Goal: Information Seeking & Learning: Understand process/instructions

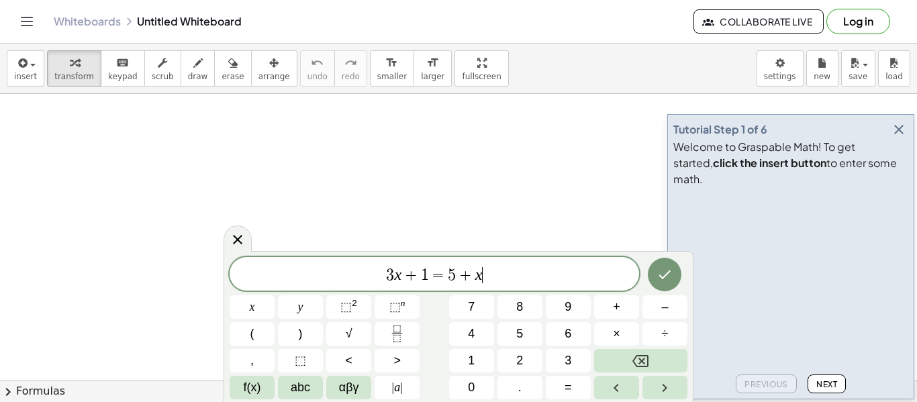
scroll to position [1, 0]
click at [201, 15] on div "Whiteboards Untitled Whiteboard" at bounding box center [373, 21] width 639 height 13
click at [193, 26] on div "Whiteboards Untitled Whiteboard" at bounding box center [373, 21] width 639 height 13
click at [673, 274] on button "Done" at bounding box center [665, 275] width 34 height 34
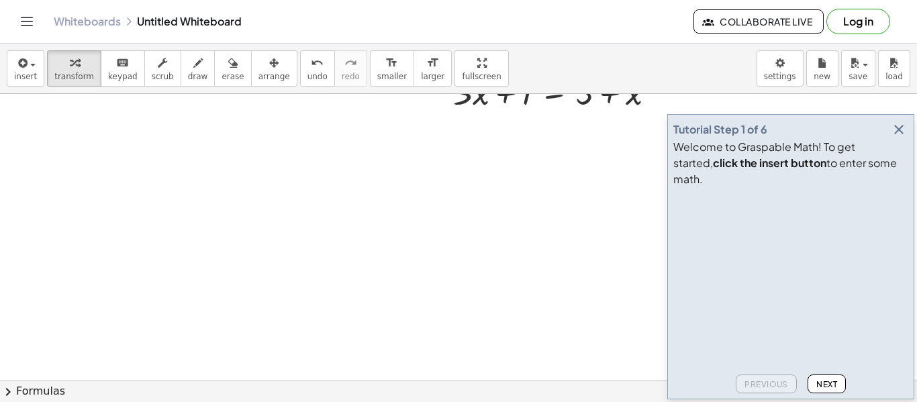
scroll to position [0, 0]
click at [451, 258] on div at bounding box center [458, 244] width 917 height 660
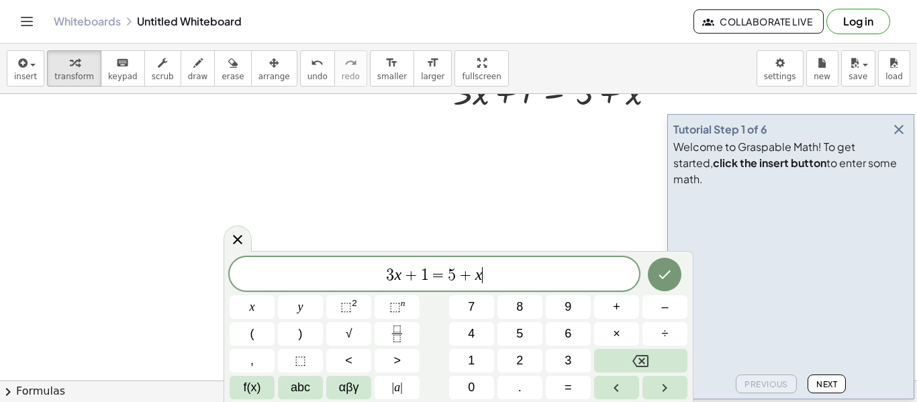
scroll to position [2, 0]
click at [666, 286] on button "Done" at bounding box center [665, 275] width 34 height 34
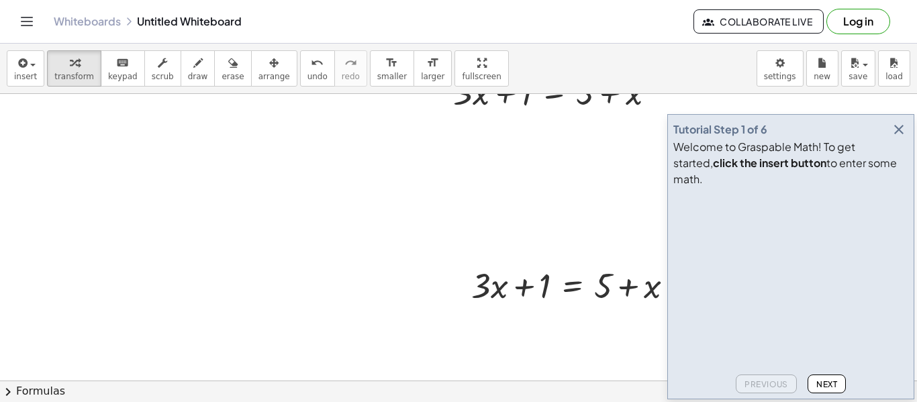
click at [899, 138] on icon "button" at bounding box center [898, 129] width 16 height 16
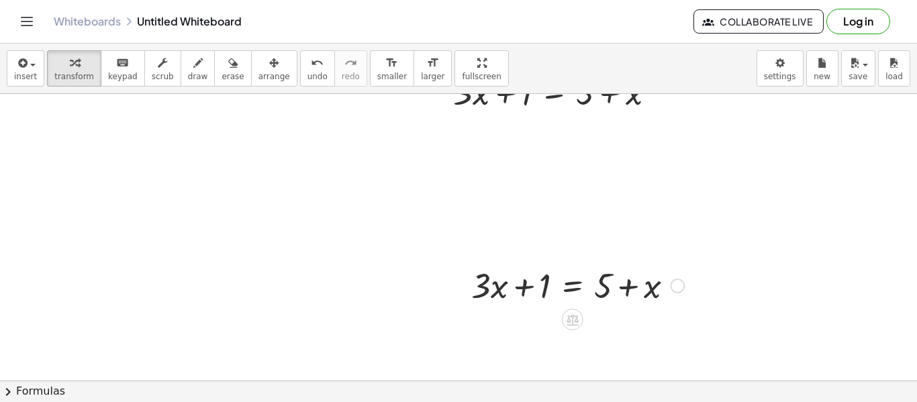
click at [486, 290] on div at bounding box center [577, 285] width 226 height 46
click at [525, 293] on div at bounding box center [577, 285] width 226 height 46
click at [537, 284] on div at bounding box center [577, 285] width 226 height 46
drag, startPoint x: 629, startPoint y: 297, endPoint x: 467, endPoint y: 301, distance: 161.8
click at [467, 301] on div "+ x + · 3 · x + 1 = + 5 + x" at bounding box center [572, 284] width 243 height 52
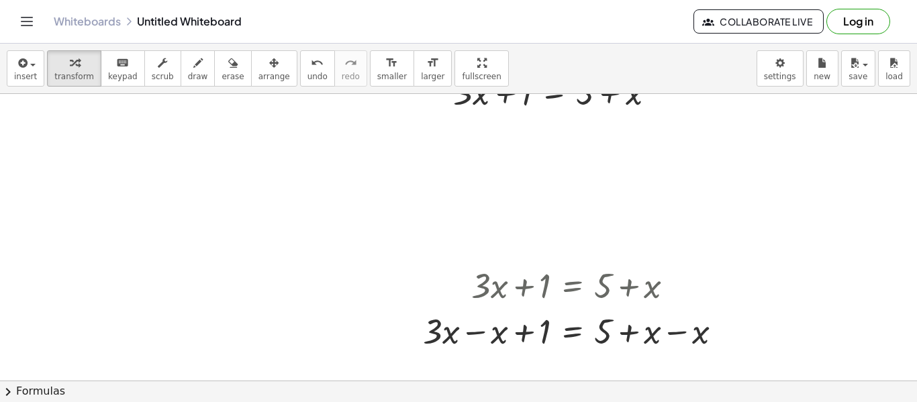
scroll to position [0, 0]
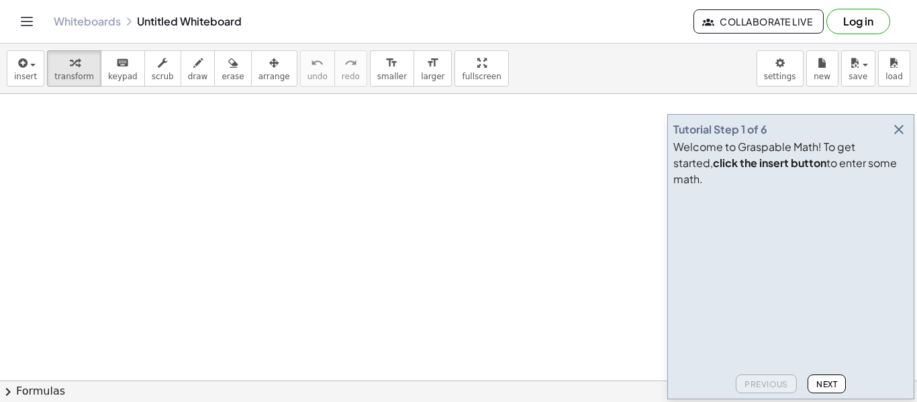
click at [24, 29] on icon "Toggle navigation" at bounding box center [27, 21] width 16 height 16
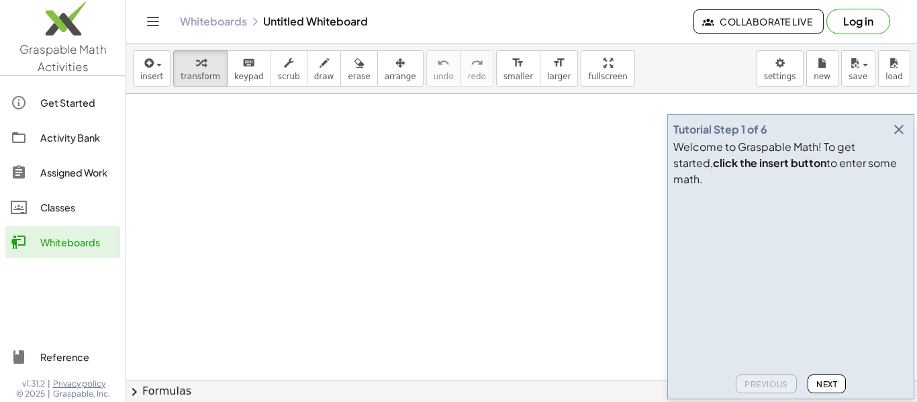
click at [46, 183] on link "Assigned Work" at bounding box center [62, 172] width 115 height 32
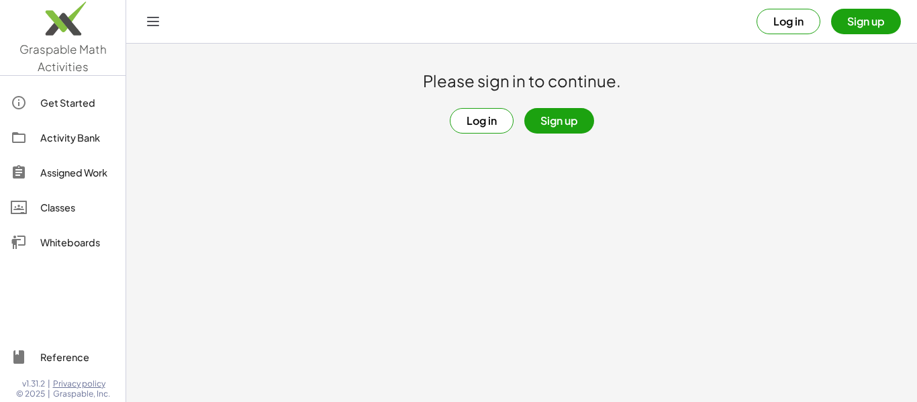
click at [488, 131] on button "Log in" at bounding box center [482, 120] width 64 height 25
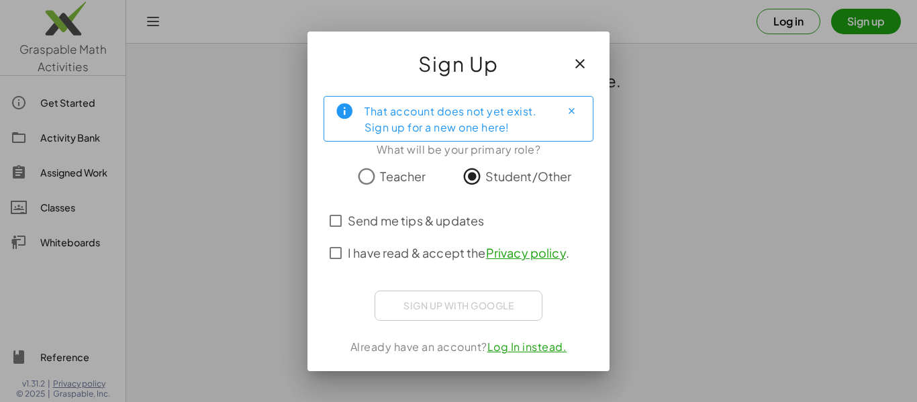
click at [423, 310] on div "Sign up with Google Sign in with Google Sign in with Google. Opens in new tab" at bounding box center [458, 306] width 168 height 30
click at [365, 252] on span "I have read & accept the Privacy policy ." at bounding box center [458, 253] width 221 height 18
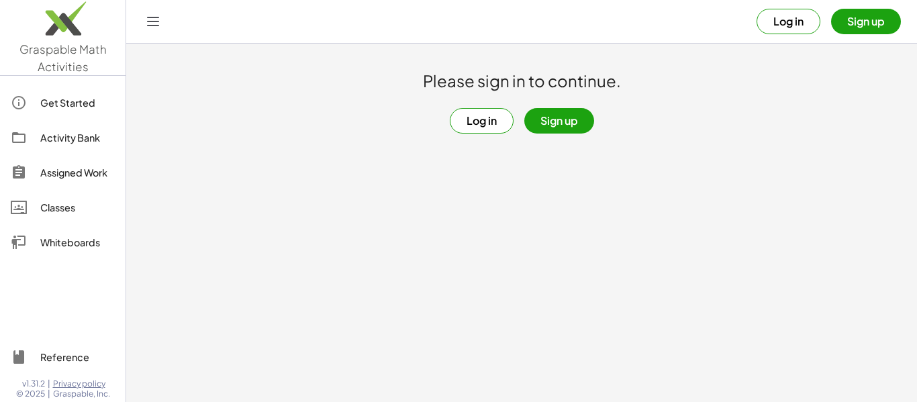
click at [75, 177] on div "Assigned Work" at bounding box center [77, 172] width 74 height 16
click at [546, 128] on button "Sign up" at bounding box center [559, 120] width 70 height 25
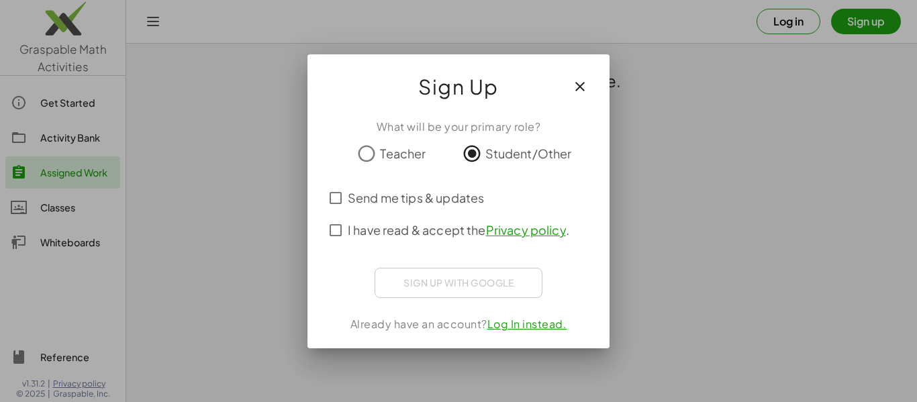
click at [452, 204] on span "Send me tips & updates" at bounding box center [416, 198] width 136 height 18
click at [437, 231] on span "I have read & accept the Privacy policy ." at bounding box center [458, 230] width 221 height 18
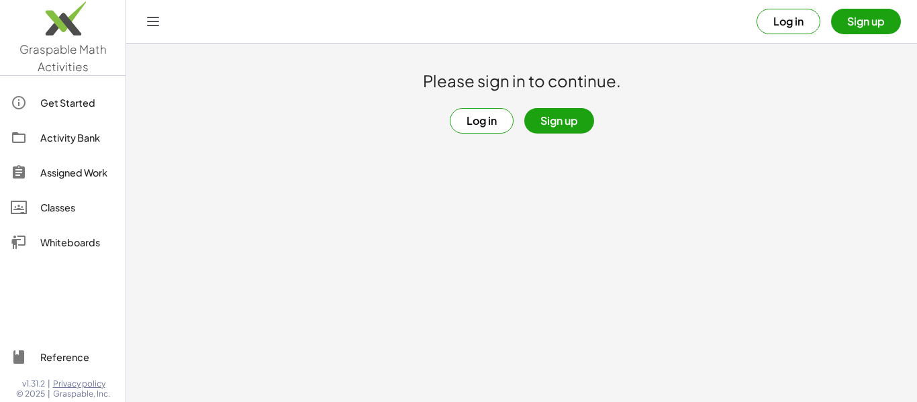
click at [97, 146] on link "Activity Bank" at bounding box center [62, 137] width 115 height 32
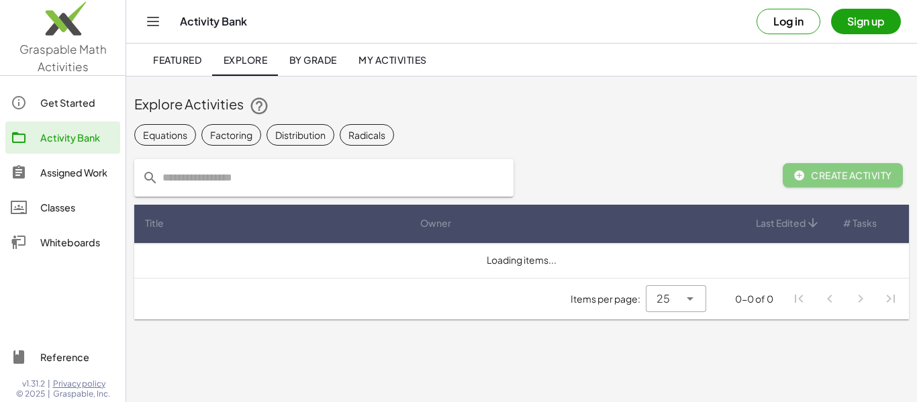
click at [90, 170] on div "Assigned Work" at bounding box center [77, 172] width 74 height 16
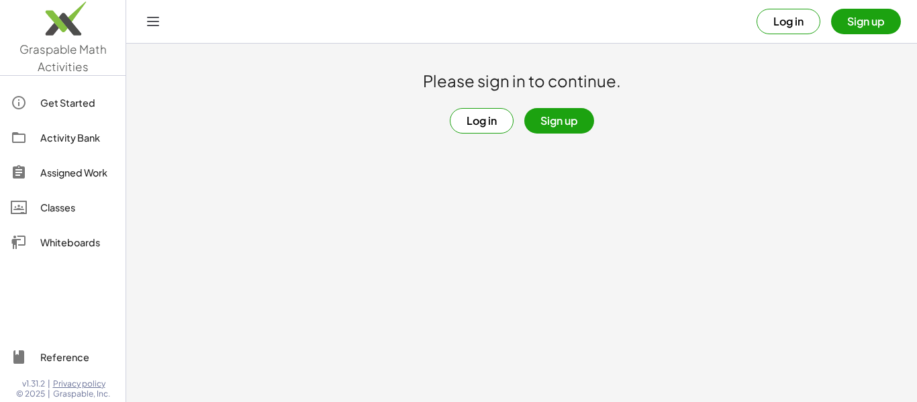
click at [82, 140] on div "Activity Bank" at bounding box center [77, 138] width 74 height 16
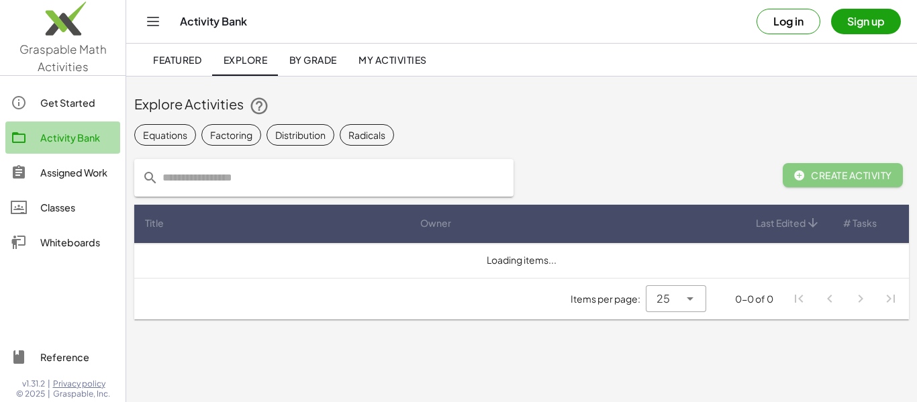
click at [82, 140] on div "Activity Bank" at bounding box center [77, 138] width 74 height 16
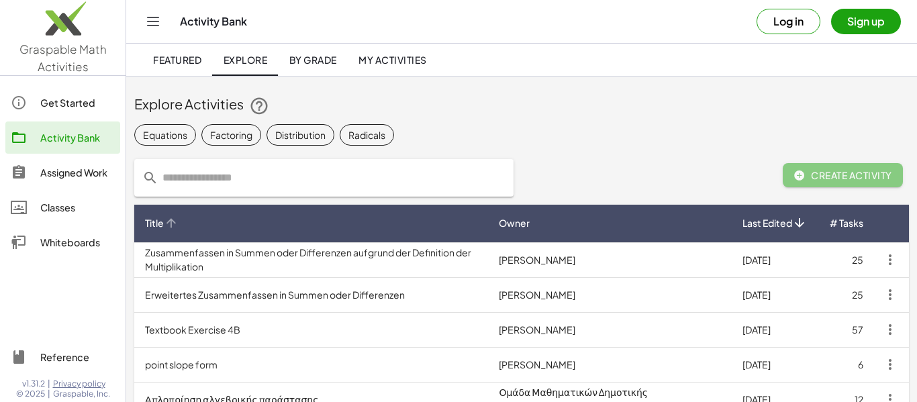
click at [315, 211] on th "Title" at bounding box center [311, 224] width 354 height 38
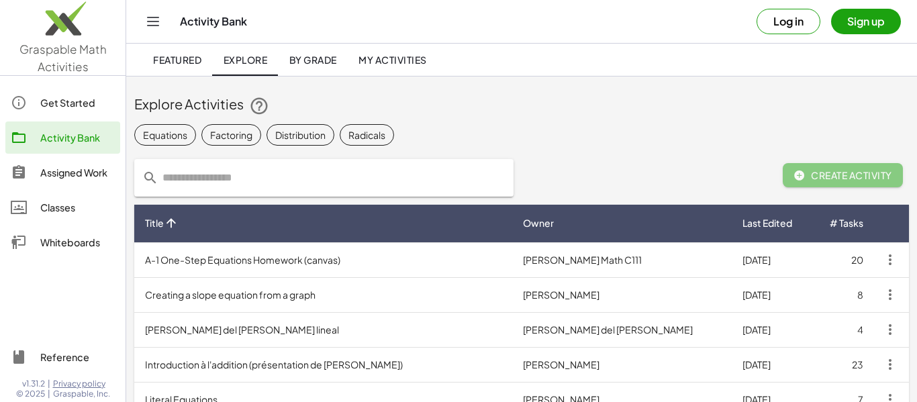
click at [81, 219] on link "Classes" at bounding box center [62, 207] width 115 height 32
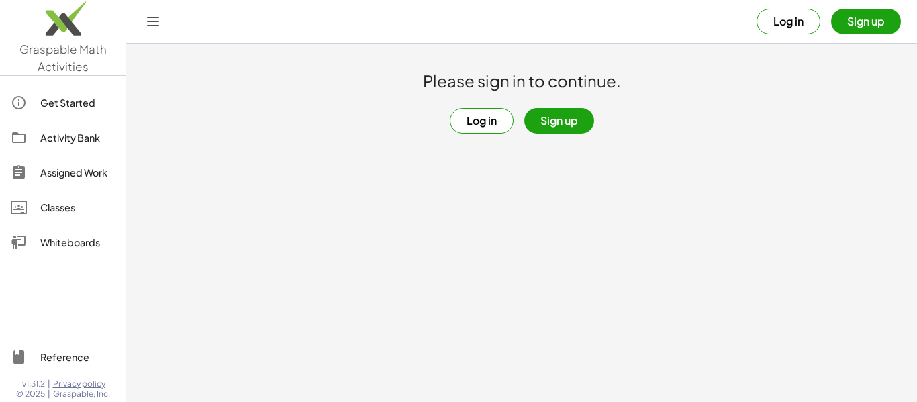
click at [458, 119] on button "Log in" at bounding box center [482, 120] width 64 height 25
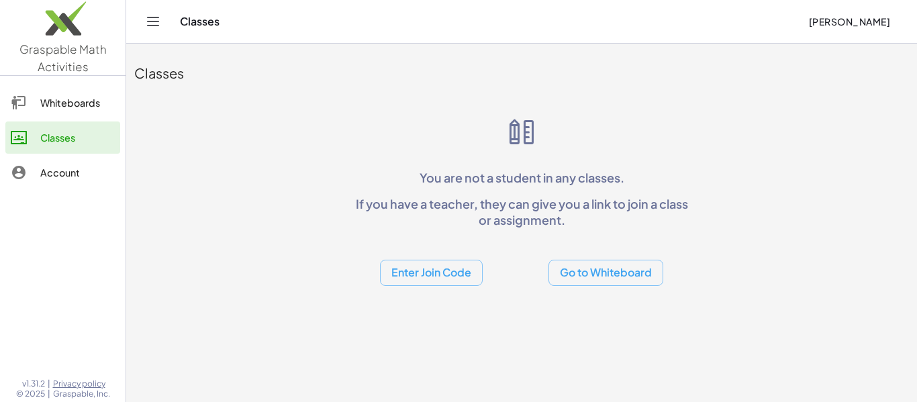
click at [66, 173] on div "Account" at bounding box center [77, 172] width 74 height 16
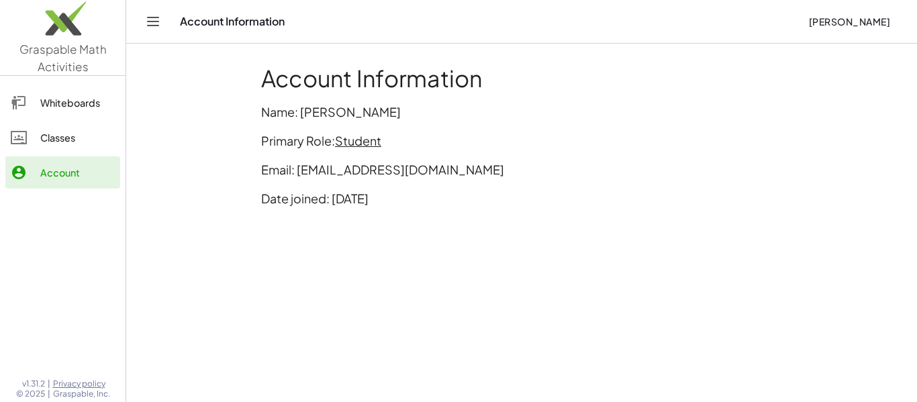
click at [93, 120] on div "Whiteboards Classes Account" at bounding box center [62, 138] width 125 height 115
click at [88, 105] on div "Whiteboards" at bounding box center [77, 103] width 74 height 16
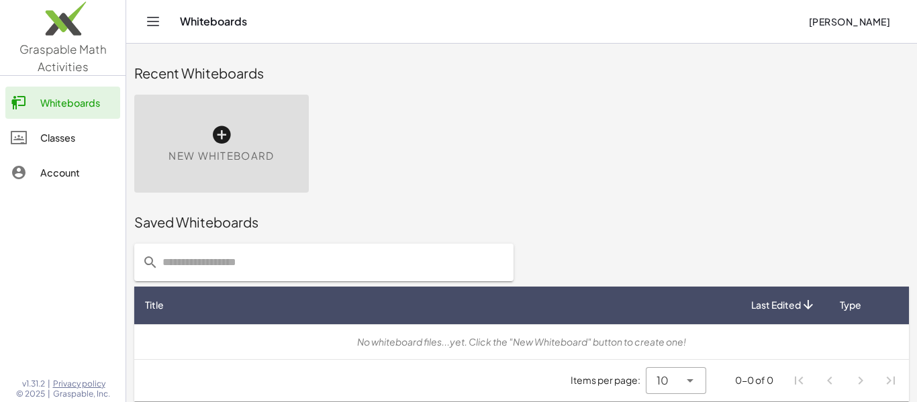
scroll to position [7, 0]
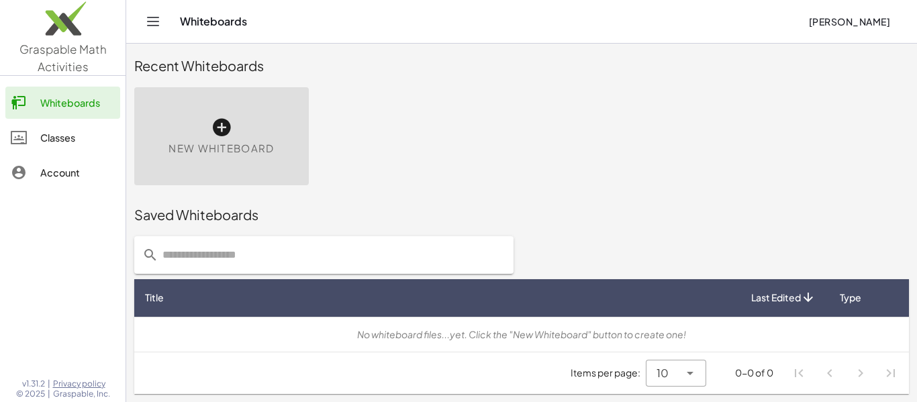
click at [389, 225] on div "Saved Whiteboards" at bounding box center [521, 214] width 774 height 43
click at [42, 133] on div "Classes" at bounding box center [77, 138] width 74 height 16
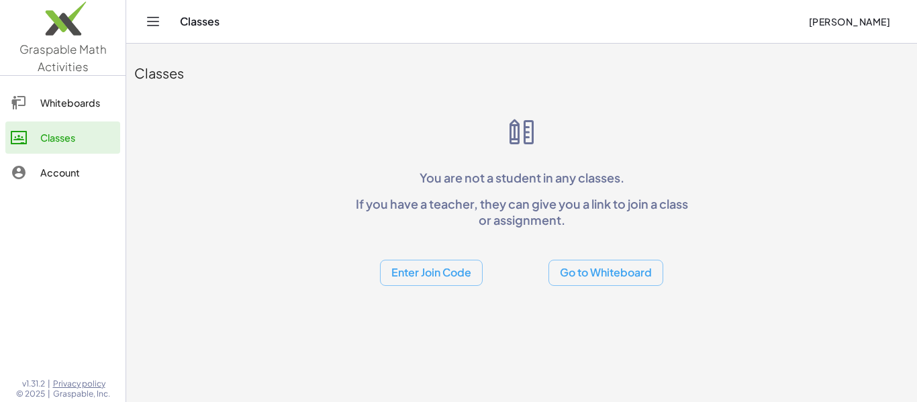
click at [460, 283] on button "Enter Join Code" at bounding box center [431, 273] width 103 height 26
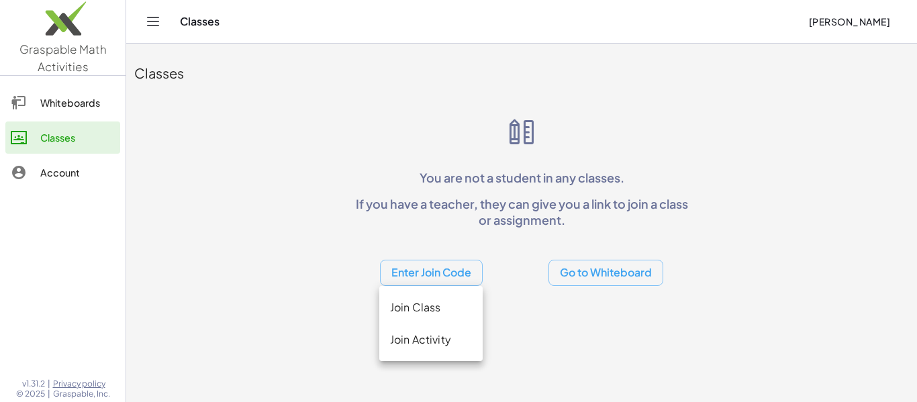
click at [439, 303] on div "Join Class" at bounding box center [431, 307] width 82 height 16
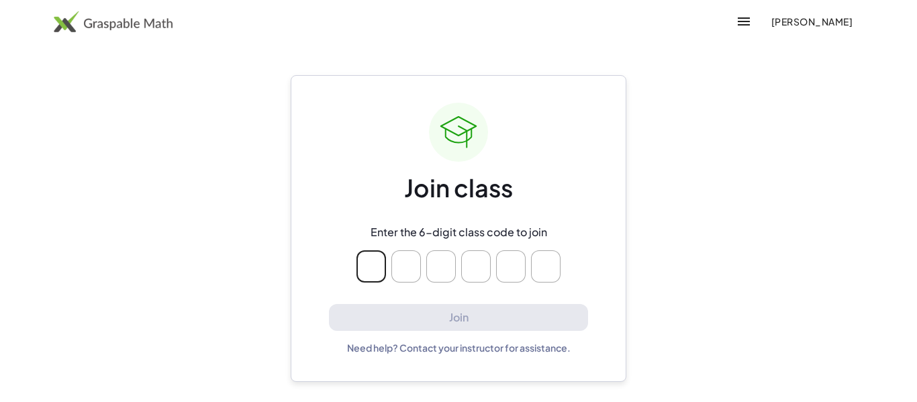
click at [384, 272] on input "Please enter OTP character 1" at bounding box center [371, 266] width 30 height 32
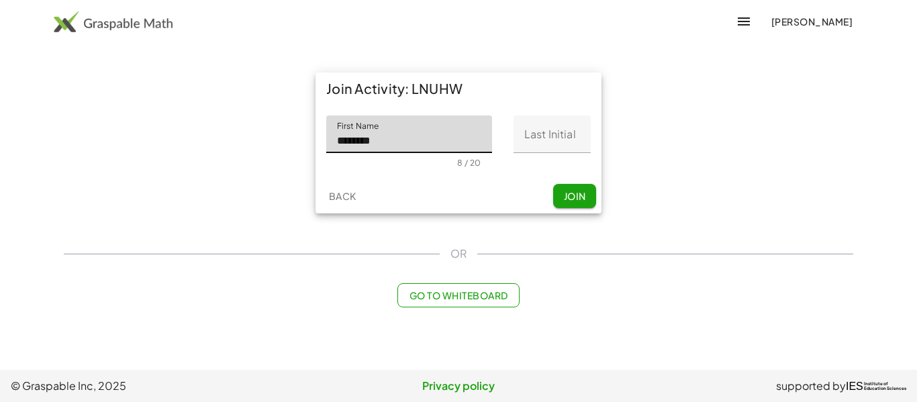
type input "*******"
click at [545, 139] on input "Last Initial" at bounding box center [551, 134] width 77 height 38
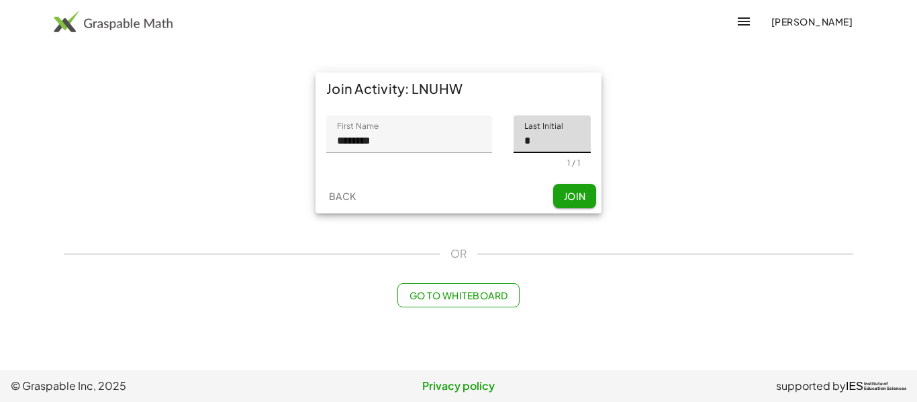
type input "*"
click at [589, 201] on button "Join" at bounding box center [574, 196] width 43 height 24
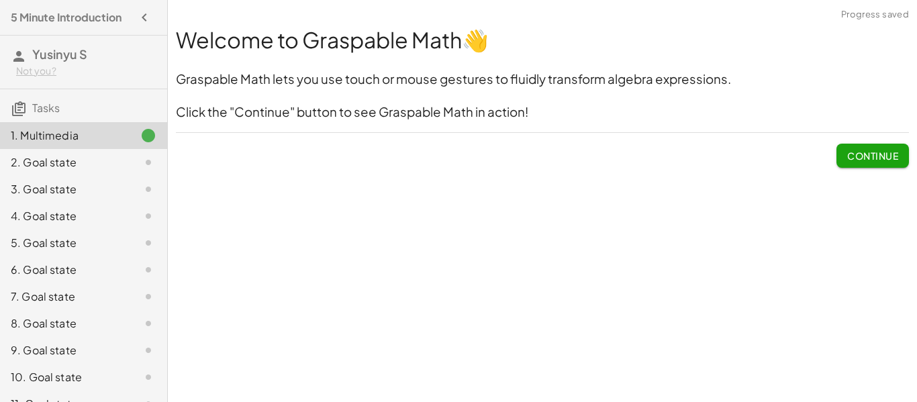
click at [890, 158] on span "Continue" at bounding box center [872, 156] width 51 height 12
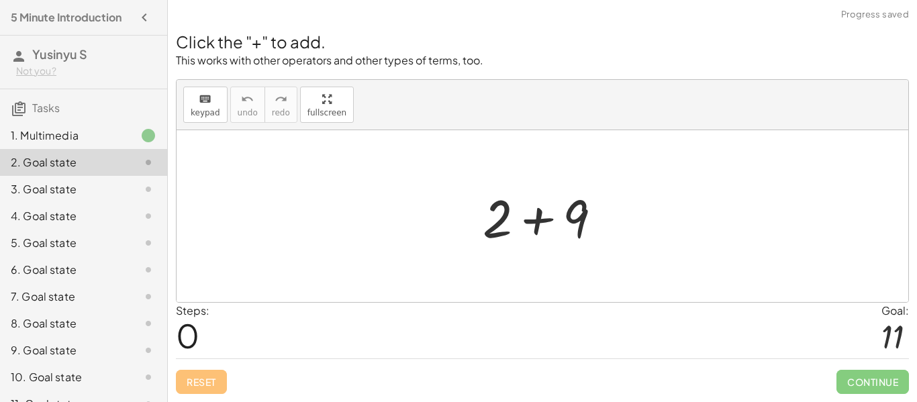
click at [522, 217] on div at bounding box center [547, 216] width 143 height 69
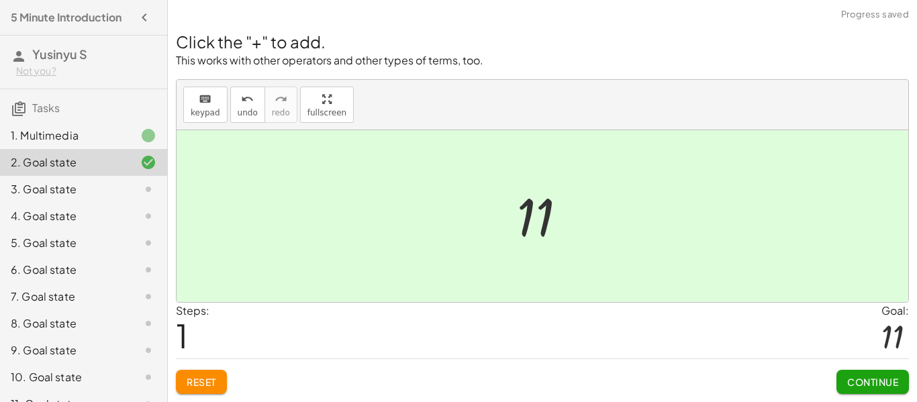
click at [856, 384] on span "Continue" at bounding box center [872, 382] width 51 height 12
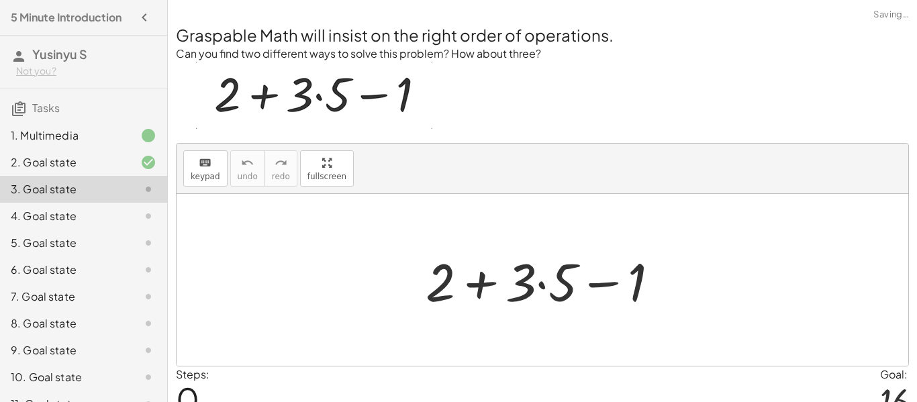
click at [531, 76] on p at bounding box center [542, 97] width 733 height 71
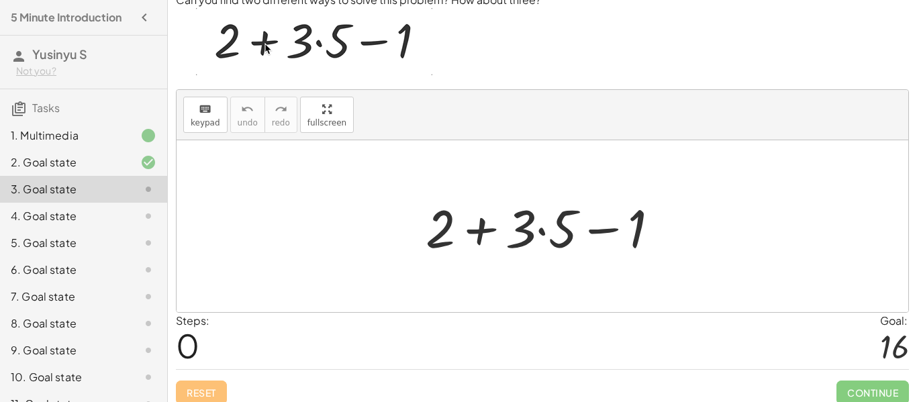
scroll to position [64, 0]
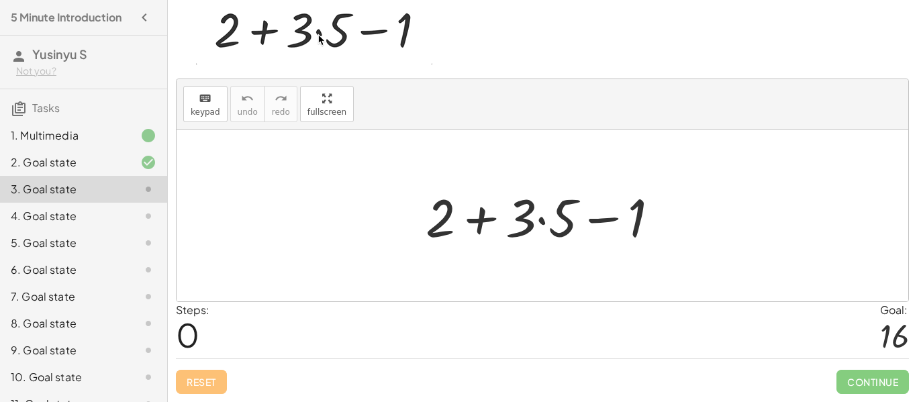
click at [541, 223] on div at bounding box center [548, 215] width 258 height 69
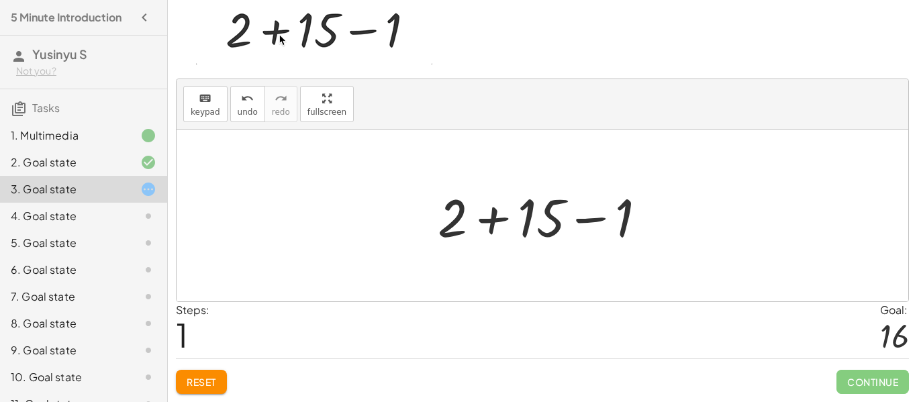
click at [490, 226] on div at bounding box center [547, 215] width 233 height 69
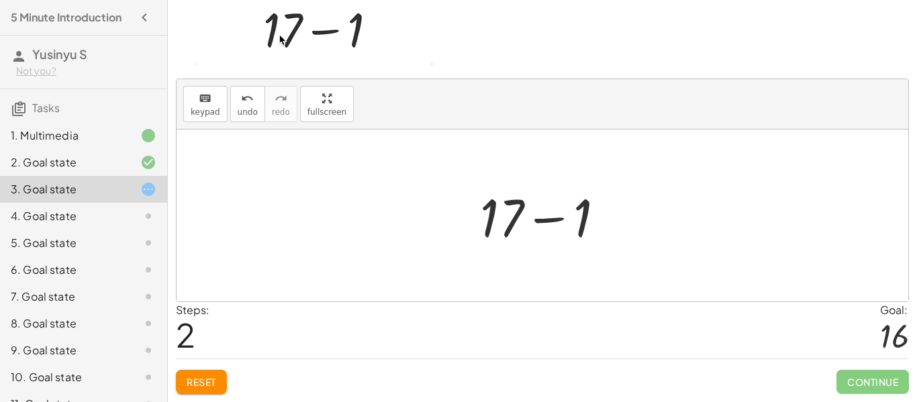
click at [553, 221] on div at bounding box center [547, 215] width 149 height 69
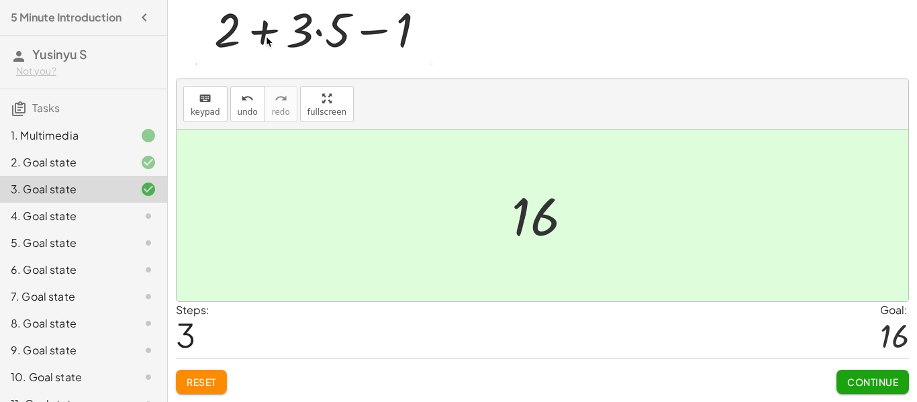
click at [875, 370] on button "Continue" at bounding box center [872, 382] width 72 height 24
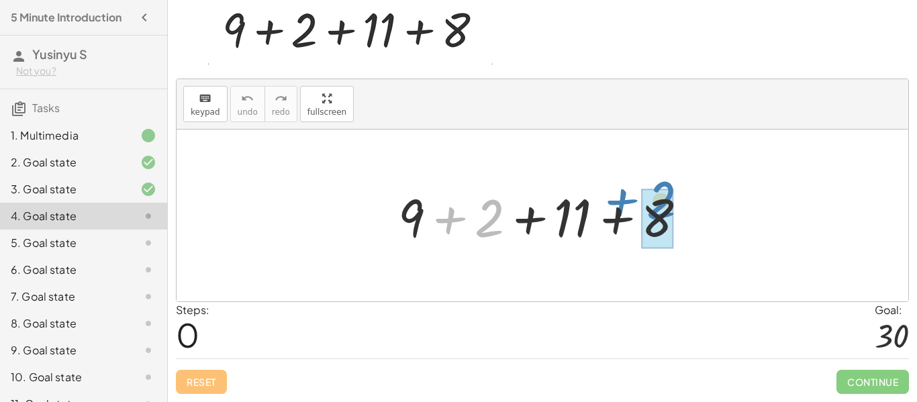
drag, startPoint x: 472, startPoint y: 230, endPoint x: 648, endPoint y: 216, distance: 177.0
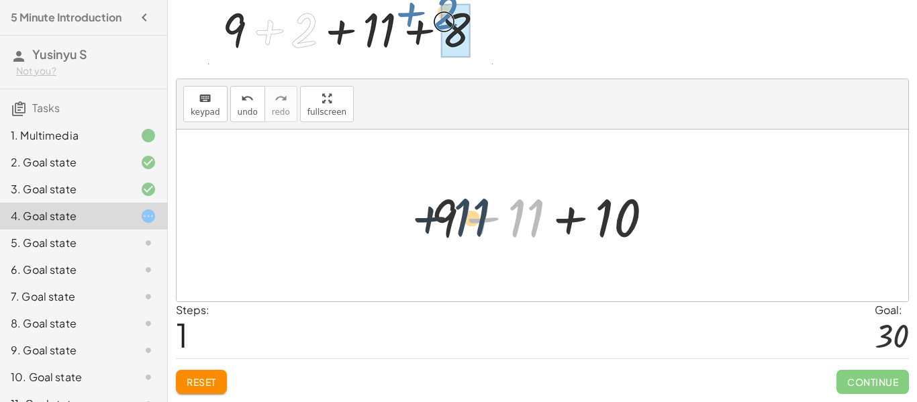
drag, startPoint x: 524, startPoint y: 231, endPoint x: 468, endPoint y: 230, distance: 56.4
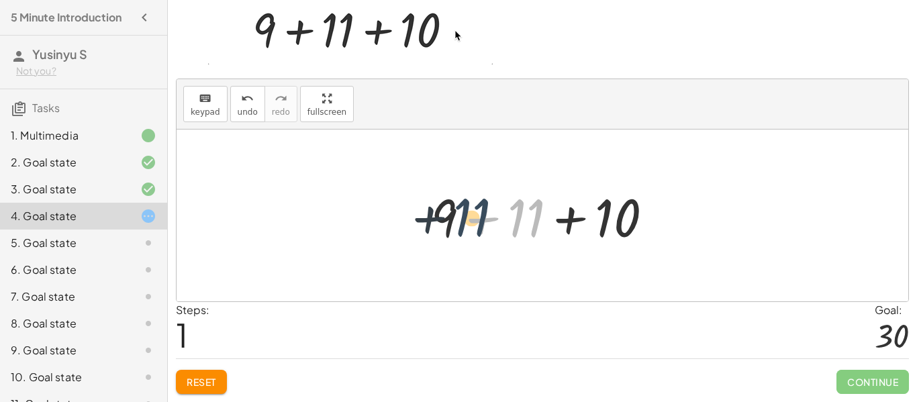
click at [468, 230] on div at bounding box center [547, 215] width 246 height 69
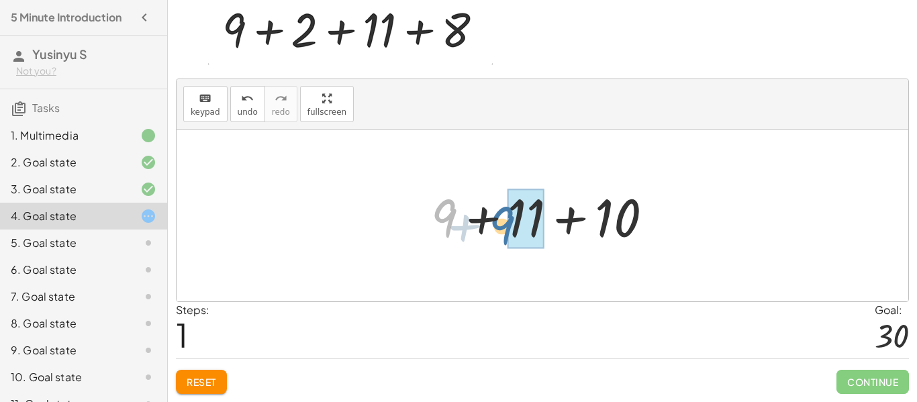
drag, startPoint x: 431, startPoint y: 209, endPoint x: 509, endPoint y: 217, distance: 79.0
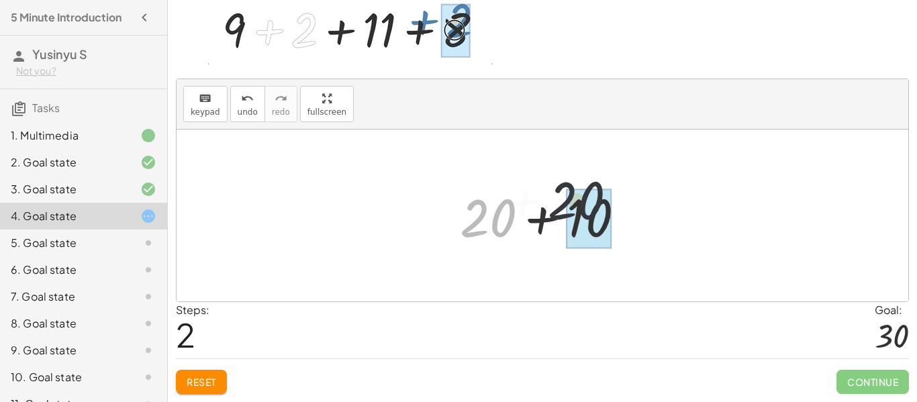
drag, startPoint x: 494, startPoint y: 223, endPoint x: 611, endPoint y: 206, distance: 118.0
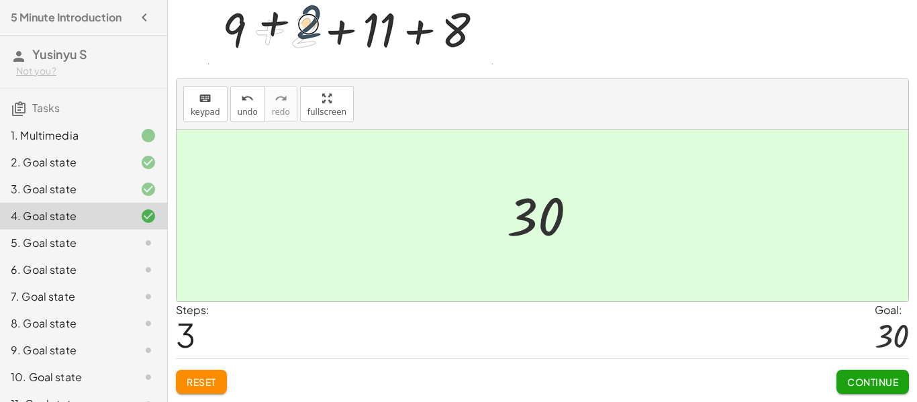
click at [888, 381] on span "Continue" at bounding box center [872, 382] width 51 height 12
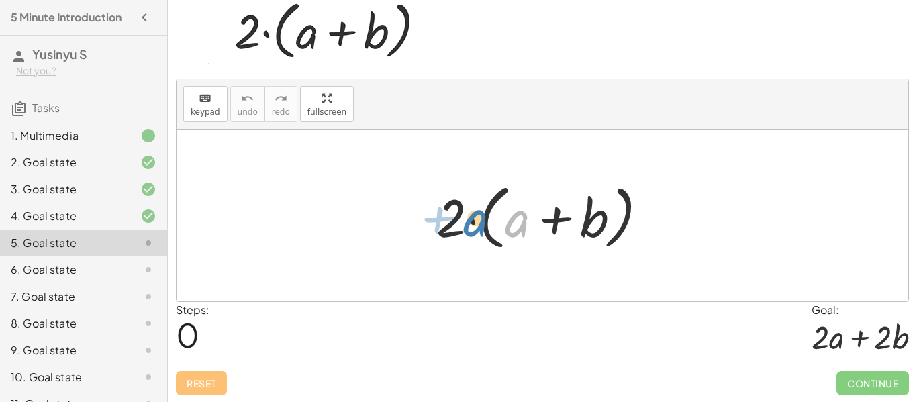
drag, startPoint x: 521, startPoint y: 234, endPoint x: 479, endPoint y: 234, distance: 41.6
click at [479, 234] on div at bounding box center [547, 215] width 236 height 77
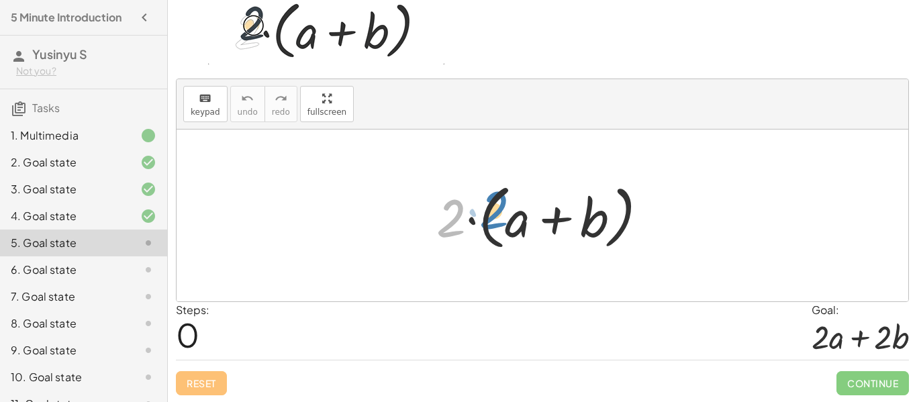
drag, startPoint x: 452, startPoint y: 209, endPoint x: 495, endPoint y: 201, distance: 43.7
click at [495, 201] on div at bounding box center [547, 215] width 236 height 77
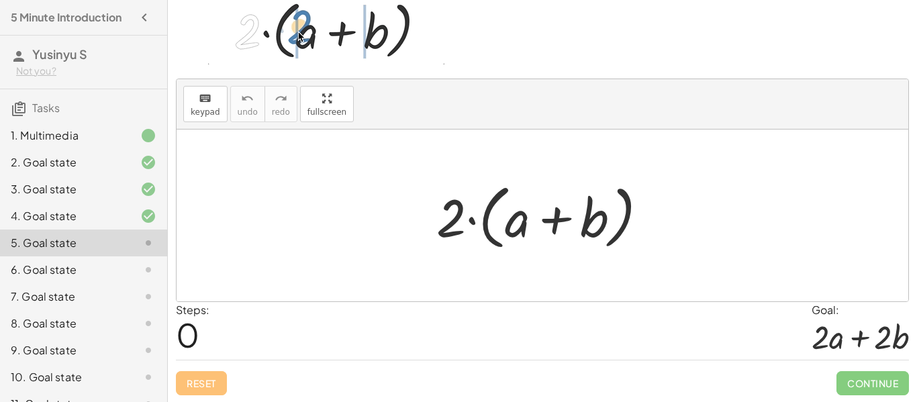
click at [550, 218] on div at bounding box center [547, 215] width 236 height 77
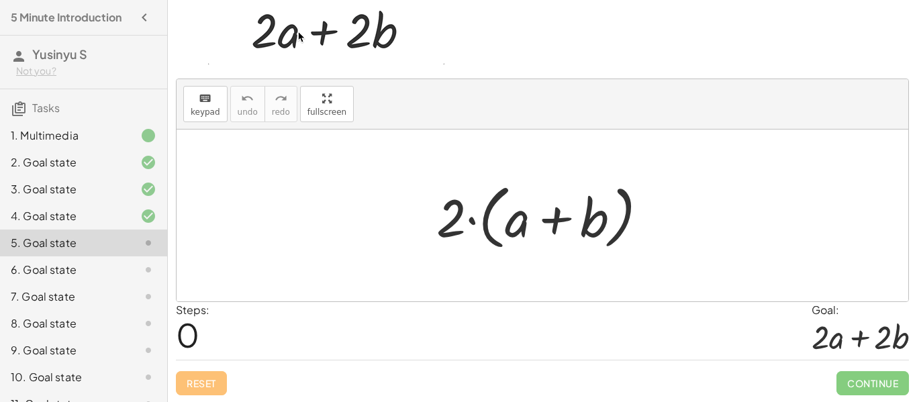
click at [550, 218] on div at bounding box center [547, 215] width 236 height 77
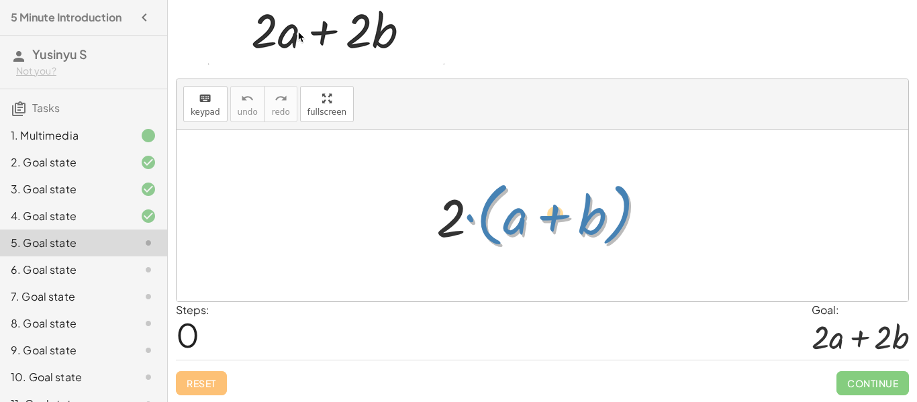
drag, startPoint x: 621, startPoint y: 219, endPoint x: 627, endPoint y: 219, distance: 6.7
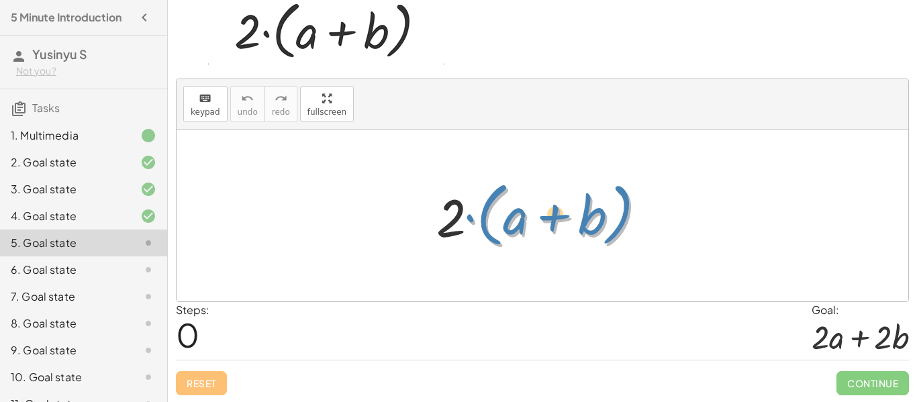
click at [627, 219] on div at bounding box center [547, 215] width 236 height 77
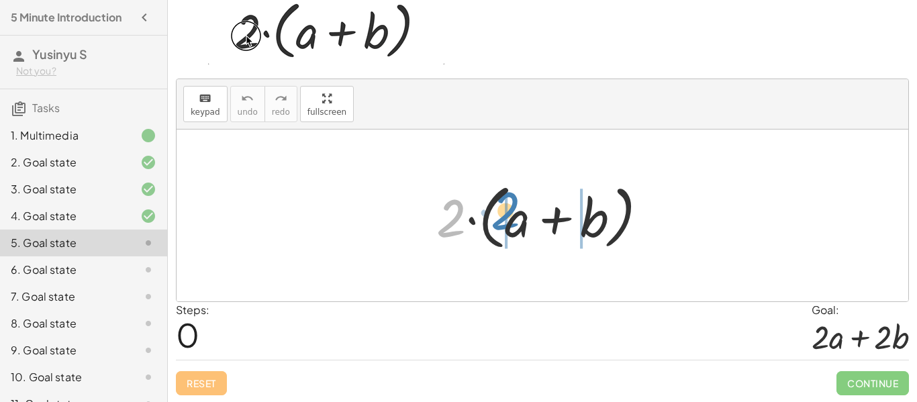
drag, startPoint x: 456, startPoint y: 221, endPoint x: 510, endPoint y: 214, distance: 54.8
click at [510, 214] on div at bounding box center [547, 215] width 236 height 77
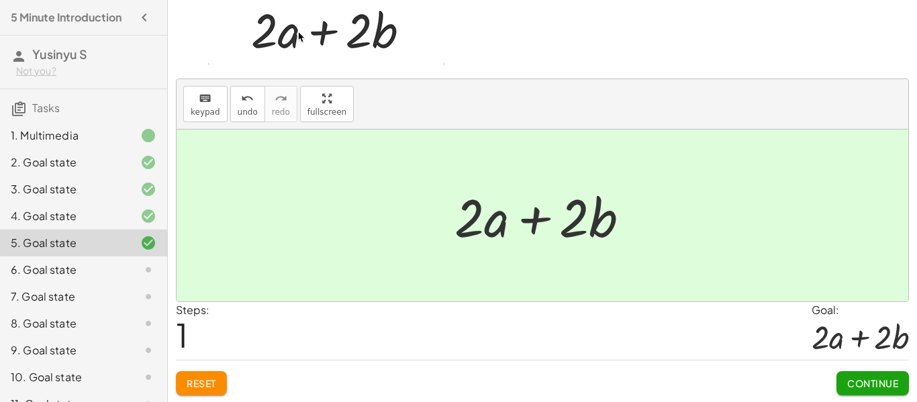
click at [888, 384] on span "Continue" at bounding box center [872, 383] width 51 height 12
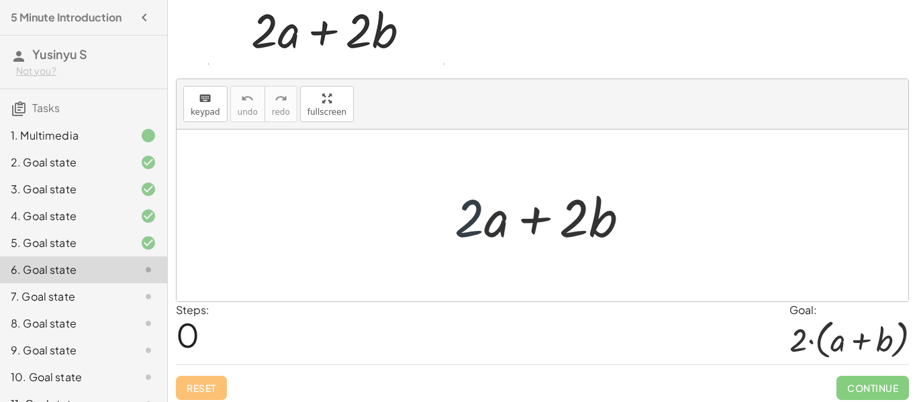
drag, startPoint x: 483, startPoint y: 214, endPoint x: 472, endPoint y: 209, distance: 12.3
click at [472, 209] on div at bounding box center [547, 215] width 199 height 69
drag, startPoint x: 472, startPoint y: 209, endPoint x: 397, endPoint y: 210, distance: 75.2
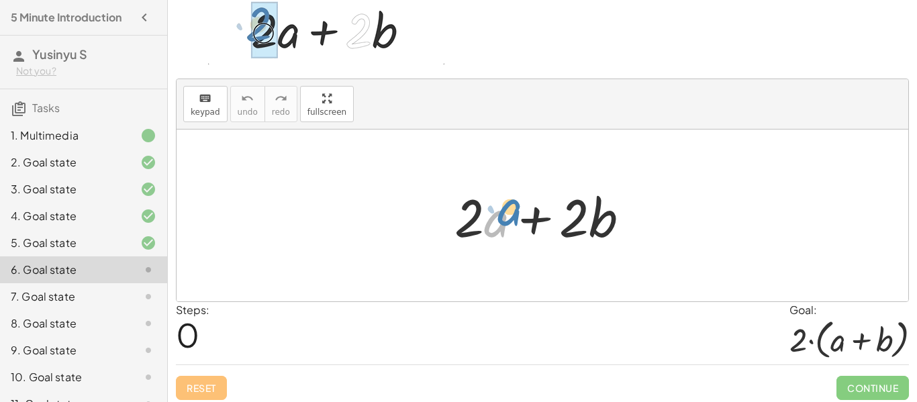
drag, startPoint x: 495, startPoint y: 226, endPoint x: 507, endPoint y: 215, distance: 16.6
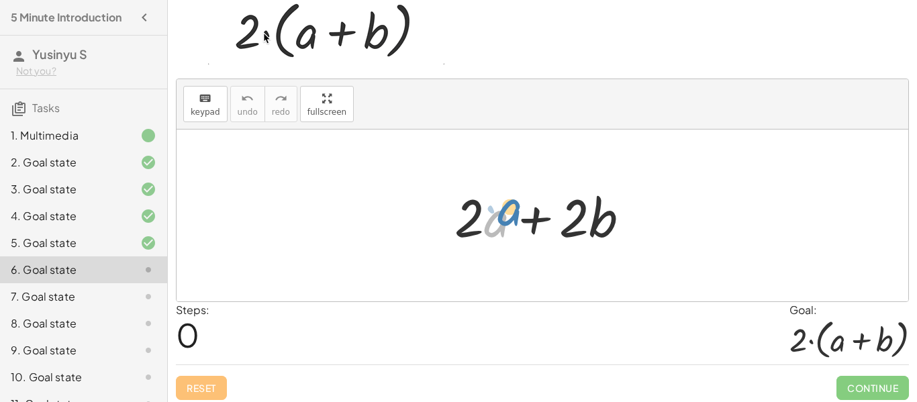
click at [507, 215] on div at bounding box center [547, 215] width 199 height 69
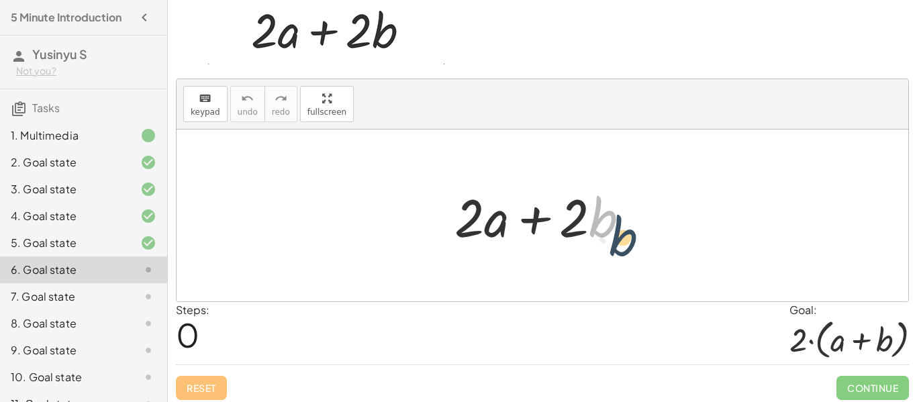
drag, startPoint x: 602, startPoint y: 230, endPoint x: 666, endPoint y: 216, distance: 65.9
click at [666, 216] on div "· b + · 2 · a + · 2 · b" at bounding box center [541, 216] width 731 height 172
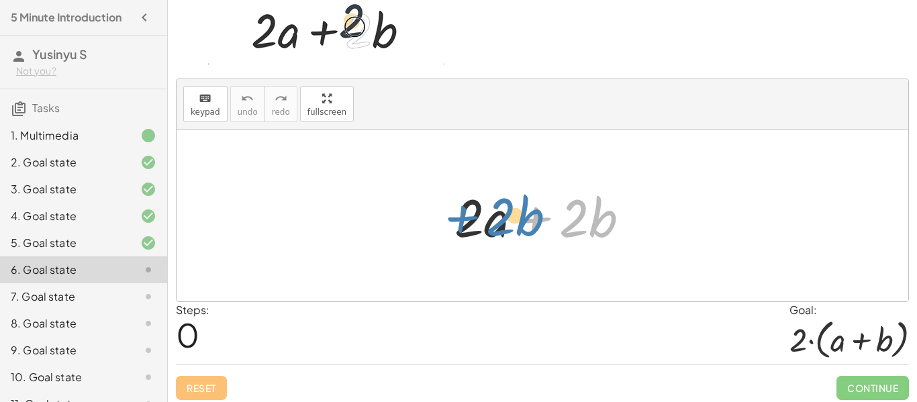
drag, startPoint x: 528, startPoint y: 221, endPoint x: 454, endPoint y: 221, distance: 74.5
click at [454, 221] on div at bounding box center [547, 215] width 199 height 69
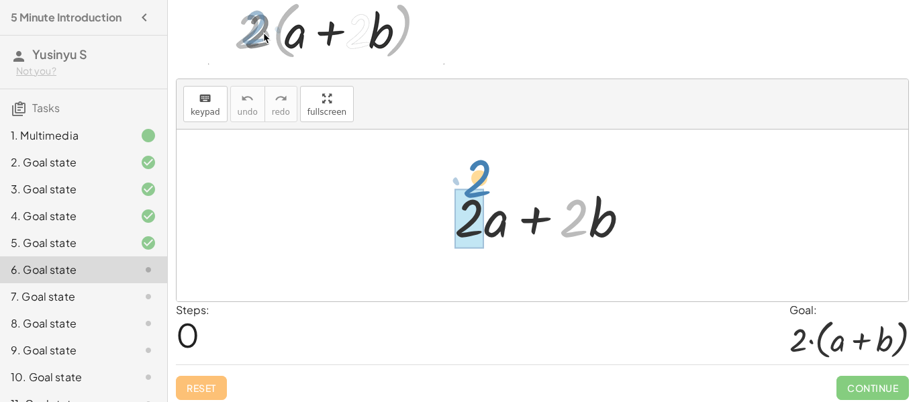
drag, startPoint x: 572, startPoint y: 222, endPoint x: 472, endPoint y: 186, distance: 106.3
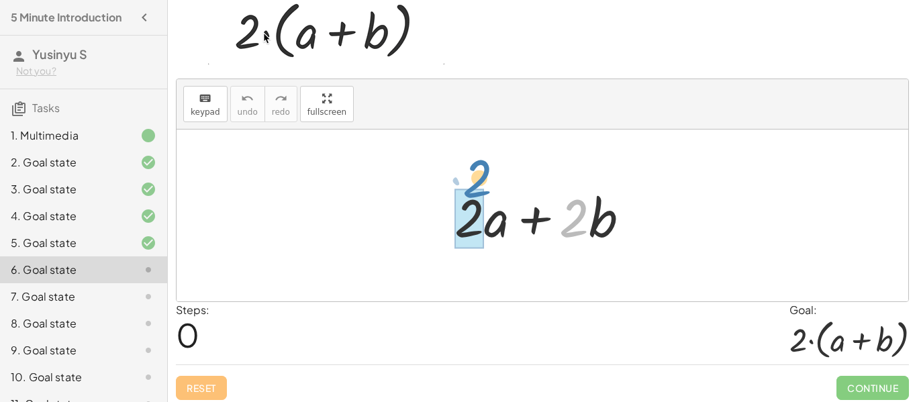
click at [472, 186] on div at bounding box center [547, 215] width 199 height 69
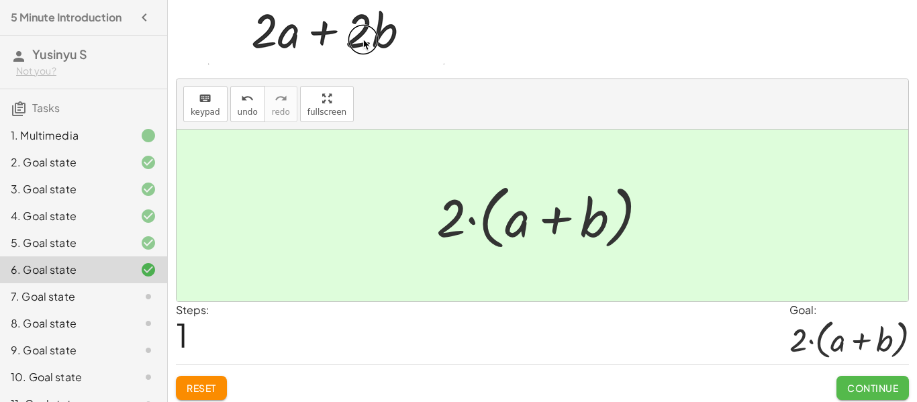
click at [856, 395] on button "Continue" at bounding box center [872, 388] width 72 height 24
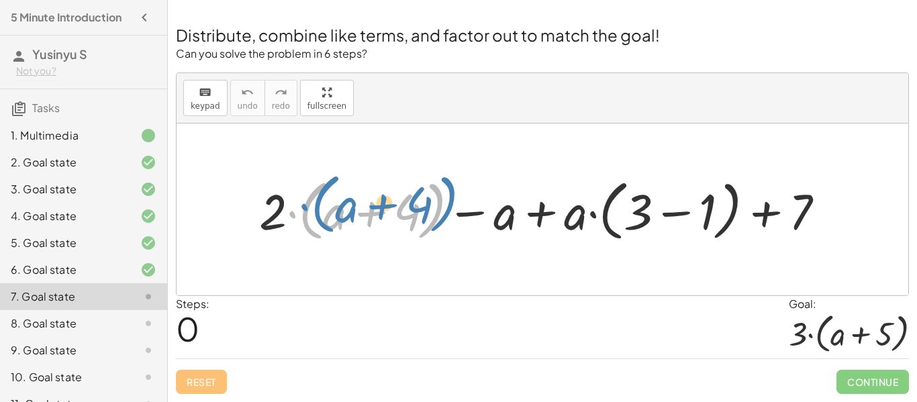
click at [297, 211] on div at bounding box center [546, 209] width 589 height 72
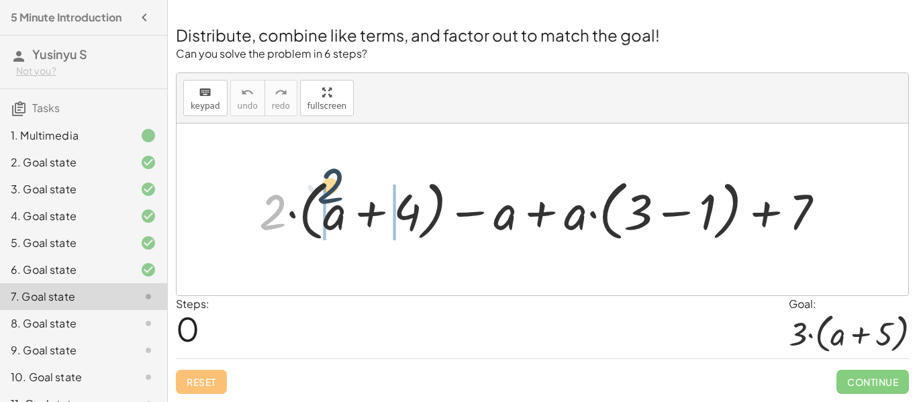
drag, startPoint x: 268, startPoint y: 212, endPoint x: 327, endPoint y: 195, distance: 60.7
click at [327, 195] on div at bounding box center [546, 209] width 589 height 72
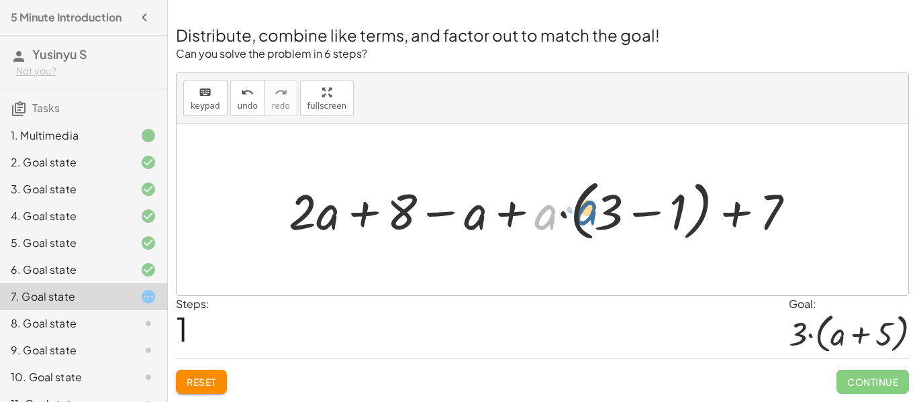
drag, startPoint x: 543, startPoint y: 217, endPoint x: 590, endPoint y: 219, distance: 47.7
click at [590, 219] on div at bounding box center [547, 209] width 530 height 72
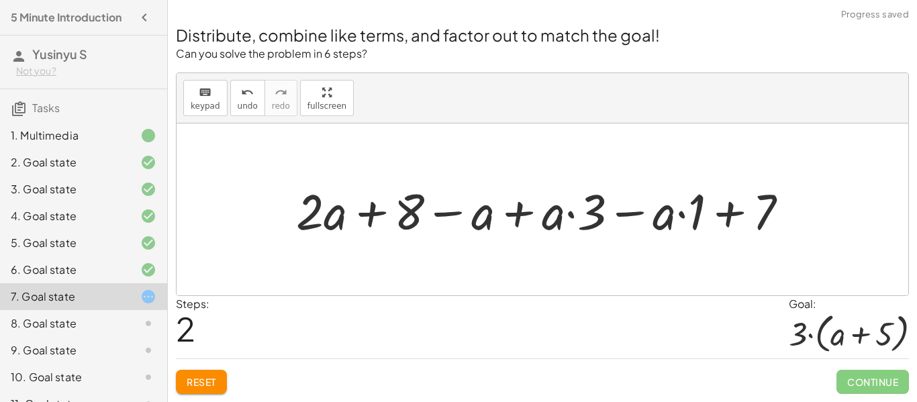
click at [201, 386] on span "Reset" at bounding box center [202, 382] width 30 height 12
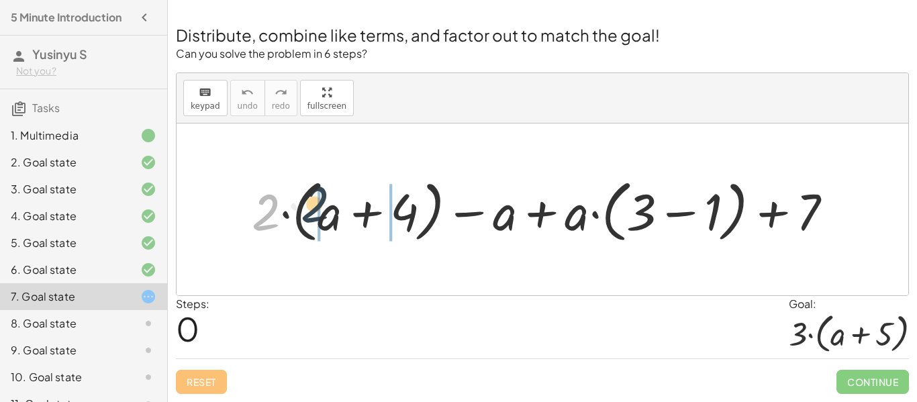
drag, startPoint x: 269, startPoint y: 216, endPoint x: 317, endPoint y: 214, distance: 48.4
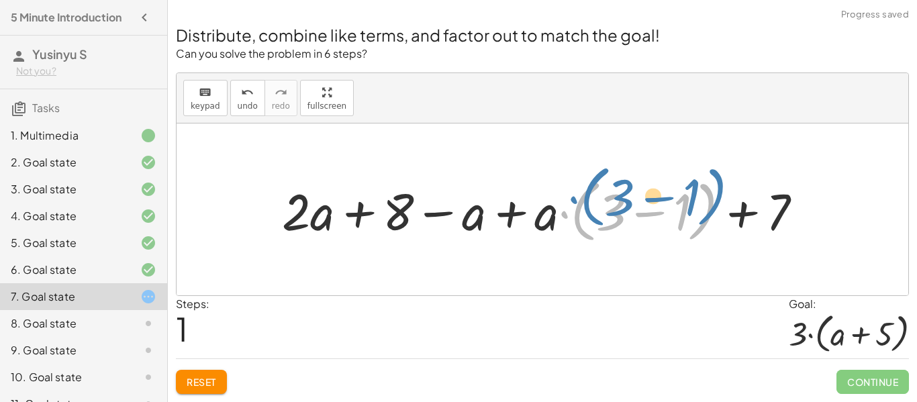
drag, startPoint x: 560, startPoint y: 215, endPoint x: 568, endPoint y: 201, distance: 16.2
click at [568, 201] on div at bounding box center [547, 209] width 544 height 74
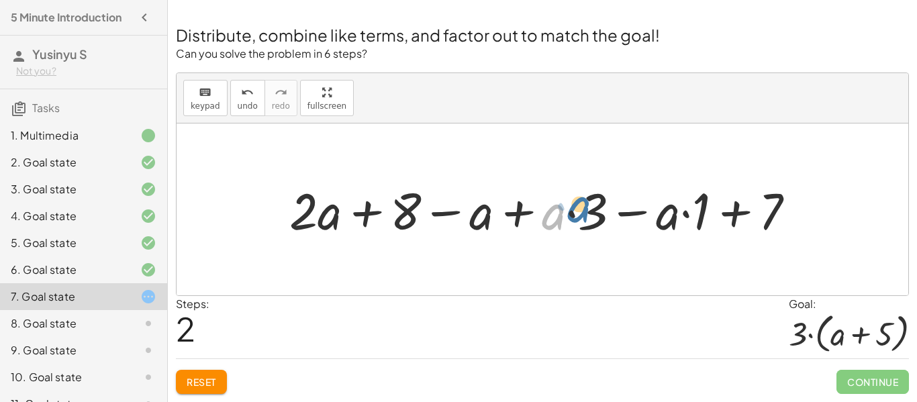
drag, startPoint x: 559, startPoint y: 225, endPoint x: 586, endPoint y: 220, distance: 27.2
click at [586, 220] on div at bounding box center [546, 209] width 529 height 66
drag, startPoint x: 586, startPoint y: 211, endPoint x: 577, endPoint y: 209, distance: 9.8
click at [577, 209] on div at bounding box center [546, 209] width 529 height 66
drag, startPoint x: 678, startPoint y: 215, endPoint x: 701, endPoint y: 211, distance: 23.2
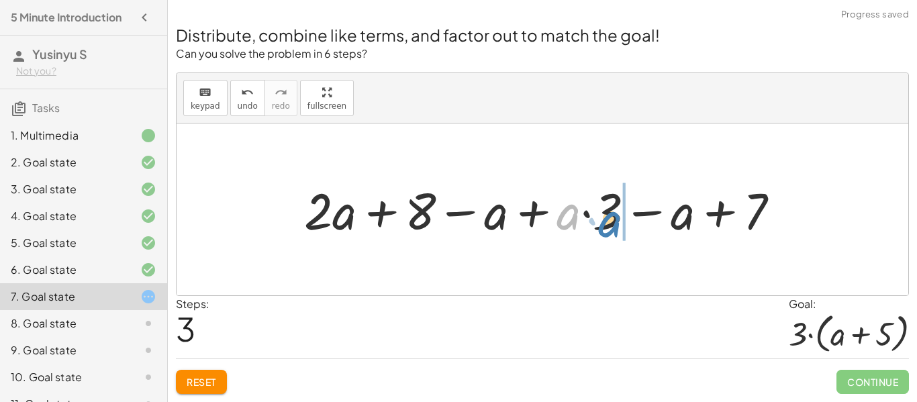
drag, startPoint x: 580, startPoint y: 221, endPoint x: 628, endPoint y: 220, distance: 47.6
click at [628, 220] on div at bounding box center [546, 209] width 499 height 66
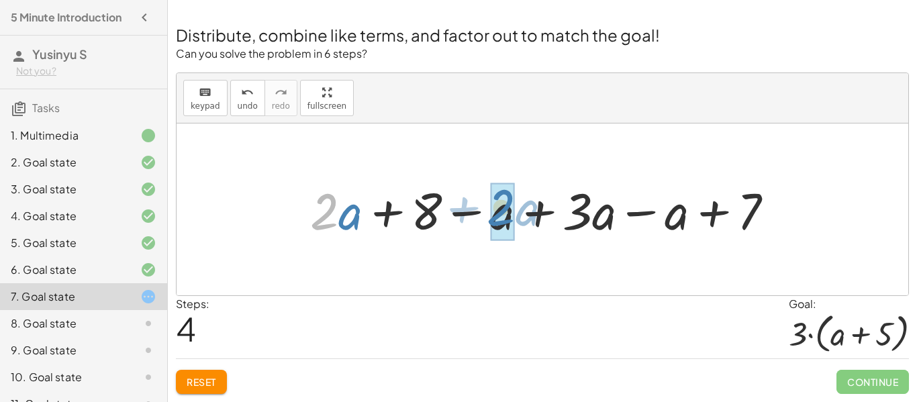
drag, startPoint x: 333, startPoint y: 212, endPoint x: 503, endPoint y: 208, distance: 169.1
click at [503, 208] on div at bounding box center [546, 209] width 487 height 66
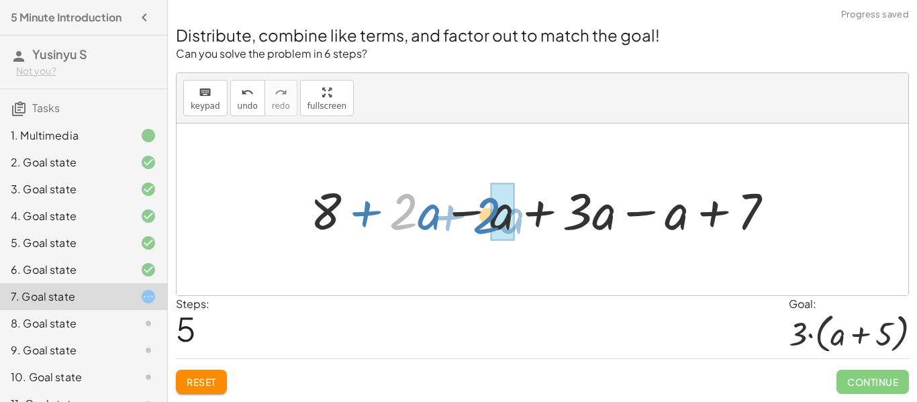
drag, startPoint x: 416, startPoint y: 219, endPoint x: 499, endPoint y: 223, distance: 83.3
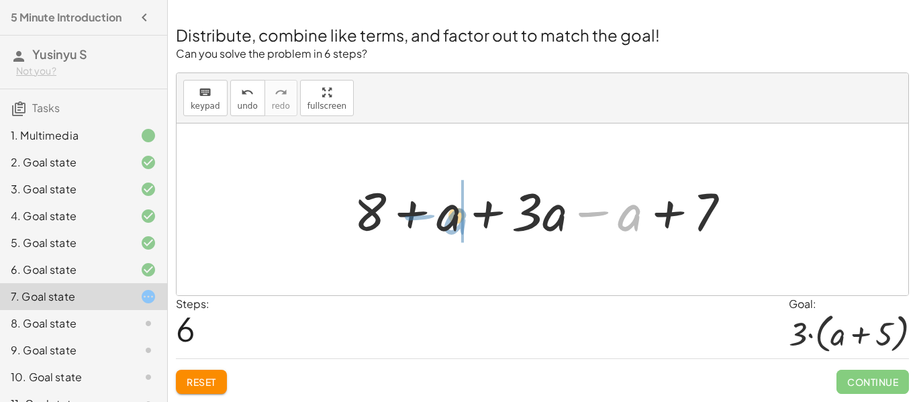
drag, startPoint x: 633, startPoint y: 223, endPoint x: 462, endPoint y: 227, distance: 171.1
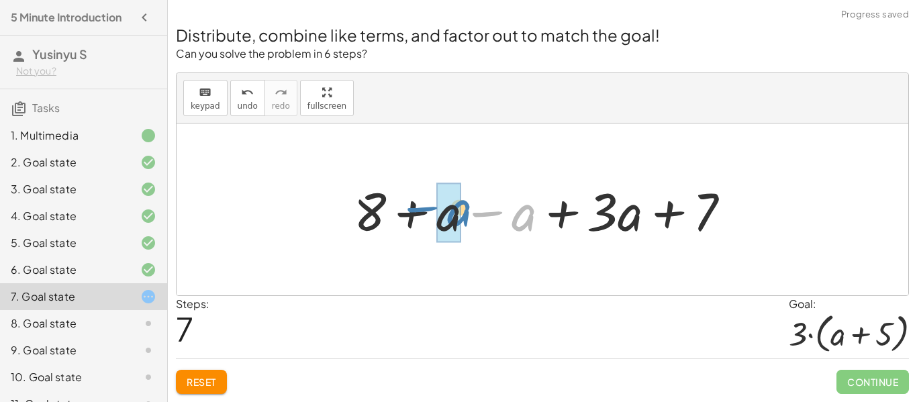
drag, startPoint x: 511, startPoint y: 223, endPoint x: 446, endPoint y: 220, distance: 65.2
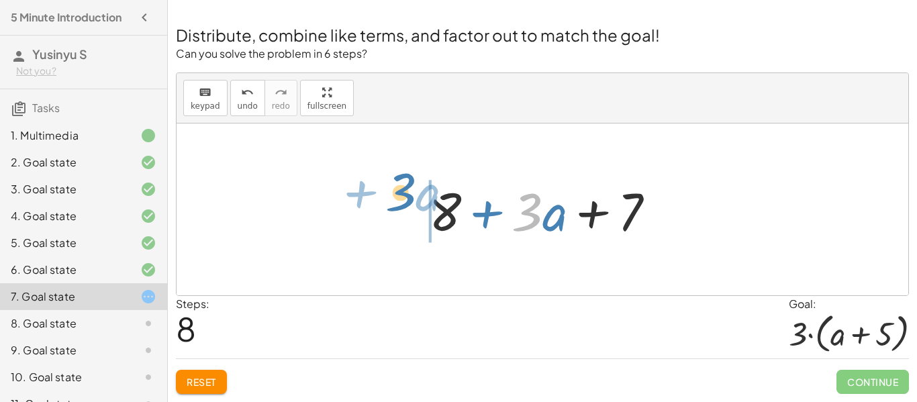
drag, startPoint x: 527, startPoint y: 209, endPoint x: 402, endPoint y: 190, distance: 126.9
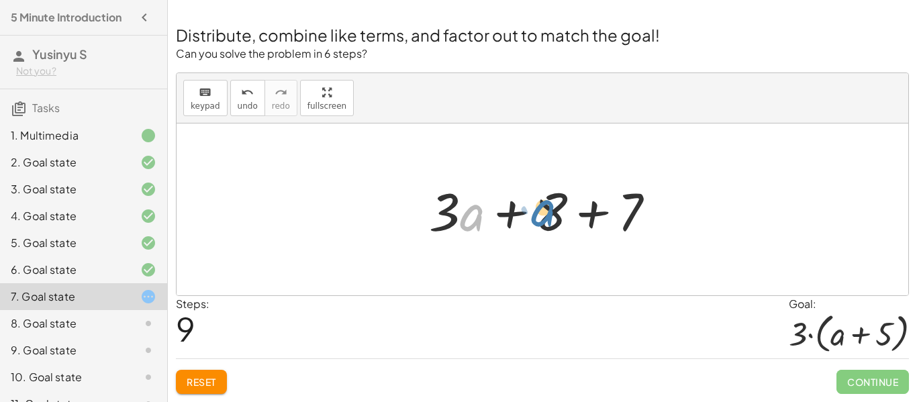
drag, startPoint x: 475, startPoint y: 215, endPoint x: 548, endPoint y: 213, distance: 73.2
click at [548, 213] on div at bounding box center [547, 209] width 250 height 69
click at [458, 215] on div at bounding box center [547, 209] width 250 height 69
drag, startPoint x: 439, startPoint y: 210, endPoint x: 470, endPoint y: 191, distance: 36.5
click at [470, 191] on div at bounding box center [547, 209] width 250 height 69
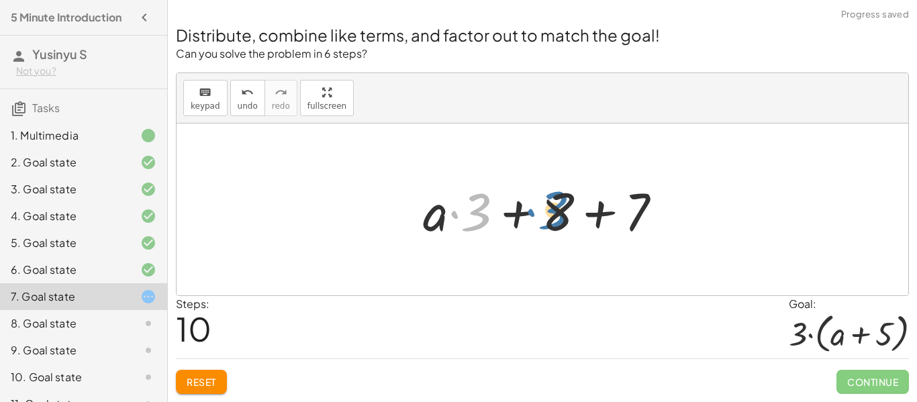
drag, startPoint x: 474, startPoint y: 213, endPoint x: 550, endPoint y: 215, distance: 75.8
click at [550, 215] on div at bounding box center [547, 209] width 263 height 69
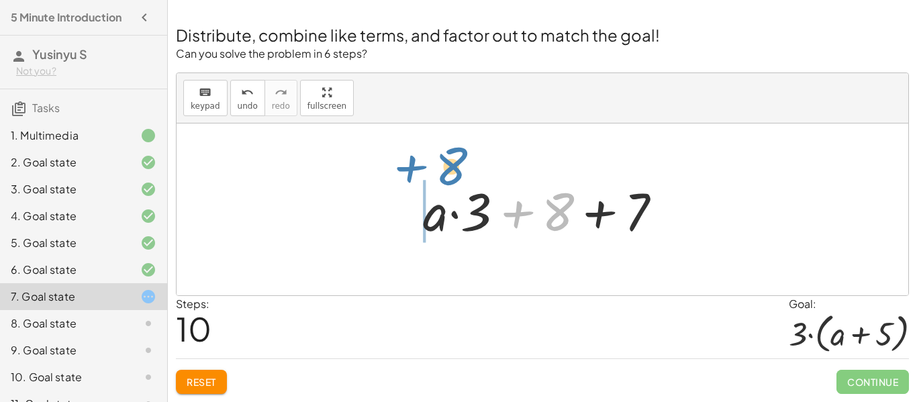
drag, startPoint x: 509, startPoint y: 220, endPoint x: 401, endPoint y: 174, distance: 117.3
click at [401, 174] on div "+ · 2 · ( + a + 4 ) − a + · a · ( + 3 − 1 ) + 7 + · 2 · a + · 2 · 4 − a + · a ·…" at bounding box center [541, 209] width 731 height 172
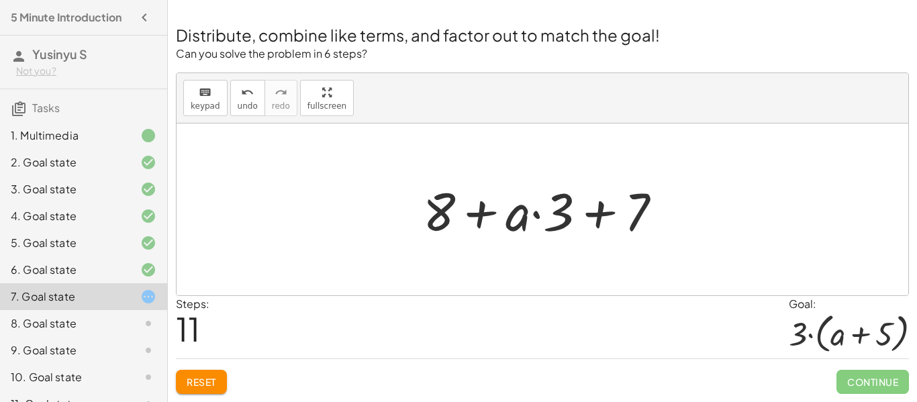
click at [217, 384] on button "Reset" at bounding box center [201, 382] width 51 height 24
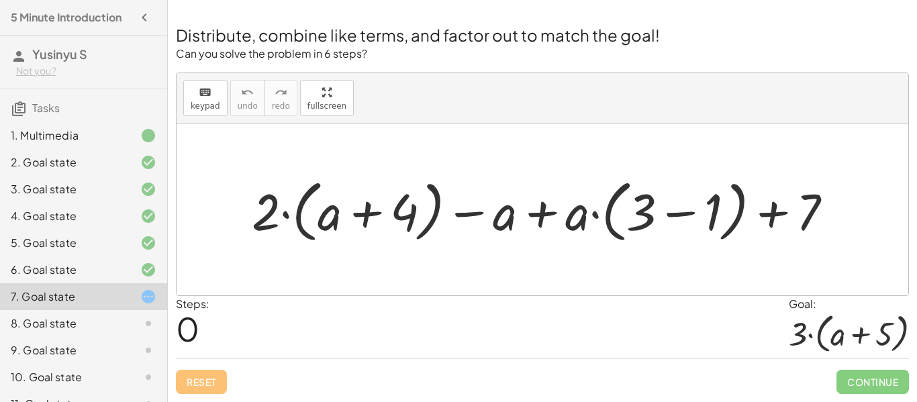
click at [386, 140] on div at bounding box center [541, 209] width 731 height 172
click at [916, 200] on div "Distribute, combine like terms, and factor out to match the goal! Can you solve…" at bounding box center [542, 201] width 749 height 401
drag, startPoint x: 916, startPoint y: 317, endPoint x: 916, endPoint y: 258, distance: 59.0
click at [916, 258] on div "Distribute, combine like terms, and factor out to match the goal! Can you solve…" at bounding box center [542, 201] width 749 height 401
click at [577, 58] on p "Can you solve the problem in 6 steps?" at bounding box center [542, 53] width 733 height 15
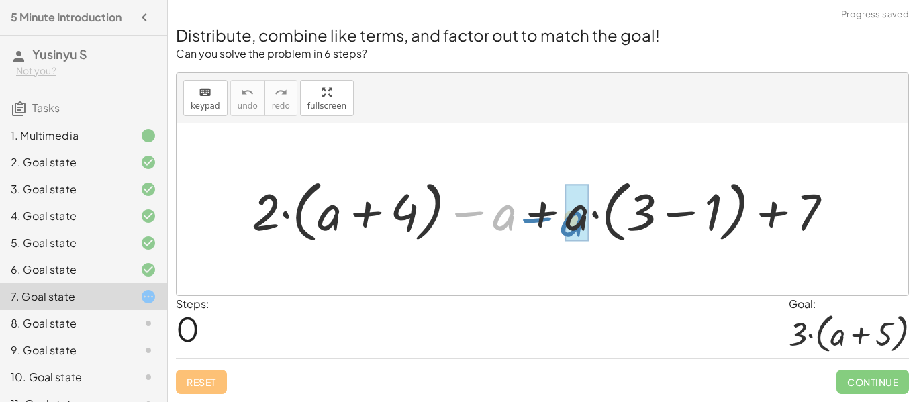
drag, startPoint x: 510, startPoint y: 219, endPoint x: 579, endPoint y: 227, distance: 69.5
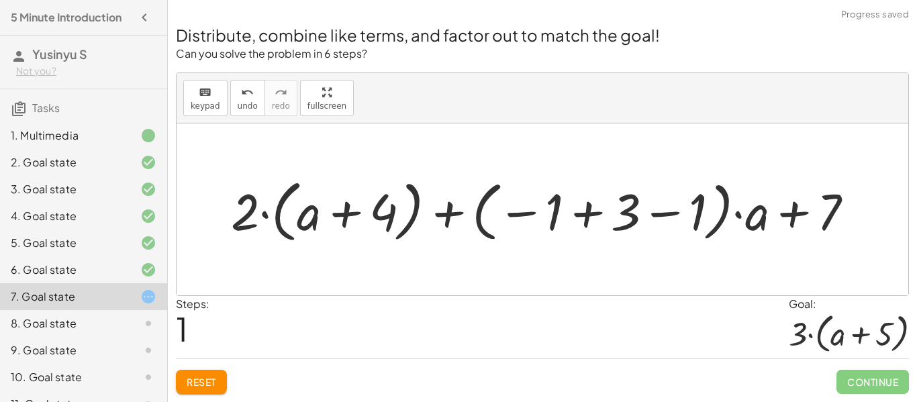
click at [212, 397] on div "Distribute, combine like terms, and factor out to match the goal! Can you solve…" at bounding box center [542, 201] width 749 height 401
click at [217, 386] on button "Reset" at bounding box center [201, 382] width 51 height 24
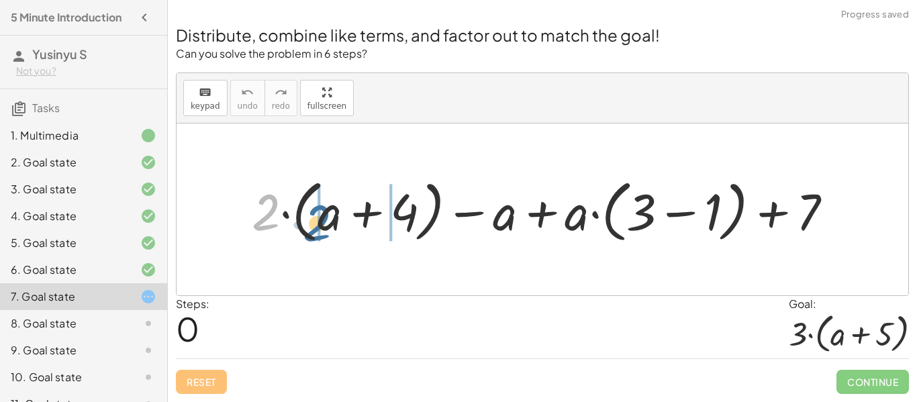
drag, startPoint x: 274, startPoint y: 212, endPoint x: 325, endPoint y: 225, distance: 53.2
click at [325, 225] on div at bounding box center [547, 209] width 605 height 74
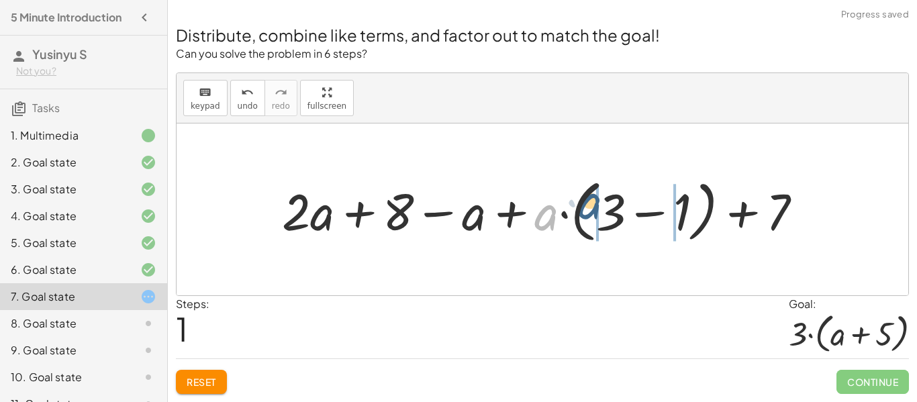
drag, startPoint x: 547, startPoint y: 212, endPoint x: 594, endPoint y: 206, distance: 48.0
click at [594, 206] on div at bounding box center [547, 209] width 544 height 74
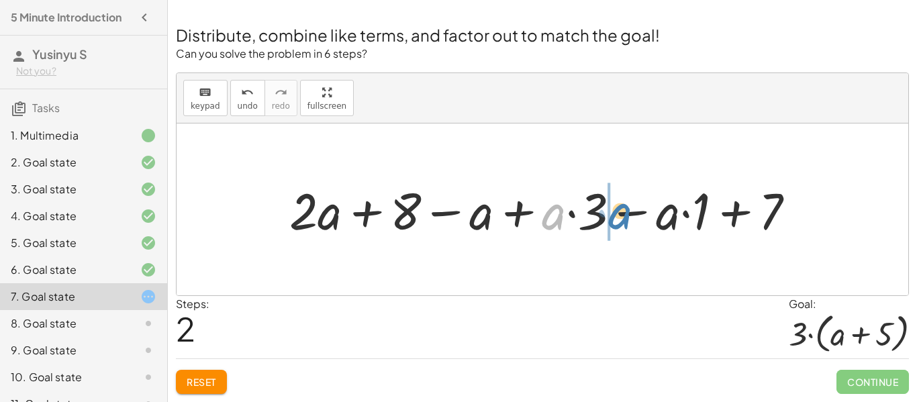
drag, startPoint x: 555, startPoint y: 219, endPoint x: 621, endPoint y: 218, distance: 65.8
click at [621, 218] on div at bounding box center [546, 209] width 529 height 66
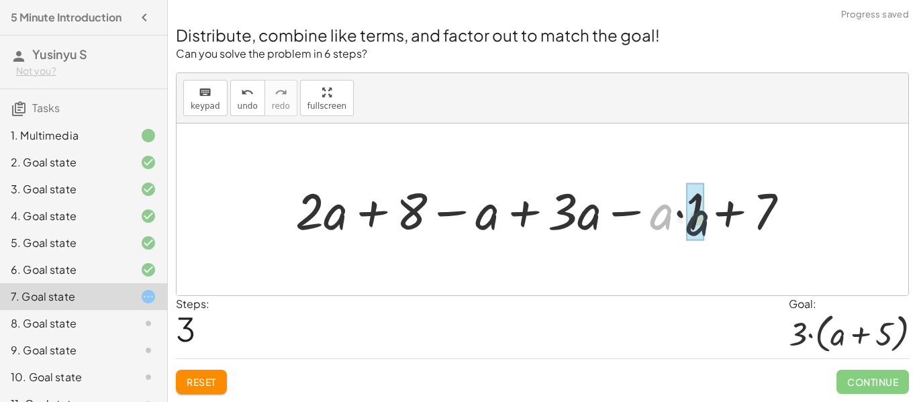
drag, startPoint x: 667, startPoint y: 219, endPoint x: 705, endPoint y: 225, distance: 38.0
click at [705, 225] on div at bounding box center [547, 209] width 517 height 66
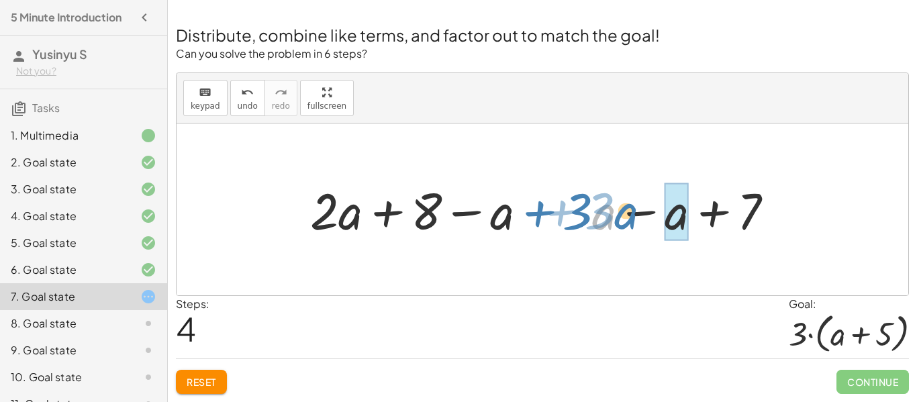
drag, startPoint x: 600, startPoint y: 216, endPoint x: 609, endPoint y: 217, distance: 9.4
click at [609, 217] on div at bounding box center [546, 209] width 487 height 66
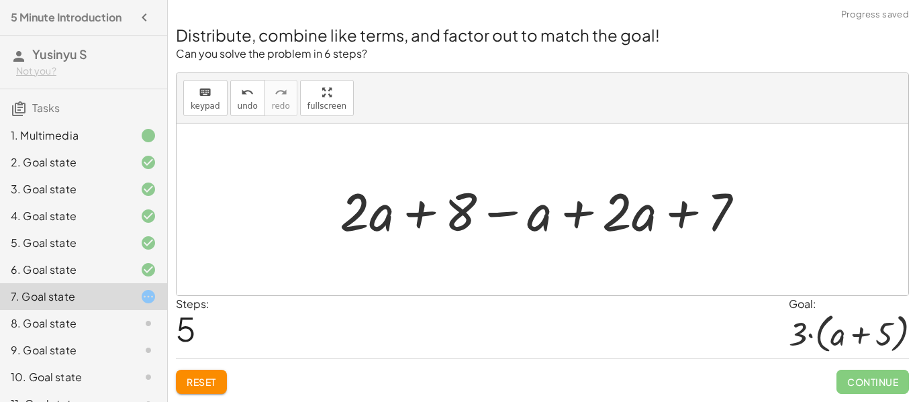
click at [199, 378] on span "Reset" at bounding box center [202, 382] width 30 height 12
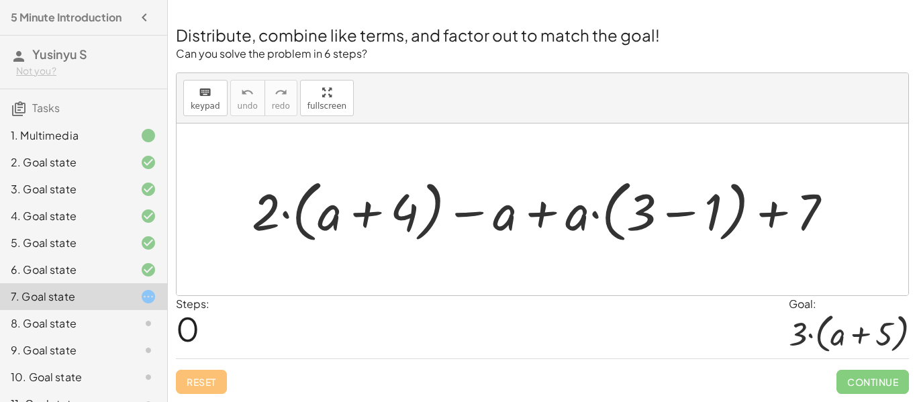
click at [916, 176] on div "Distribute, combine like terms, and factor out to match the goal! Can you solve…" at bounding box center [542, 201] width 749 height 401
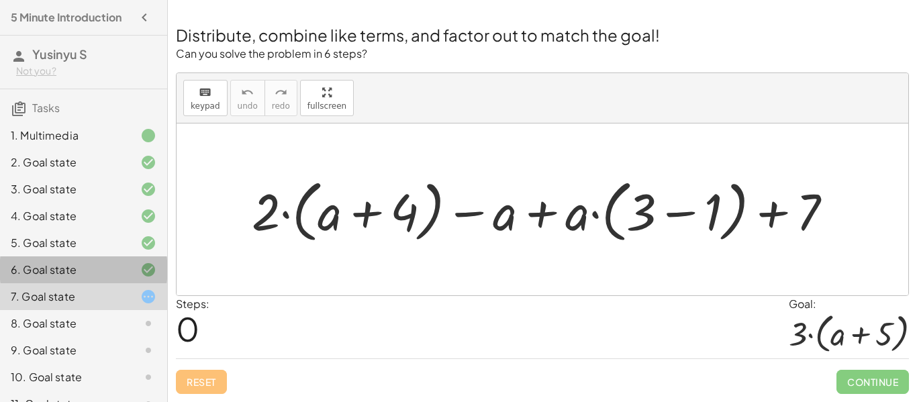
click at [143, 272] on icon at bounding box center [148, 270] width 16 height 16
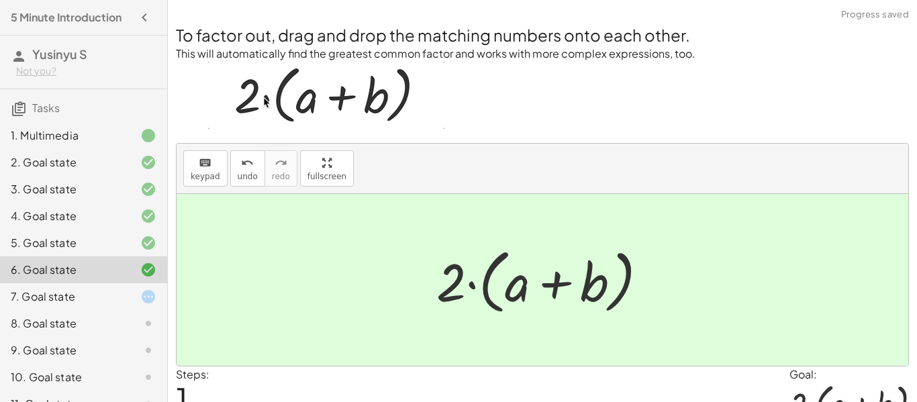
click at [104, 248] on div "5. Goal state" at bounding box center [65, 243] width 108 height 16
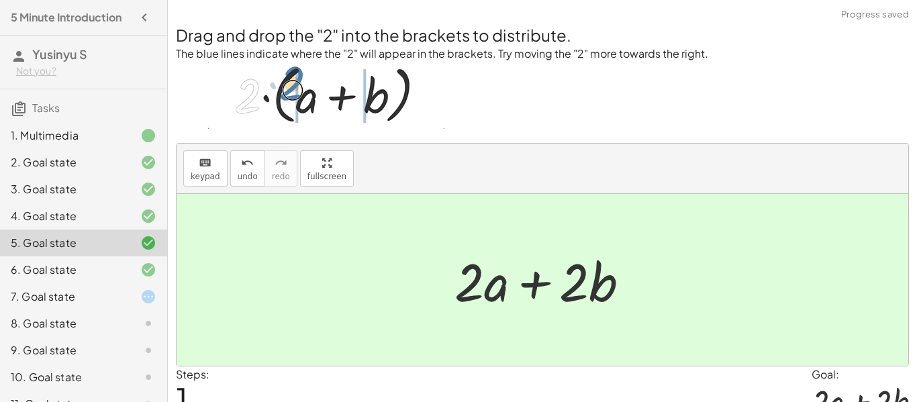
click at [92, 297] on div "7. Goal state" at bounding box center [65, 297] width 108 height 16
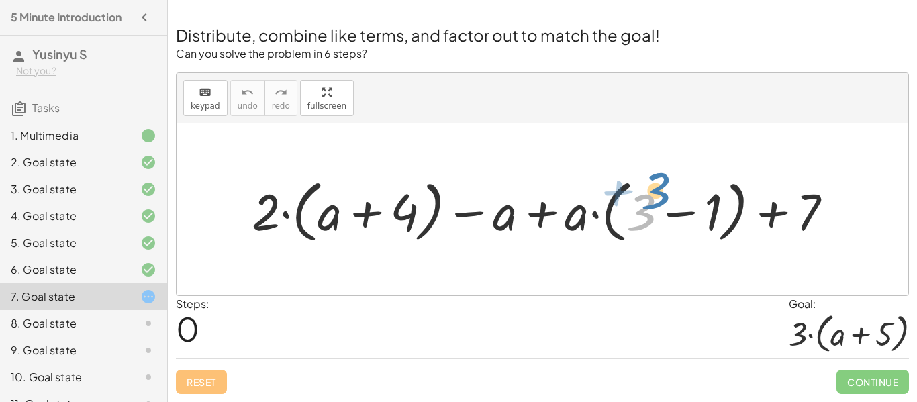
drag, startPoint x: 643, startPoint y: 199, endPoint x: 657, endPoint y: 177, distance: 25.7
click at [657, 177] on div at bounding box center [547, 209] width 605 height 74
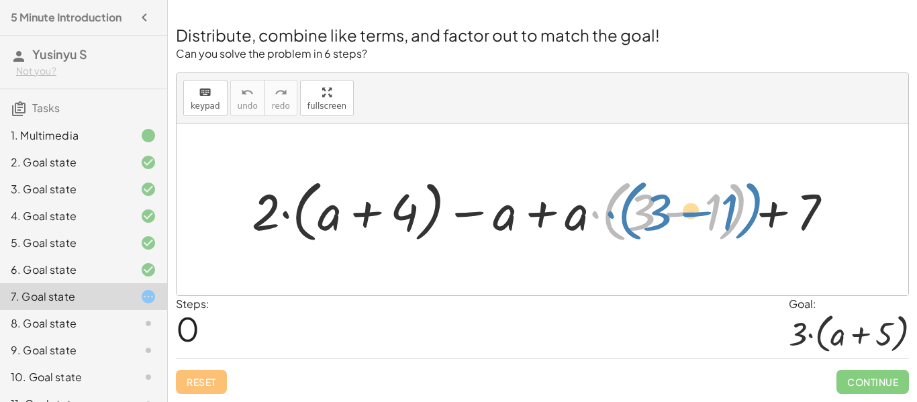
click at [745, 198] on div at bounding box center [547, 209] width 605 height 74
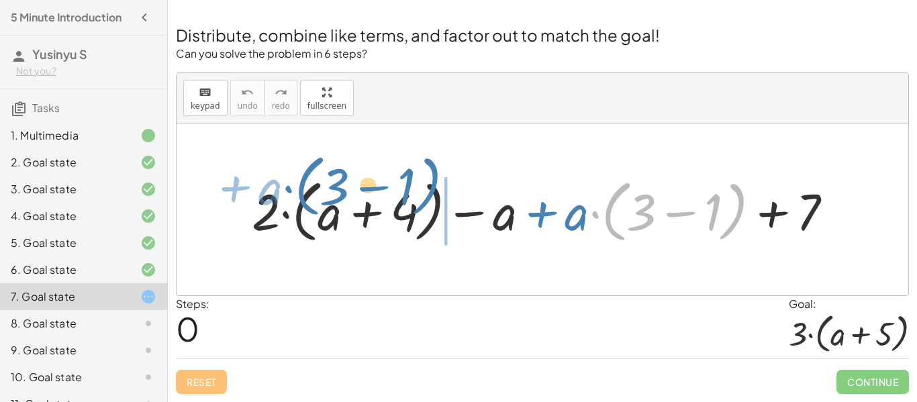
drag, startPoint x: 732, startPoint y: 231, endPoint x: 425, endPoint y: 207, distance: 308.3
click at [425, 207] on div at bounding box center [547, 209] width 605 height 74
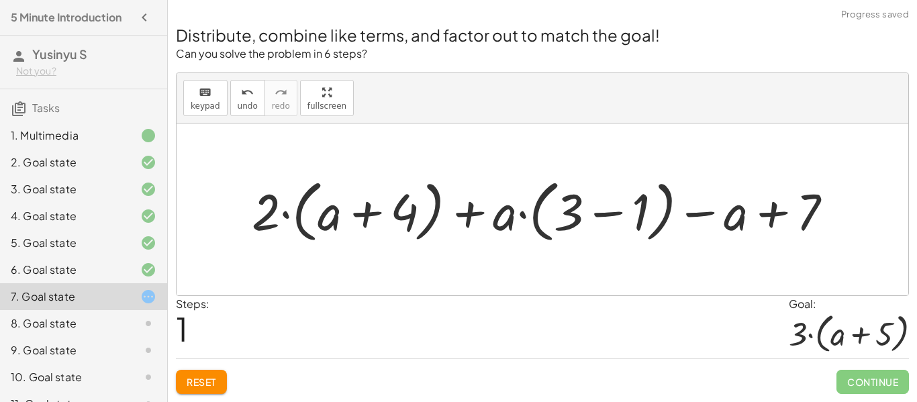
click at [211, 385] on span "Reset" at bounding box center [202, 382] width 30 height 12
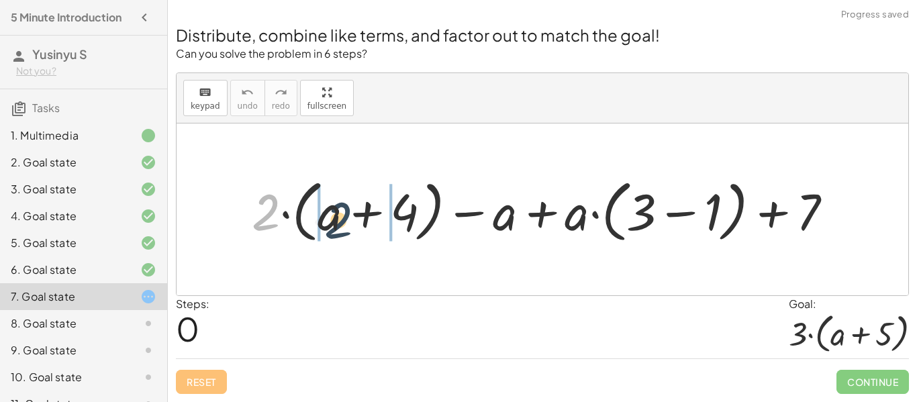
drag, startPoint x: 265, startPoint y: 213, endPoint x: 340, endPoint y: 225, distance: 75.3
click at [340, 225] on div at bounding box center [547, 209] width 605 height 74
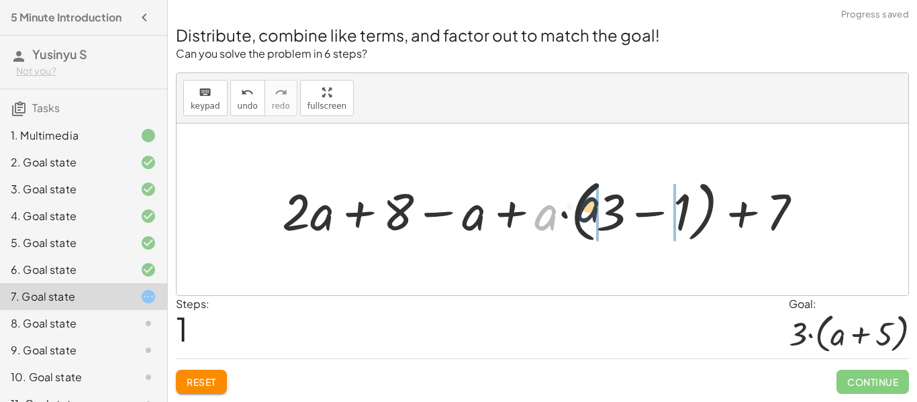
drag, startPoint x: 556, startPoint y: 214, endPoint x: 609, endPoint y: 218, distance: 53.2
click at [609, 218] on div at bounding box center [547, 209] width 544 height 74
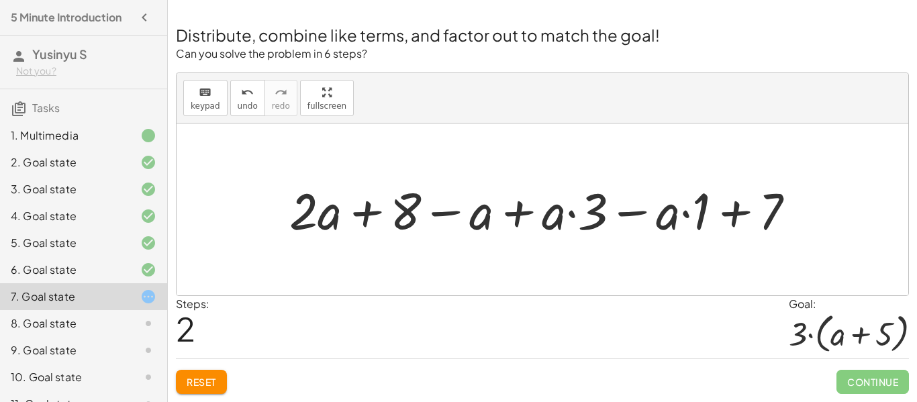
click at [220, 380] on button "Reset" at bounding box center [201, 382] width 51 height 24
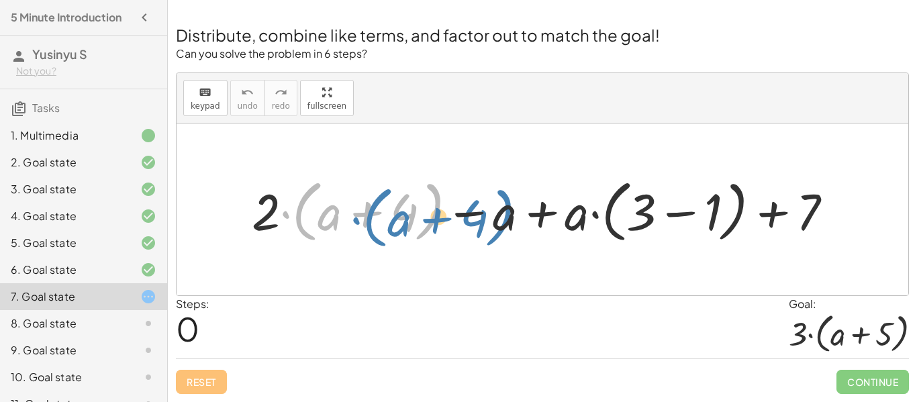
drag, startPoint x: 285, startPoint y: 211, endPoint x: 293, endPoint y: 223, distance: 14.5
click at [293, 223] on div at bounding box center [547, 209] width 605 height 74
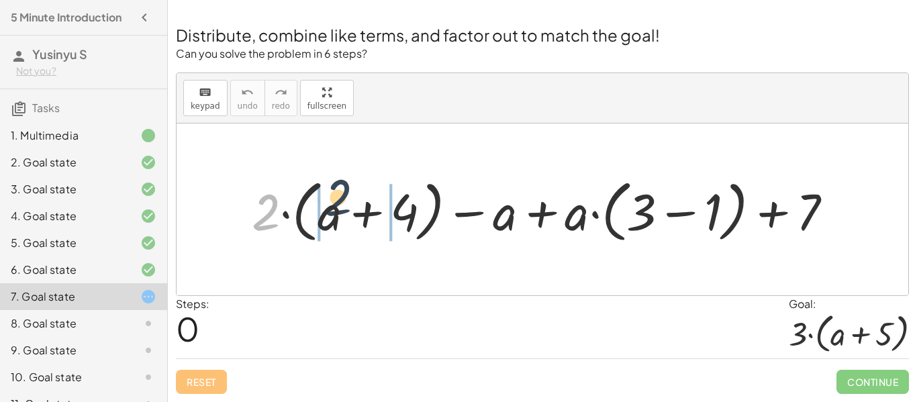
drag, startPoint x: 268, startPoint y: 215, endPoint x: 355, endPoint y: 207, distance: 87.7
click at [355, 207] on div at bounding box center [547, 209] width 605 height 74
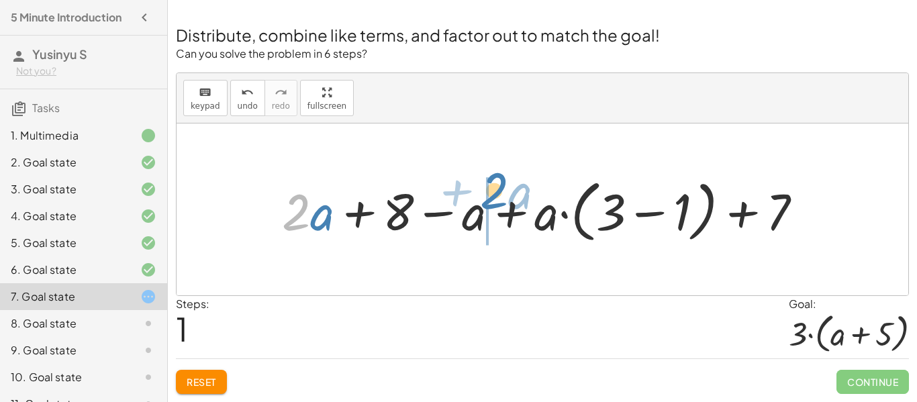
drag, startPoint x: 310, startPoint y: 210, endPoint x: 505, endPoint y: 195, distance: 195.2
click at [505, 195] on div at bounding box center [547, 209] width 544 height 74
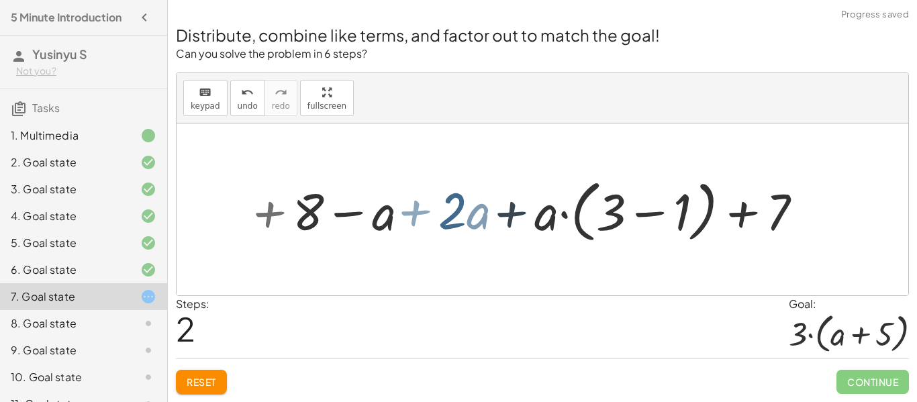
click at [505, 195] on div at bounding box center [547, 209] width 544 height 74
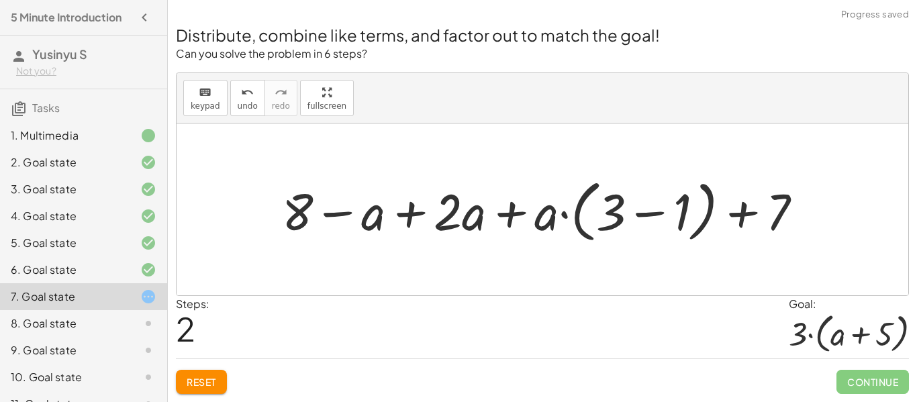
click at [225, 378] on button "Reset" at bounding box center [201, 382] width 51 height 24
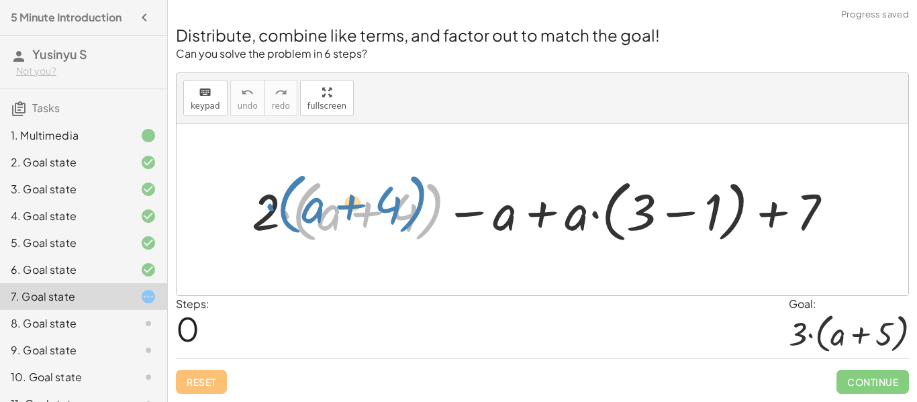
drag, startPoint x: 281, startPoint y: 209, endPoint x: 259, endPoint y: 200, distance: 24.1
click at [259, 200] on div at bounding box center [547, 209] width 605 height 74
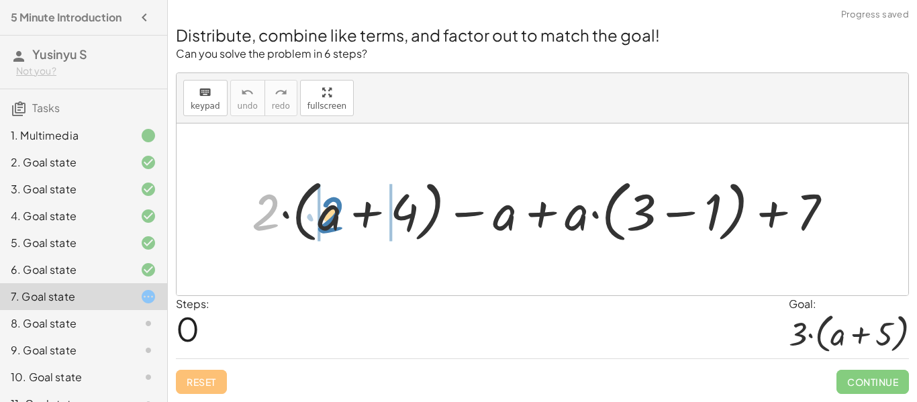
drag, startPoint x: 260, startPoint y: 213, endPoint x: 316, endPoint y: 215, distance: 56.4
click at [316, 215] on div at bounding box center [547, 209] width 605 height 74
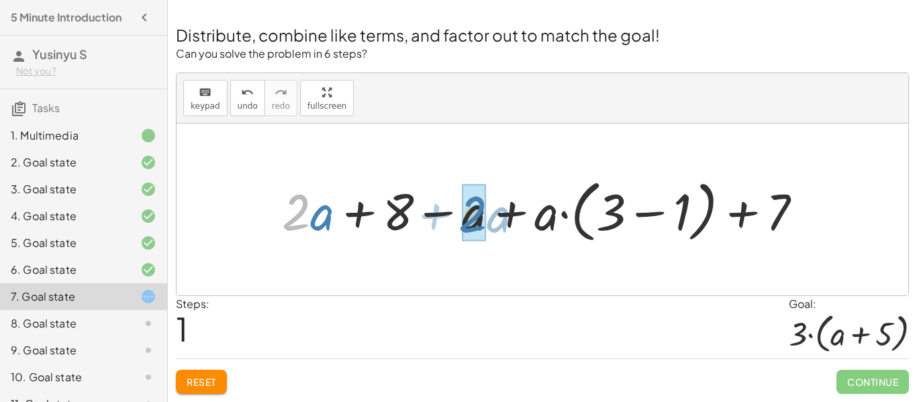
drag, startPoint x: 309, startPoint y: 223, endPoint x: 485, endPoint y: 225, distance: 176.5
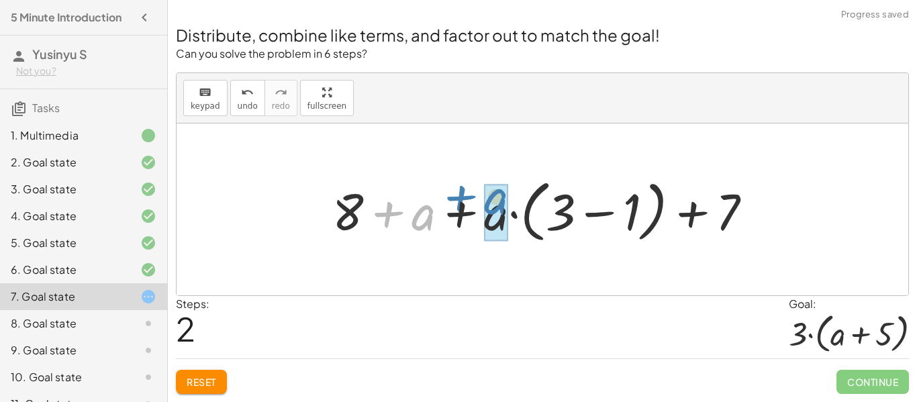
drag, startPoint x: 423, startPoint y: 218, endPoint x: 496, endPoint y: 205, distance: 74.4
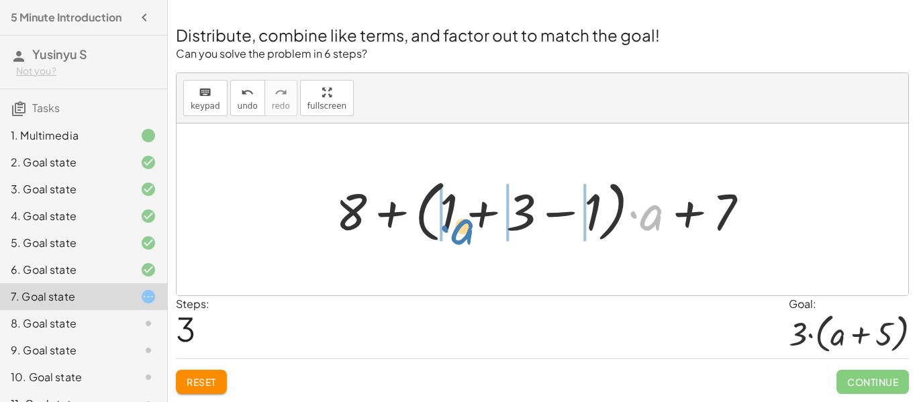
drag, startPoint x: 658, startPoint y: 217, endPoint x: 470, endPoint y: 231, distance: 188.4
click at [470, 231] on div at bounding box center [547, 209] width 437 height 74
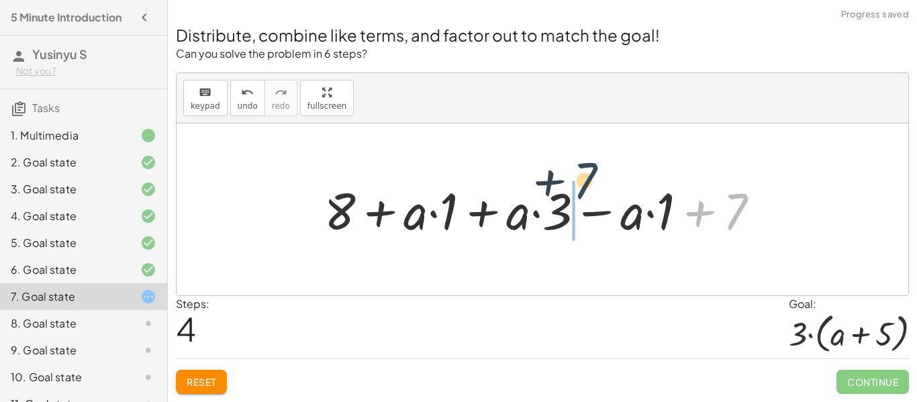
drag, startPoint x: 734, startPoint y: 219, endPoint x: 575, endPoint y: 185, distance: 162.5
click at [575, 185] on div at bounding box center [546, 209] width 459 height 66
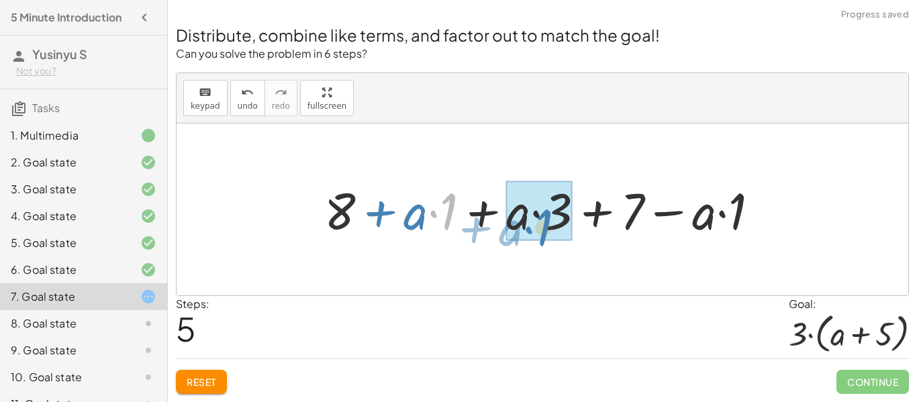
drag, startPoint x: 457, startPoint y: 221, endPoint x: 580, endPoint y: 248, distance: 126.3
click at [580, 248] on div "+ · 2 · ( + a + 4 ) − a + · a · ( + 3 − 1 ) + 7 + · 2 · a + · 2 · 4 − a + · a ·…" at bounding box center [541, 209] width 731 height 172
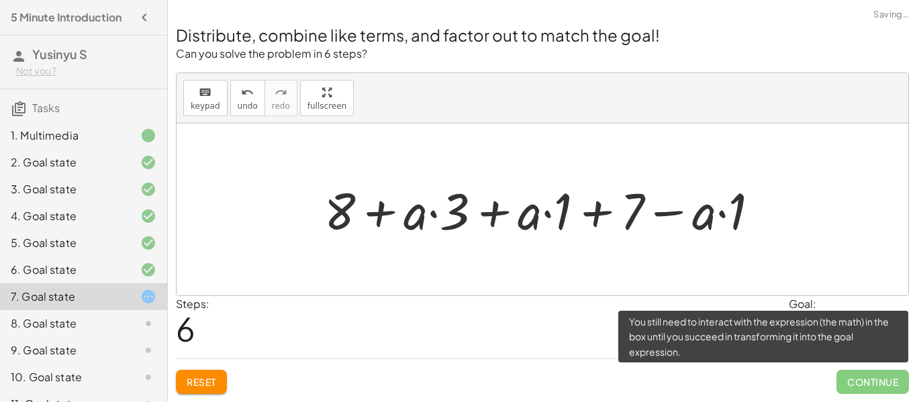
click at [894, 388] on span "Continue" at bounding box center [872, 382] width 72 height 24
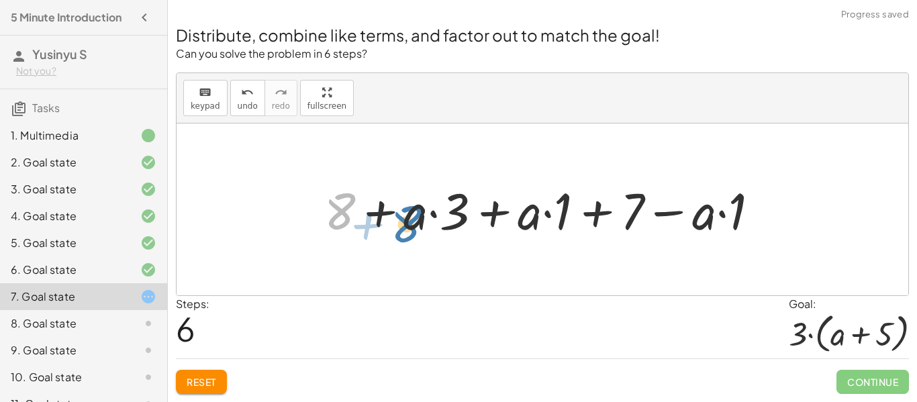
drag, startPoint x: 351, startPoint y: 216, endPoint x: 370, endPoint y: 220, distance: 19.9
click at [370, 220] on div at bounding box center [546, 209] width 459 height 66
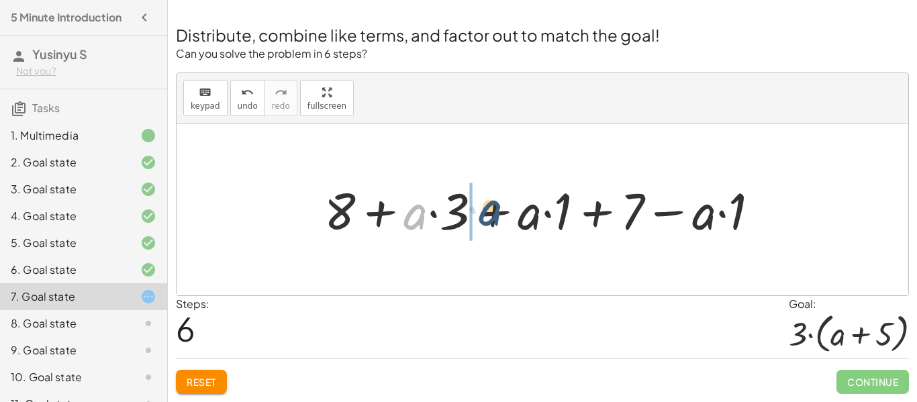
drag, startPoint x: 411, startPoint y: 222, endPoint x: 486, endPoint y: 219, distance: 74.5
click at [486, 219] on div at bounding box center [546, 209] width 459 height 66
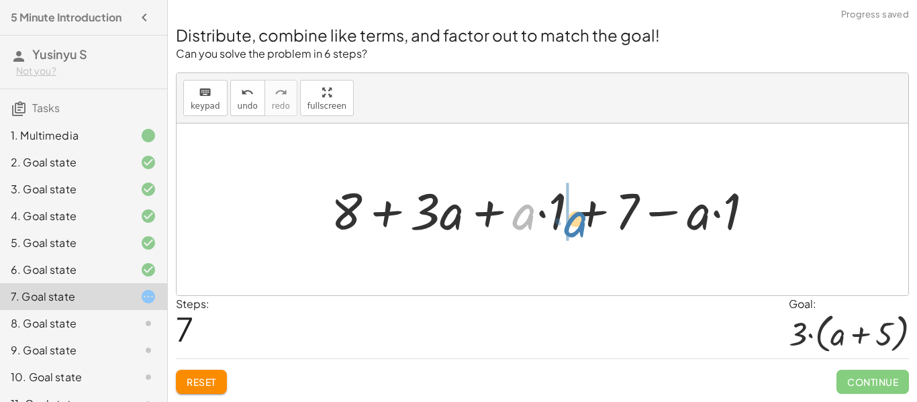
drag, startPoint x: 522, startPoint y: 220, endPoint x: 574, endPoint y: 227, distance: 52.2
click at [574, 227] on div at bounding box center [547, 209] width 447 height 66
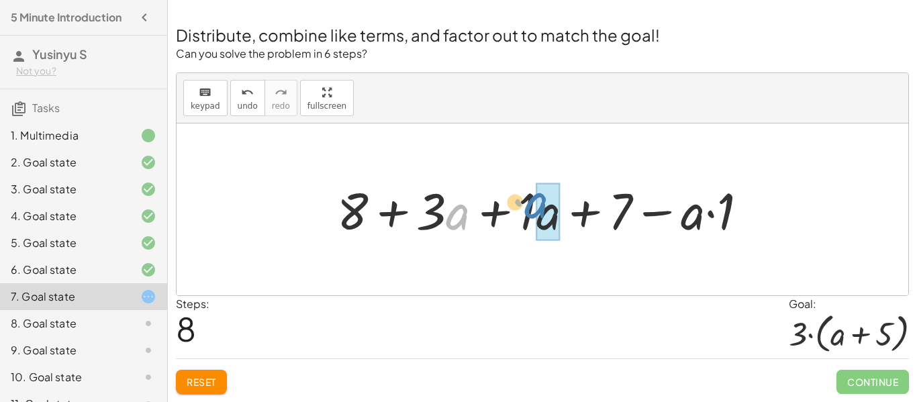
drag, startPoint x: 448, startPoint y: 212, endPoint x: 535, endPoint y: 201, distance: 88.0
click at [535, 201] on div at bounding box center [547, 209] width 435 height 66
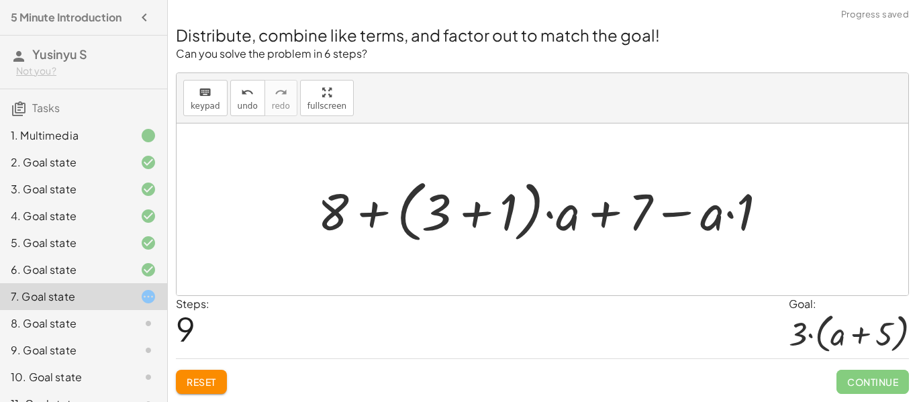
click at [187, 379] on span "Reset" at bounding box center [202, 382] width 30 height 12
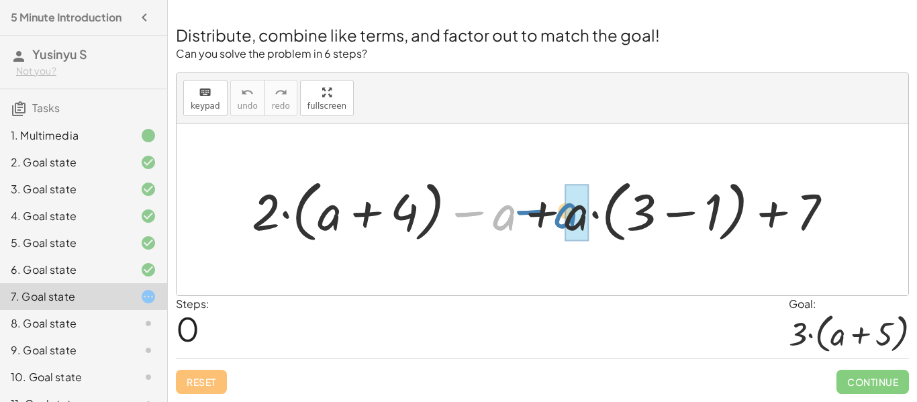
drag, startPoint x: 505, startPoint y: 217, endPoint x: 568, endPoint y: 217, distance: 62.4
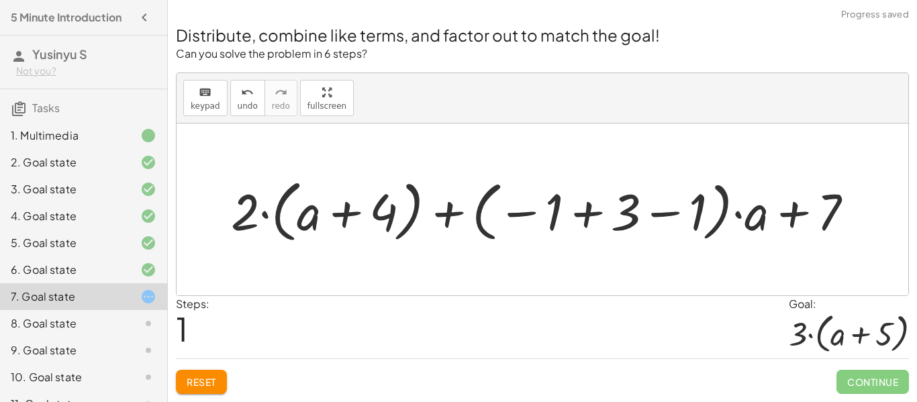
click at [184, 370] on button "Reset" at bounding box center [201, 382] width 51 height 24
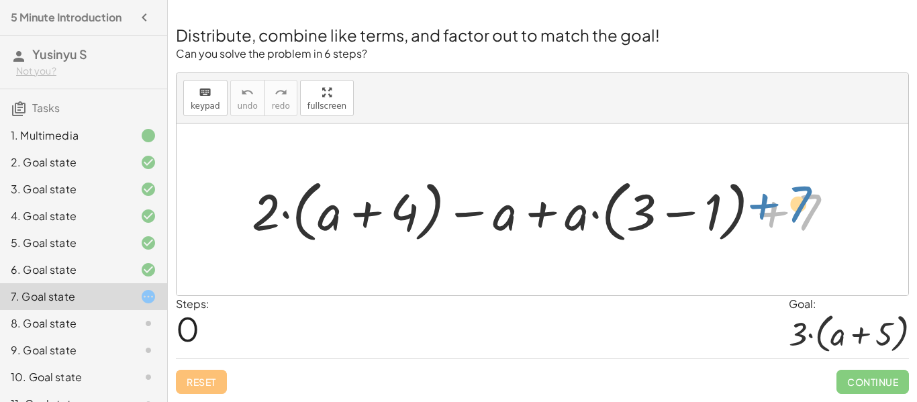
drag, startPoint x: 793, startPoint y: 213, endPoint x: 784, endPoint y: 205, distance: 11.9
click at [784, 205] on div at bounding box center [547, 209] width 605 height 74
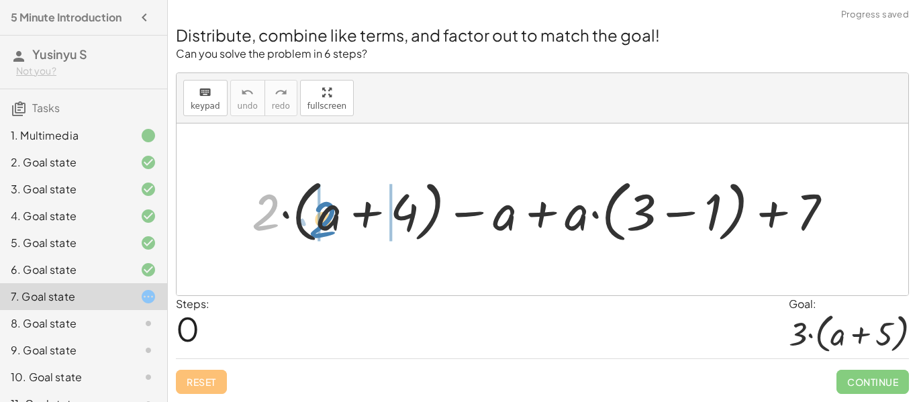
drag, startPoint x: 272, startPoint y: 216, endPoint x: 328, endPoint y: 223, distance: 56.8
click at [328, 223] on div at bounding box center [547, 209] width 605 height 74
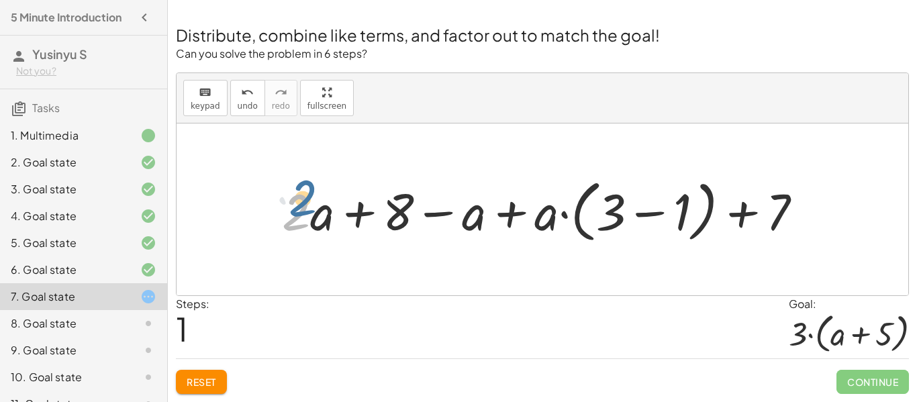
drag, startPoint x: 301, startPoint y: 215, endPoint x: 304, endPoint y: 207, distance: 7.9
click at [304, 207] on div at bounding box center [547, 209] width 544 height 74
drag, startPoint x: 316, startPoint y: 217, endPoint x: 319, endPoint y: 208, distance: 9.3
click at [319, 208] on div at bounding box center [547, 209] width 544 height 74
drag, startPoint x: 305, startPoint y: 214, endPoint x: 309, endPoint y: 203, distance: 11.7
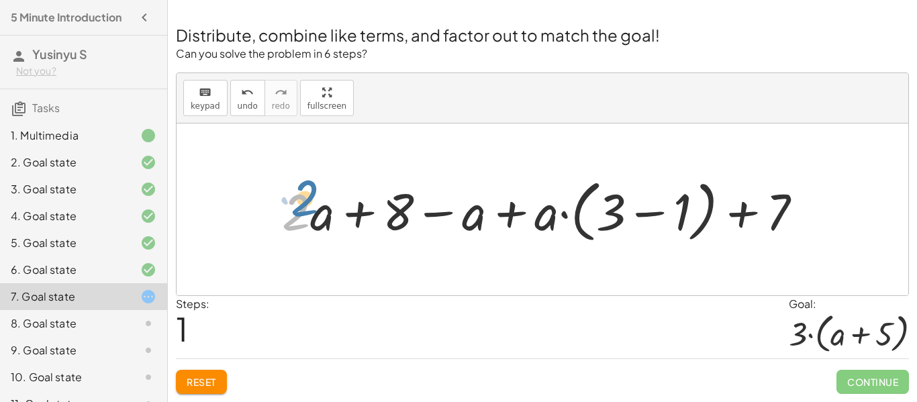
click at [309, 203] on div at bounding box center [547, 209] width 544 height 74
drag, startPoint x: 290, startPoint y: 212, endPoint x: 278, endPoint y: 207, distance: 13.0
click at [278, 207] on div at bounding box center [547, 209] width 544 height 74
click at [233, 240] on div "+ · 2 · ( + a + 4 ) − a + · a · ( + 3 − 1 ) + 7 + · 2 · a + · 2 · 4 − a + · a ·…" at bounding box center [541, 209] width 731 height 172
click at [130, 107] on h3 "Tasks" at bounding box center [83, 103] width 167 height 28
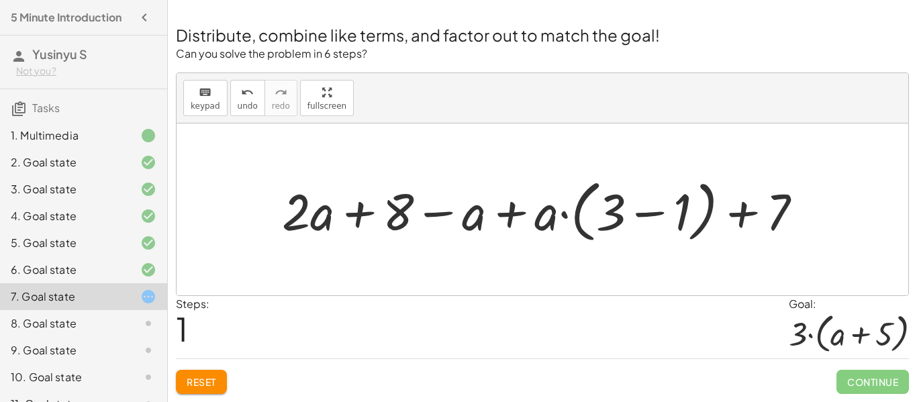
click at [230, 378] on div "Reset Continue" at bounding box center [542, 376] width 733 height 36
click at [205, 379] on span "Reset" at bounding box center [202, 382] width 30 height 12
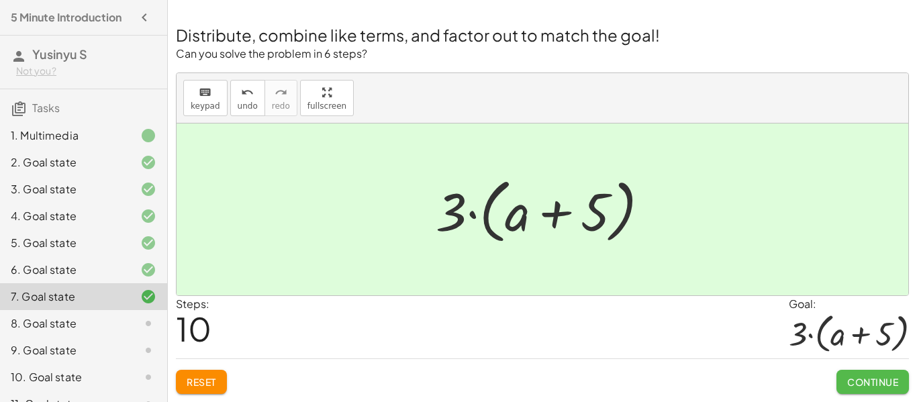
click at [883, 376] on span "Continue" at bounding box center [872, 382] width 51 height 12
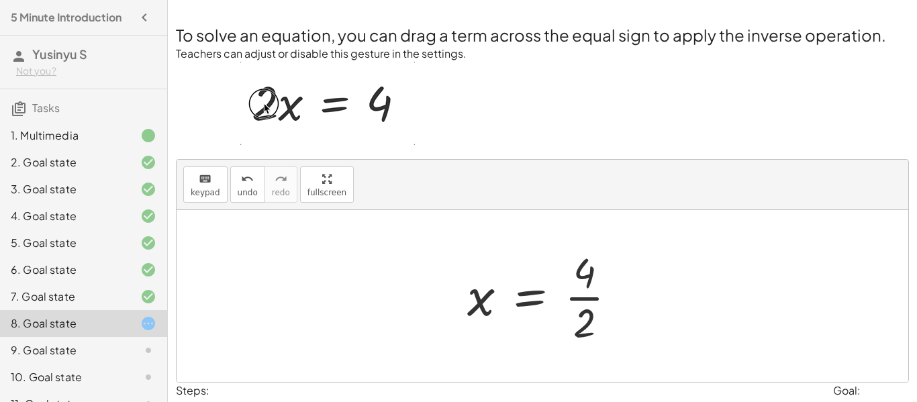
scroll to position [81, 0]
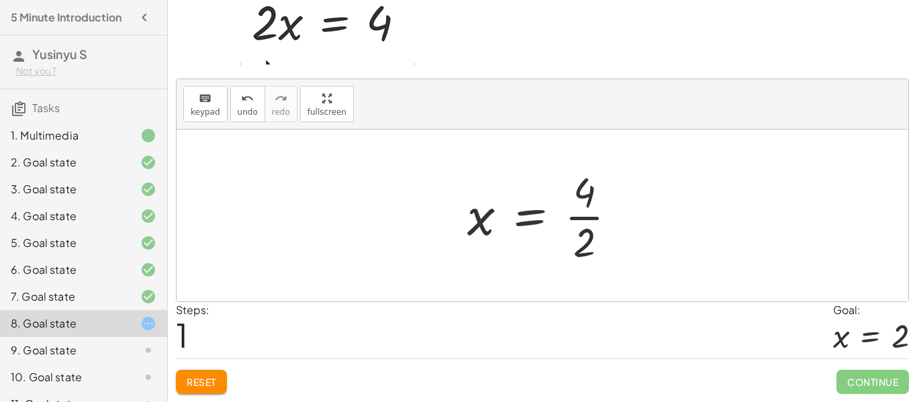
click at [884, 367] on div "Continue" at bounding box center [872, 376] width 72 height 35
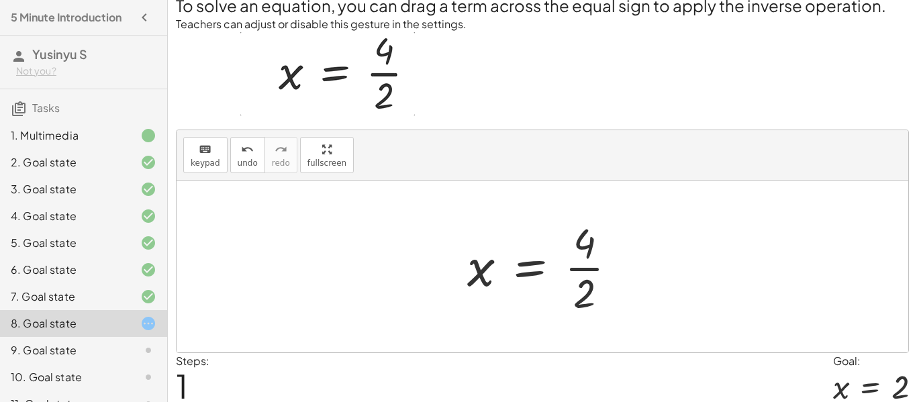
scroll to position [28, 0]
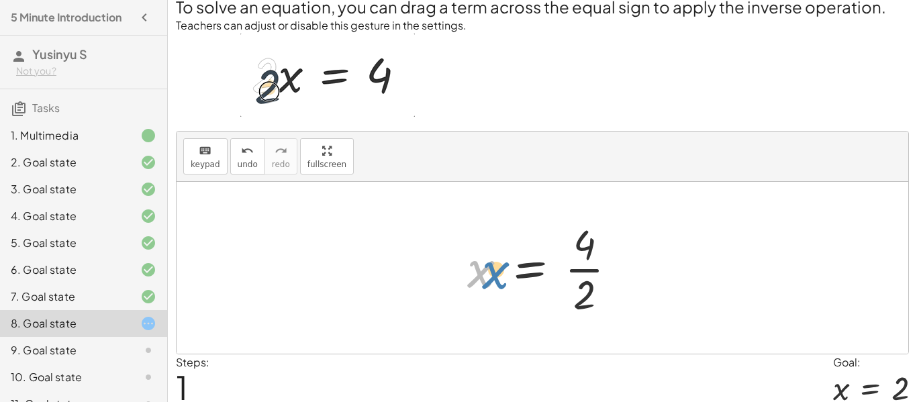
drag, startPoint x: 478, startPoint y: 264, endPoint x: 469, endPoint y: 267, distance: 9.8
click at [469, 267] on div at bounding box center [547, 267] width 174 height 103
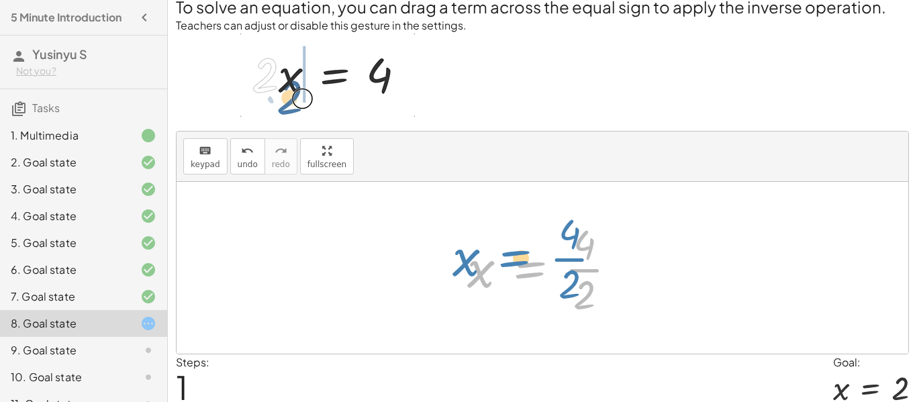
drag, startPoint x: 525, startPoint y: 266, endPoint x: 494, endPoint y: 258, distance: 32.5
click at [494, 258] on div at bounding box center [547, 267] width 174 height 103
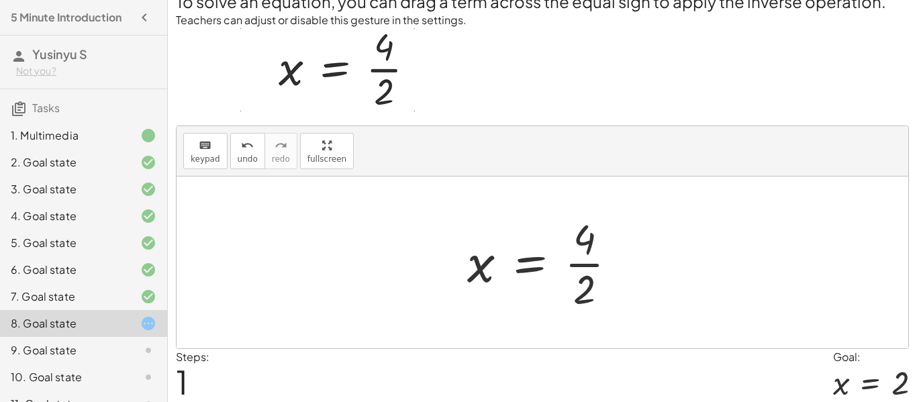
scroll to position [30, 0]
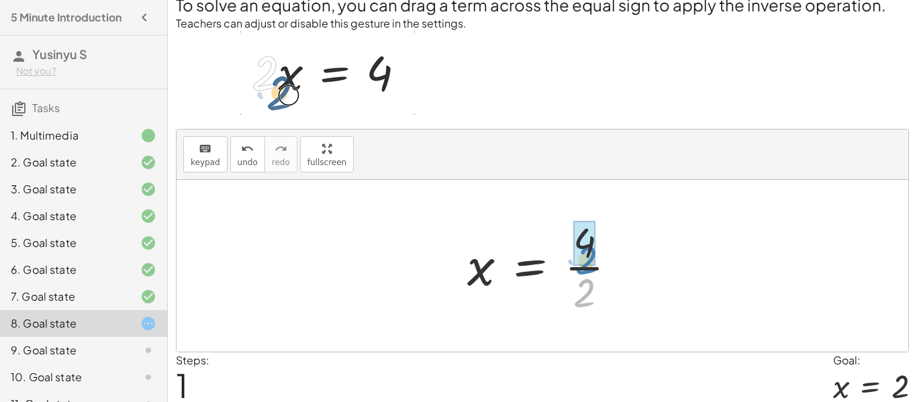
drag, startPoint x: 578, startPoint y: 287, endPoint x: 580, endPoint y: 253, distance: 33.6
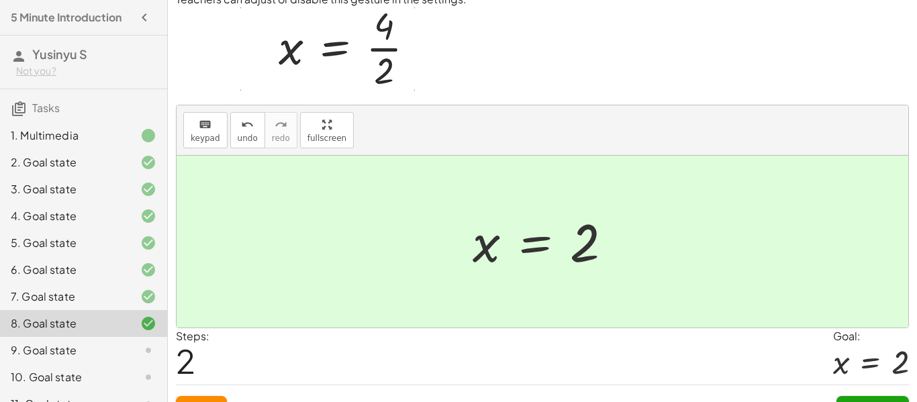
scroll to position [57, 0]
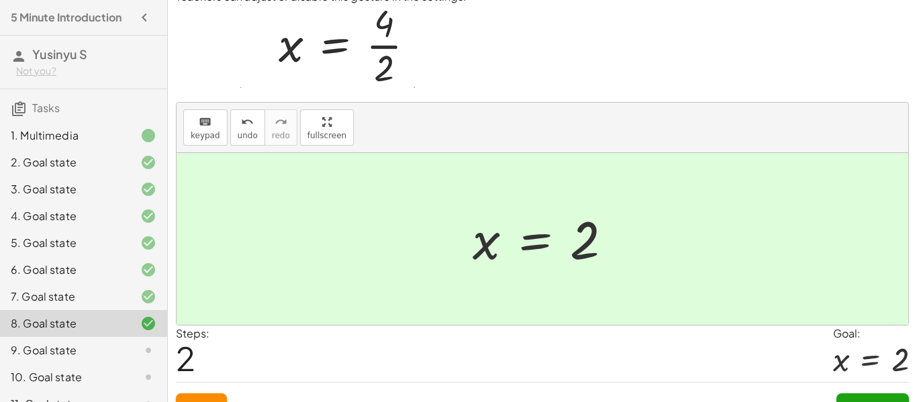
click at [876, 388] on div "Continue" at bounding box center [872, 399] width 72 height 35
click at [873, 395] on button "Continue" at bounding box center [872, 405] width 72 height 24
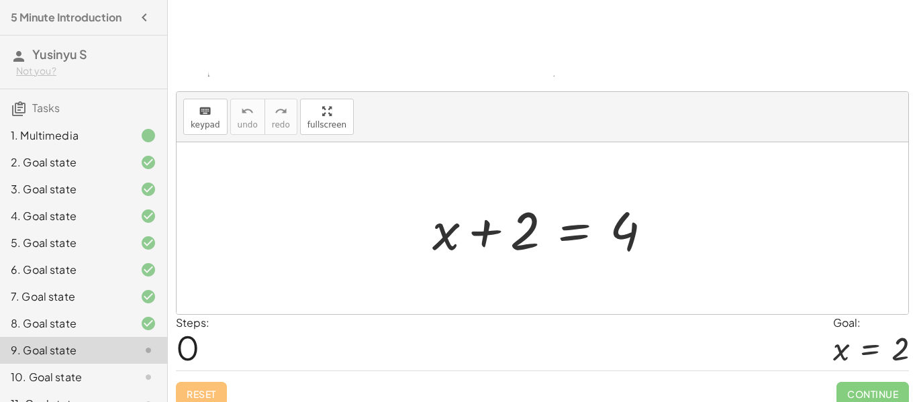
scroll to position [170, 0]
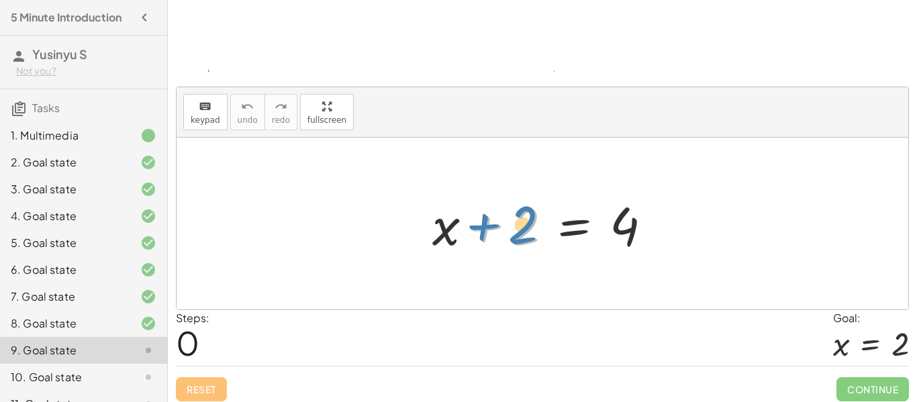
click at [524, 240] on div at bounding box center [547, 223] width 244 height 69
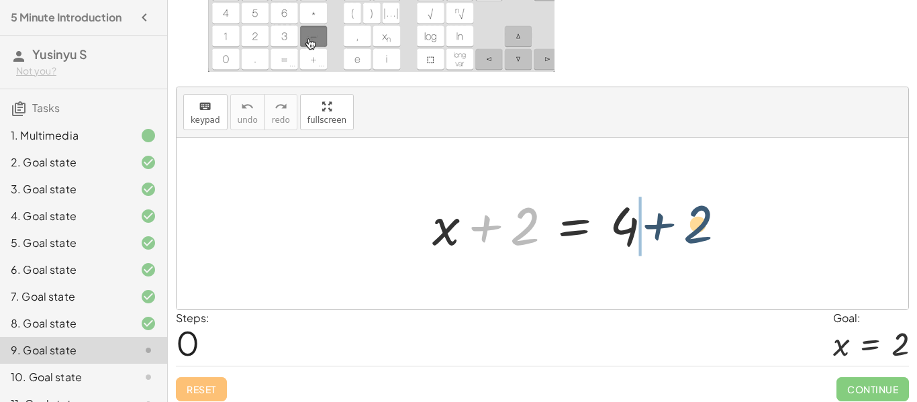
drag, startPoint x: 525, startPoint y: 238, endPoint x: 701, endPoint y: 236, distance: 175.8
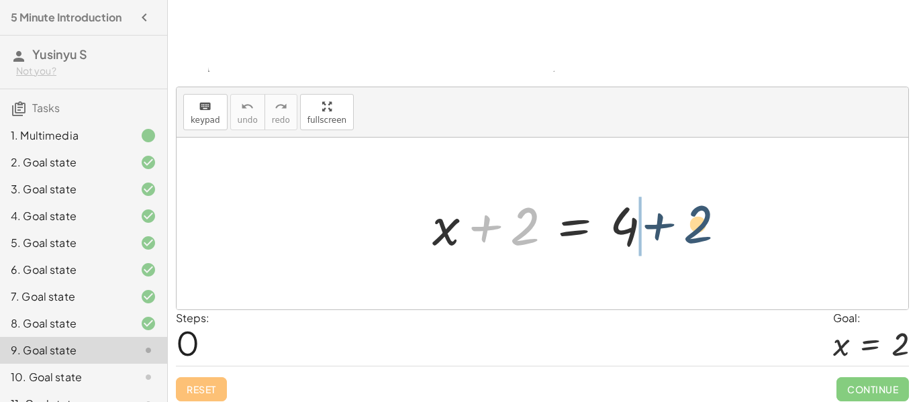
click at [701, 236] on div "+ 2 + x + 2 = 4" at bounding box center [541, 224] width 731 height 172
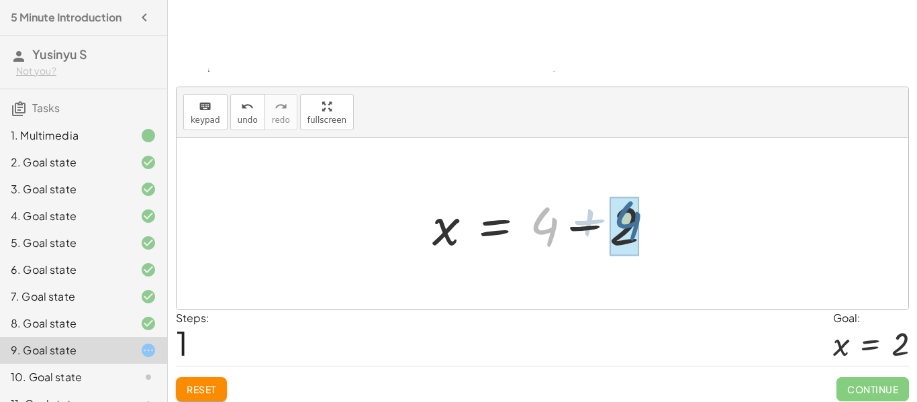
drag, startPoint x: 542, startPoint y: 235, endPoint x: 629, endPoint y: 230, distance: 87.4
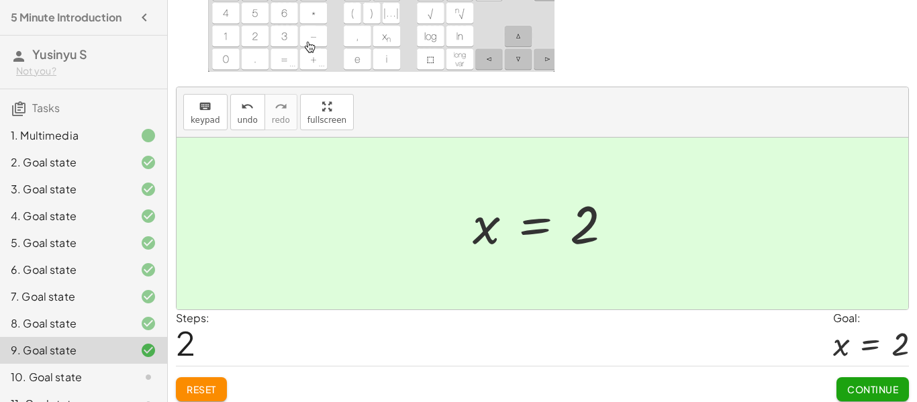
click at [864, 384] on span "Continue" at bounding box center [872, 389] width 51 height 12
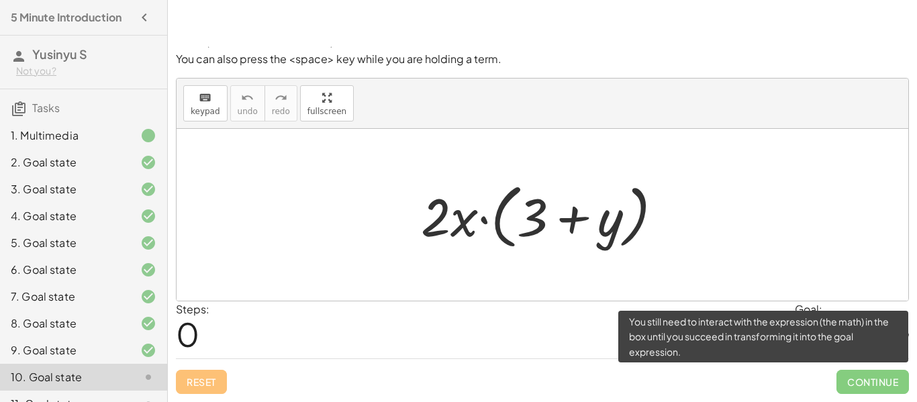
scroll to position [84, 0]
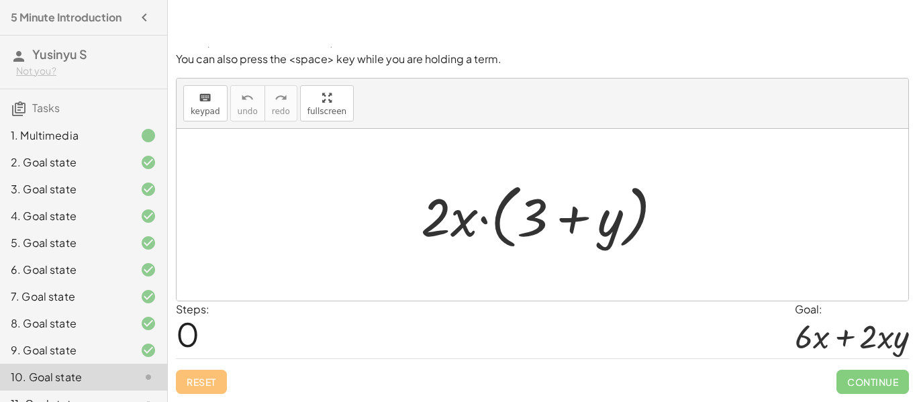
click at [361, 132] on div at bounding box center [541, 215] width 731 height 172
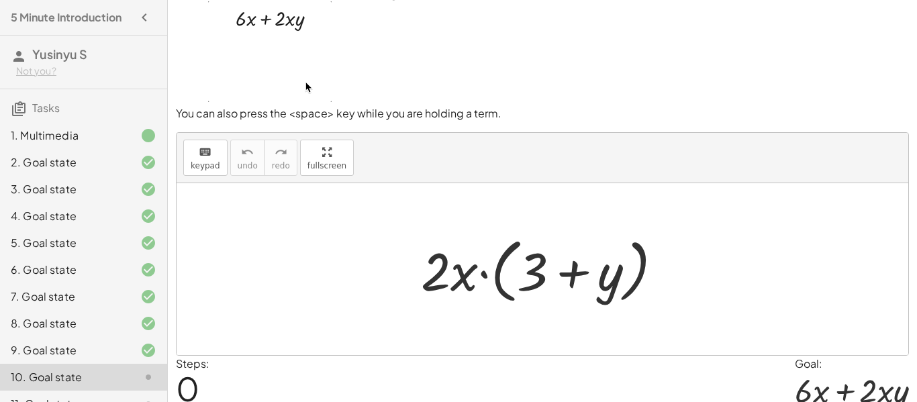
scroll to position [27, 0]
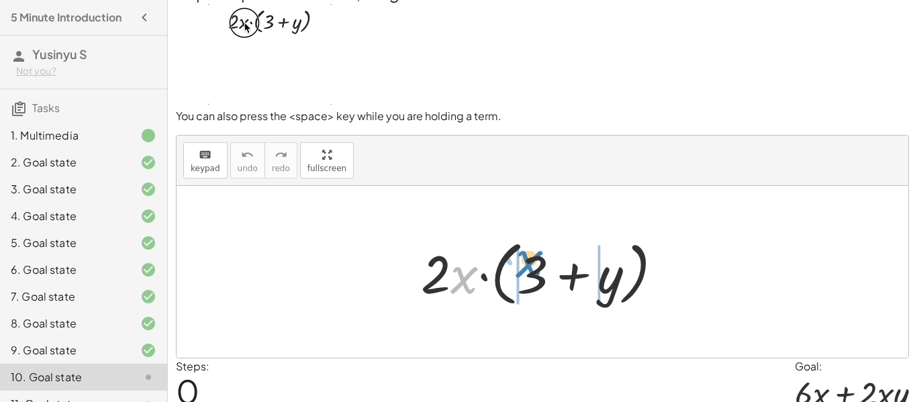
drag, startPoint x: 469, startPoint y: 280, endPoint x: 534, endPoint y: 264, distance: 67.0
click at [534, 264] on div at bounding box center [547, 272] width 266 height 77
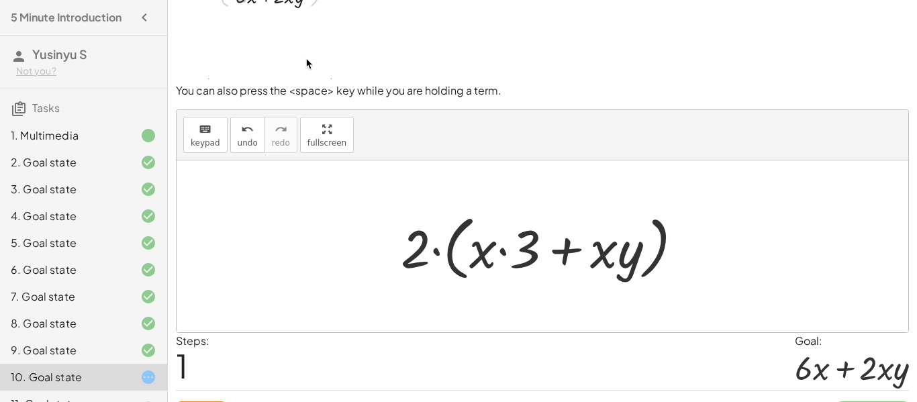
scroll to position [54, 0]
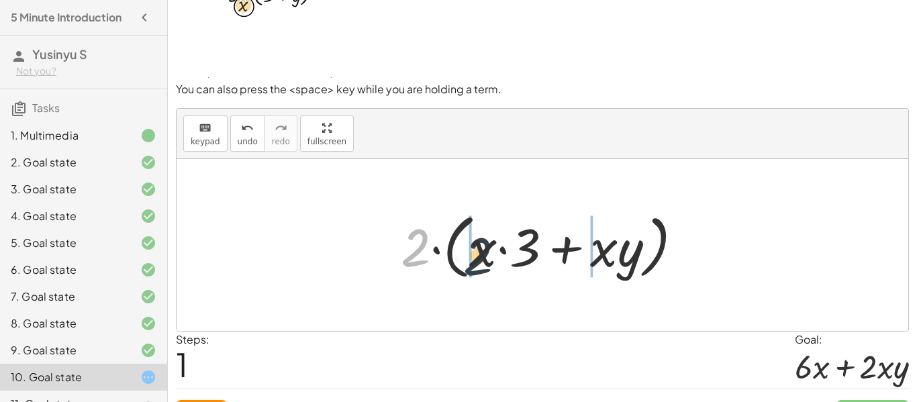
drag, startPoint x: 415, startPoint y: 240, endPoint x: 482, endPoint y: 251, distance: 68.0
click at [482, 251] on div at bounding box center [547, 245] width 306 height 77
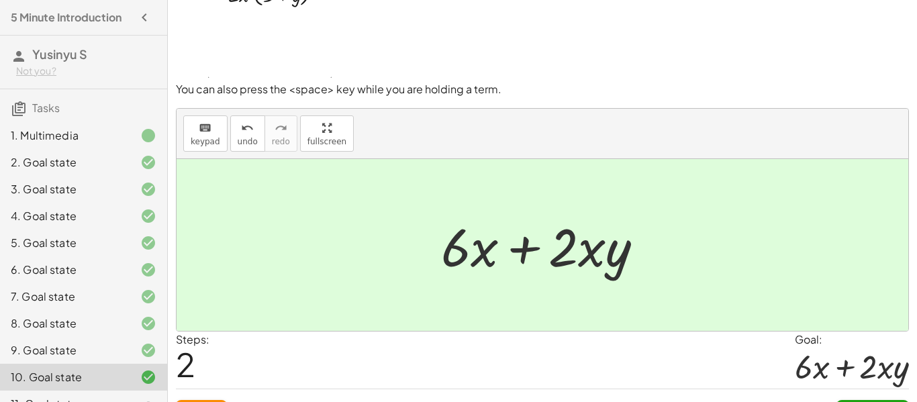
scroll to position [84, 0]
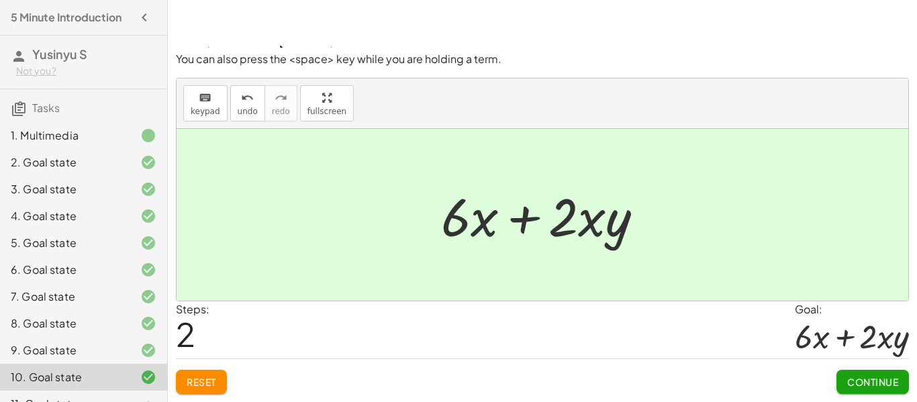
click at [861, 376] on span "Continue" at bounding box center [872, 382] width 51 height 12
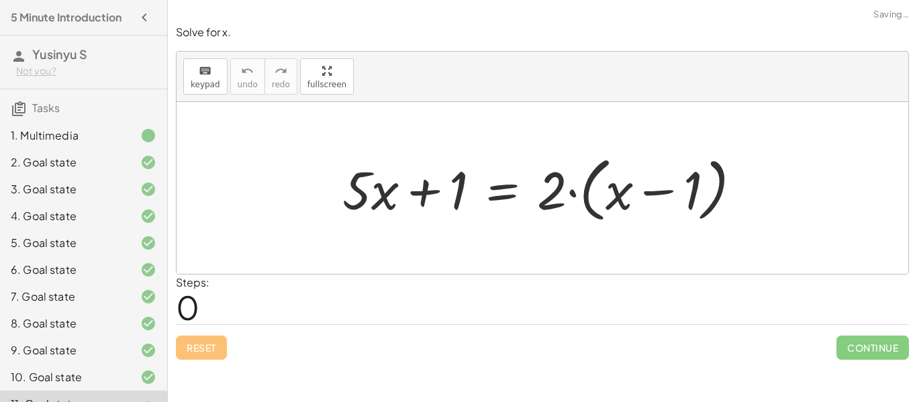
scroll to position [0, 0]
drag, startPoint x: 554, startPoint y: 201, endPoint x: 618, endPoint y: 204, distance: 63.8
click at [618, 204] on div at bounding box center [546, 188] width 423 height 77
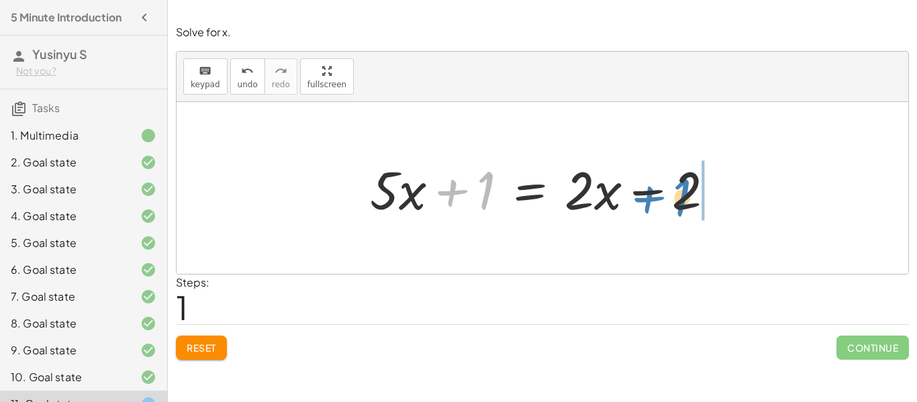
drag, startPoint x: 477, startPoint y: 185, endPoint x: 674, endPoint y: 191, distance: 197.4
click at [674, 191] on div at bounding box center [547, 188] width 368 height 69
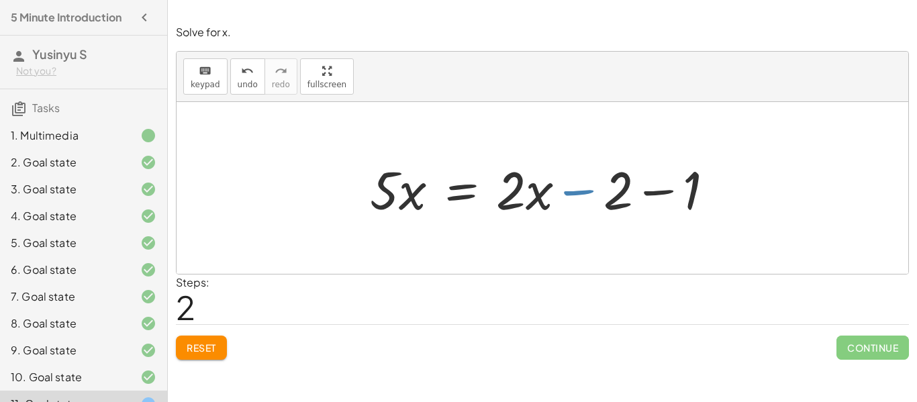
click at [594, 195] on div at bounding box center [547, 188] width 368 height 69
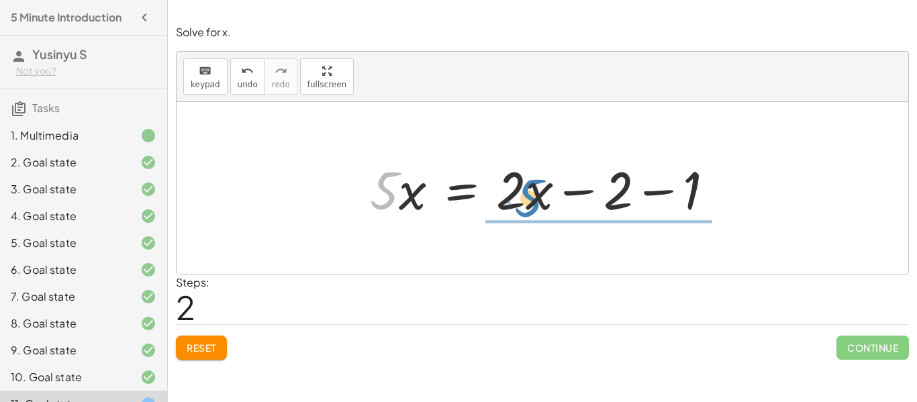
drag, startPoint x: 386, startPoint y: 193, endPoint x: 530, endPoint y: 199, distance: 144.4
click at [530, 199] on div at bounding box center [547, 188] width 368 height 69
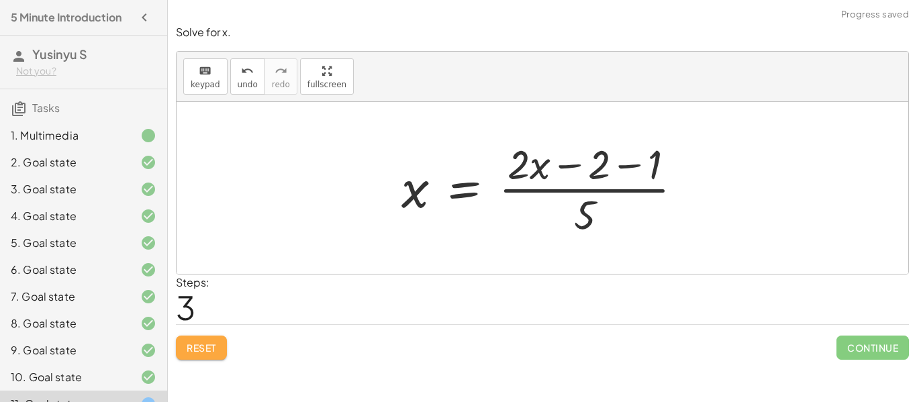
click at [203, 339] on button "Reset" at bounding box center [201, 347] width 51 height 24
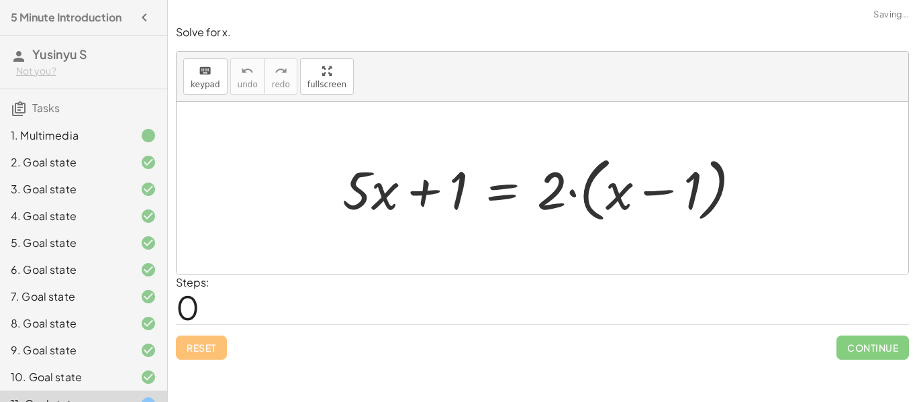
click at [335, 325] on div "Reset Continue" at bounding box center [542, 342] width 733 height 36
drag, startPoint x: 433, startPoint y: 195, endPoint x: 570, endPoint y: 176, distance: 138.2
click at [570, 176] on div at bounding box center [546, 188] width 423 height 77
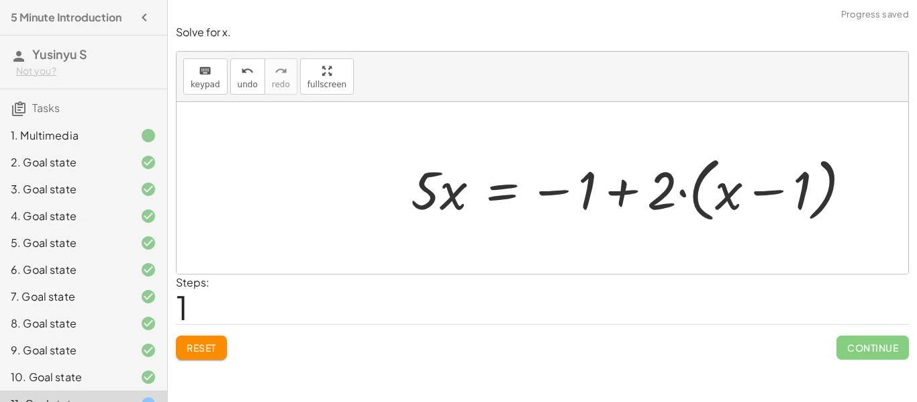
click at [209, 350] on span "Reset" at bounding box center [202, 348] width 30 height 12
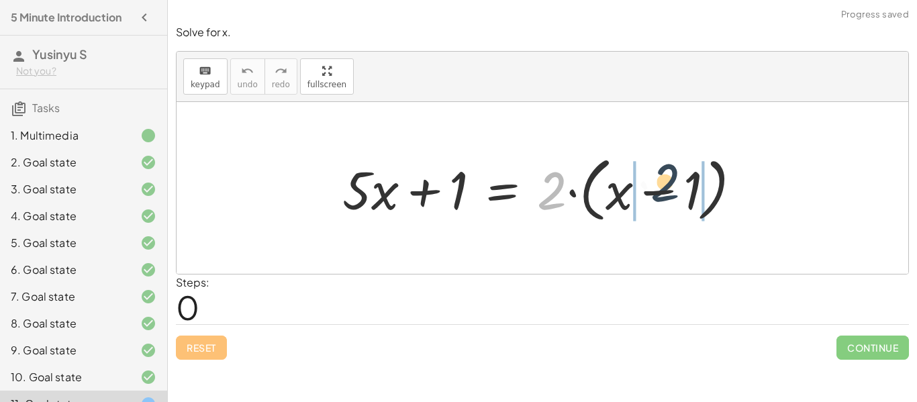
drag, startPoint x: 556, startPoint y: 195, endPoint x: 680, endPoint y: 186, distance: 124.4
click at [680, 186] on div at bounding box center [546, 188] width 423 height 77
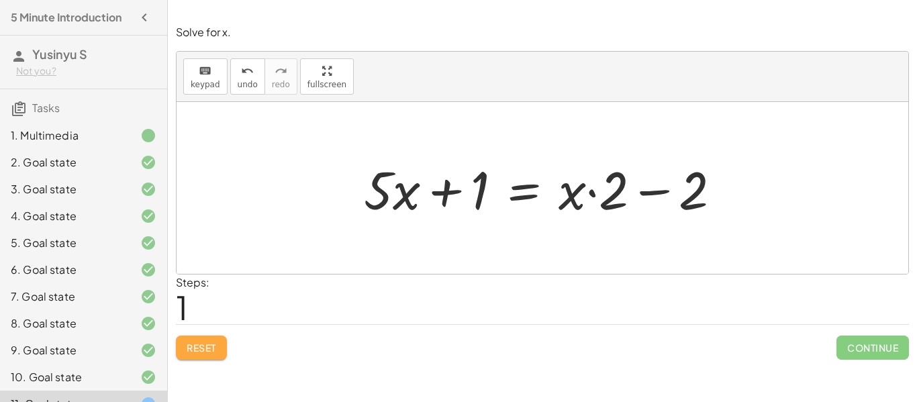
click at [205, 343] on span "Reset" at bounding box center [202, 348] width 30 height 12
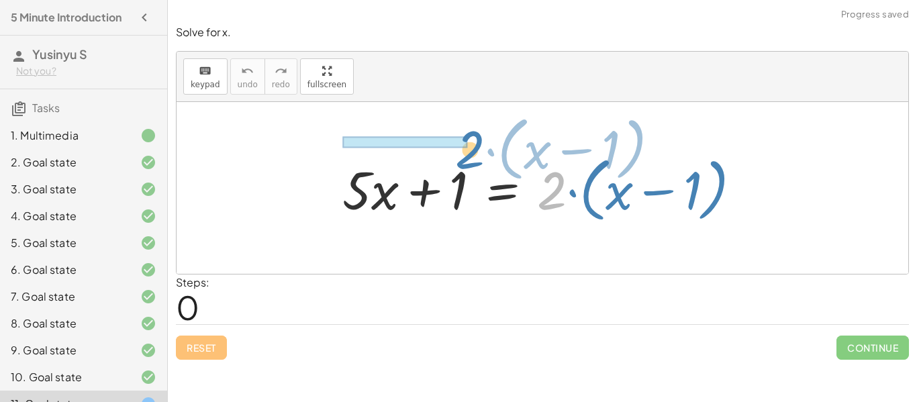
drag, startPoint x: 546, startPoint y: 200, endPoint x: 448, endPoint y: 162, distance: 105.6
click at [448, 162] on div at bounding box center [546, 188] width 423 height 77
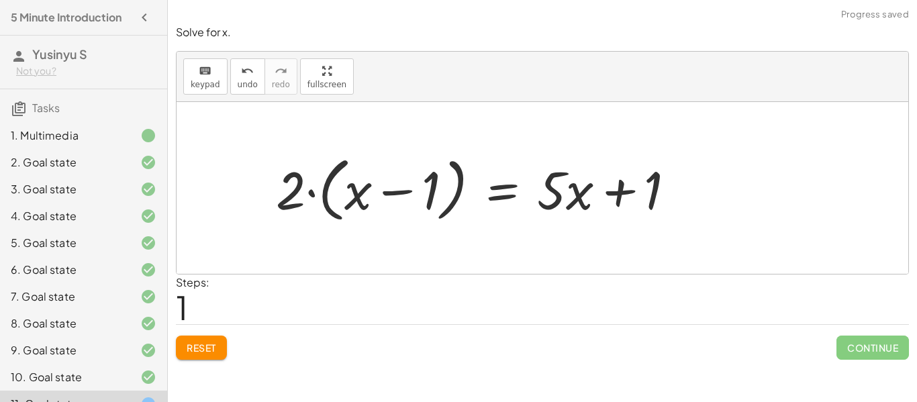
click at [196, 347] on span "Reset" at bounding box center [202, 348] width 30 height 12
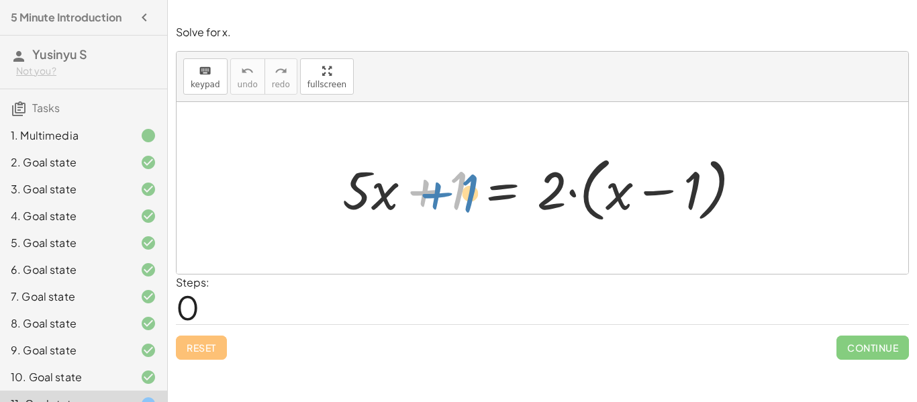
click at [442, 195] on div at bounding box center [546, 188] width 423 height 77
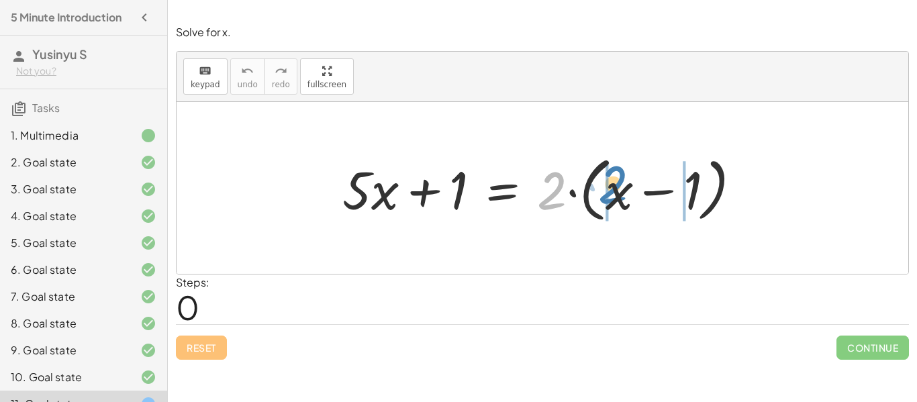
drag, startPoint x: 552, startPoint y: 197, endPoint x: 613, endPoint y: 191, distance: 61.4
click at [613, 191] on div at bounding box center [546, 188] width 423 height 77
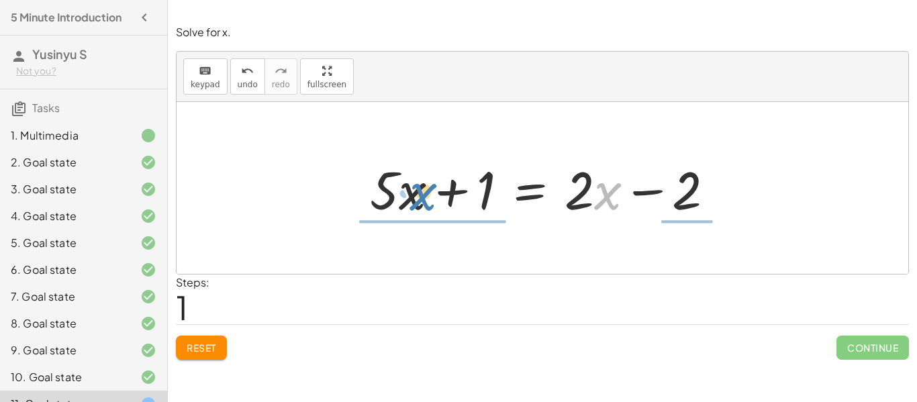
drag, startPoint x: 608, startPoint y: 195, endPoint x: 416, endPoint y: 193, distance: 191.9
click at [416, 193] on div at bounding box center [547, 188] width 368 height 69
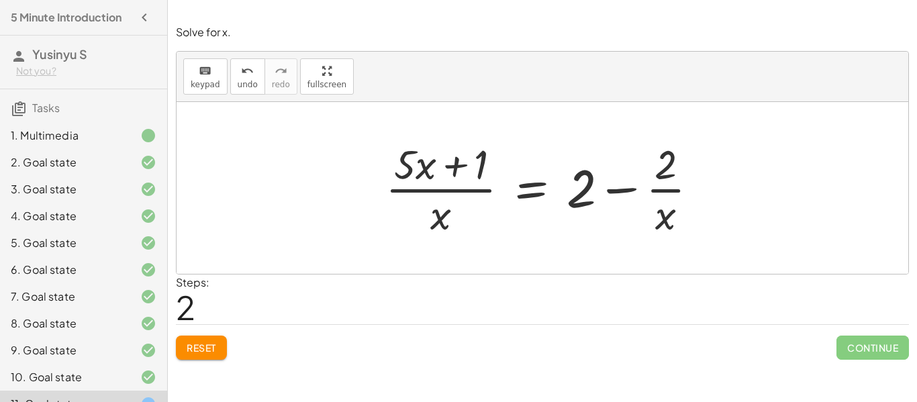
click at [213, 344] on span "Reset" at bounding box center [202, 348] width 30 height 12
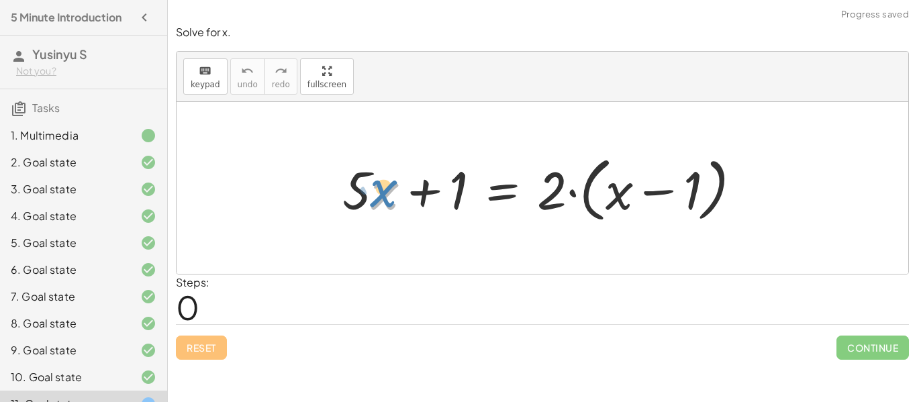
click at [379, 209] on div at bounding box center [546, 188] width 423 height 77
drag, startPoint x: 358, startPoint y: 203, endPoint x: 458, endPoint y: 209, distance: 100.2
click at [458, 209] on div at bounding box center [546, 188] width 423 height 77
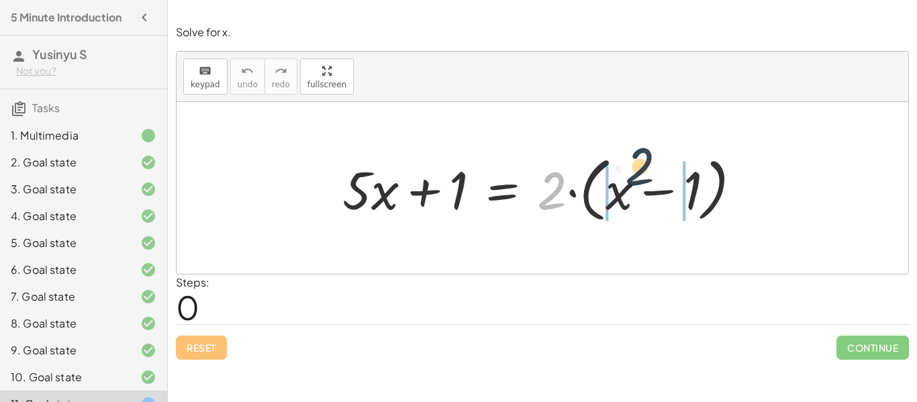
drag, startPoint x: 552, startPoint y: 191, endPoint x: 637, endPoint y: 182, distance: 86.4
click at [637, 182] on div at bounding box center [546, 188] width 423 height 77
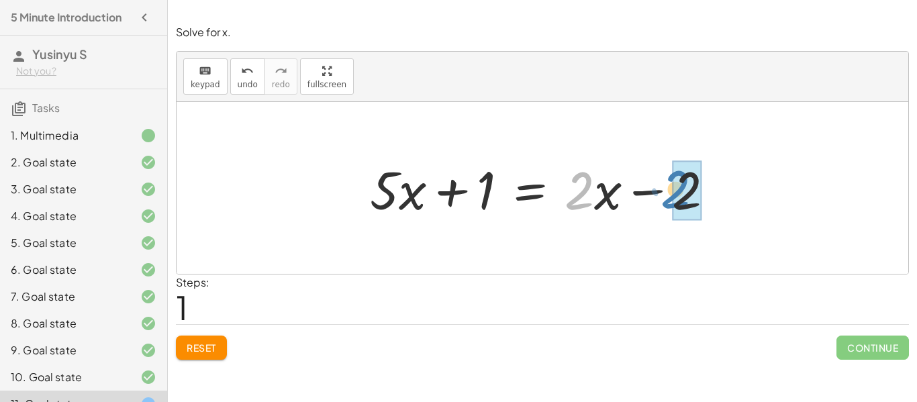
drag, startPoint x: 586, startPoint y: 185, endPoint x: 684, endPoint y: 185, distance: 98.6
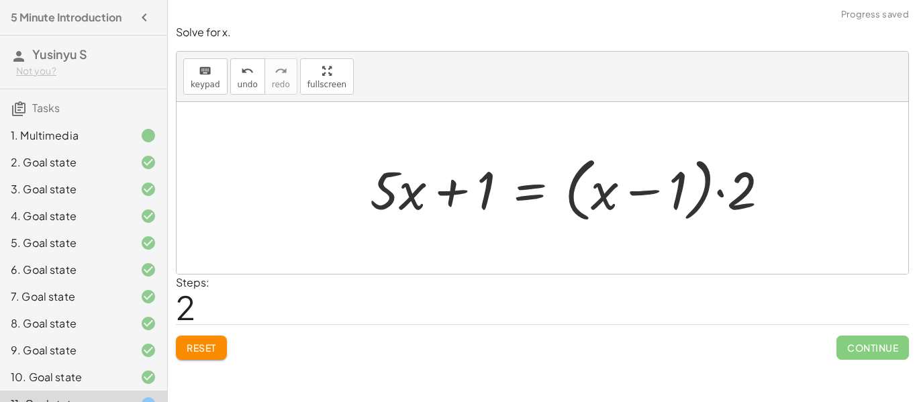
click at [209, 348] on span "Reset" at bounding box center [202, 348] width 30 height 12
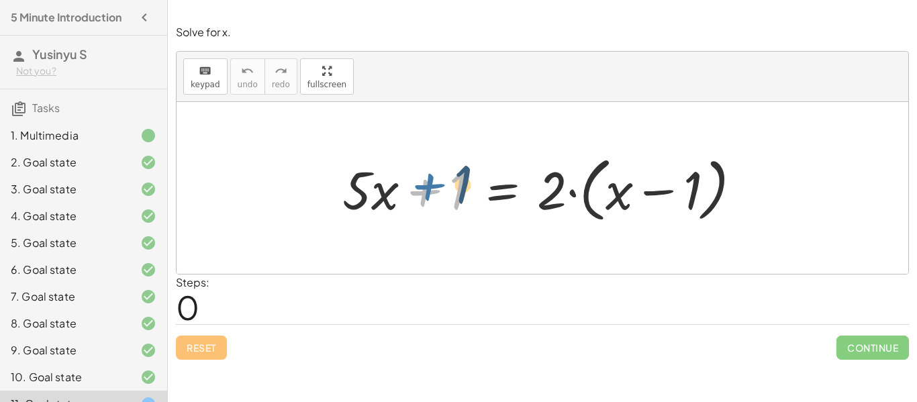
click at [439, 196] on div at bounding box center [546, 188] width 423 height 77
drag, startPoint x: 556, startPoint y: 196, endPoint x: 610, endPoint y: 196, distance: 53.7
click at [610, 196] on div at bounding box center [546, 188] width 423 height 77
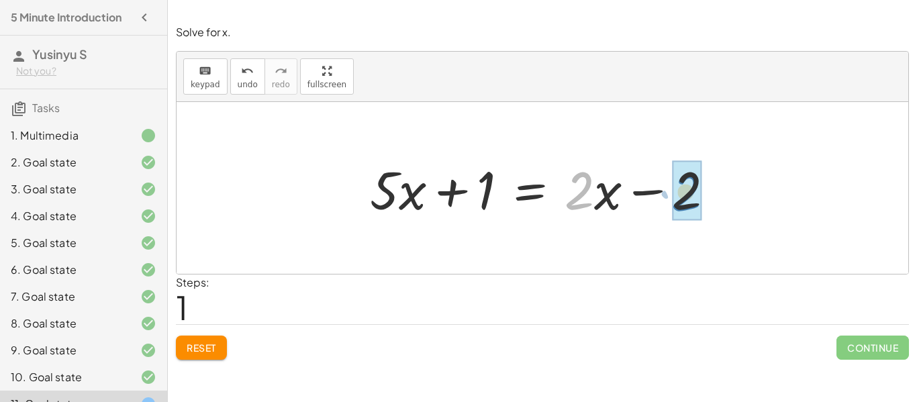
drag, startPoint x: 589, startPoint y: 192, endPoint x: 696, endPoint y: 193, distance: 106.7
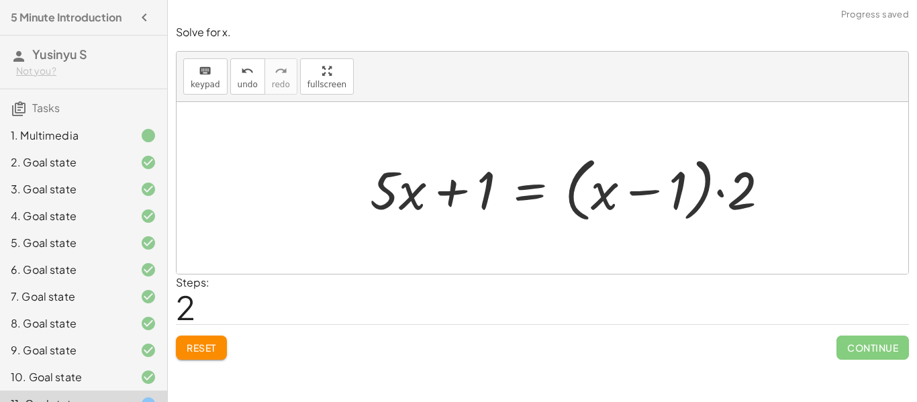
click at [186, 354] on button "Reset" at bounding box center [201, 347] width 51 height 24
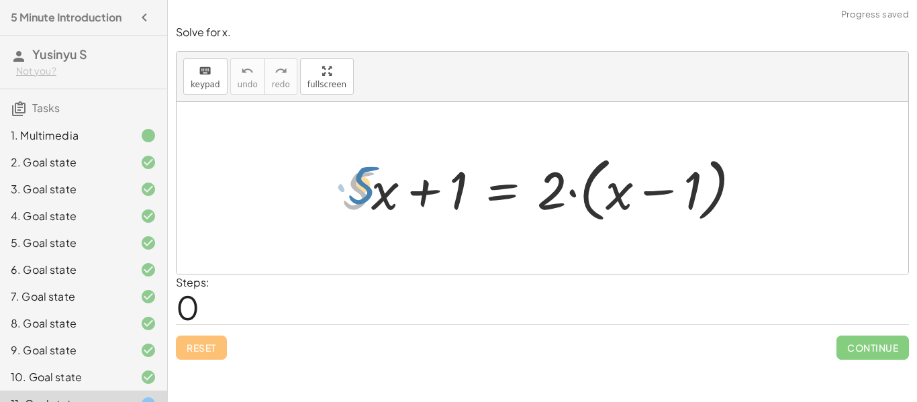
click at [363, 191] on div at bounding box center [546, 188] width 423 height 77
drag, startPoint x: 546, startPoint y: 199, endPoint x: 553, endPoint y: 195, distance: 8.4
click at [553, 195] on div at bounding box center [546, 188] width 423 height 77
click at [376, 188] on div at bounding box center [546, 188] width 423 height 77
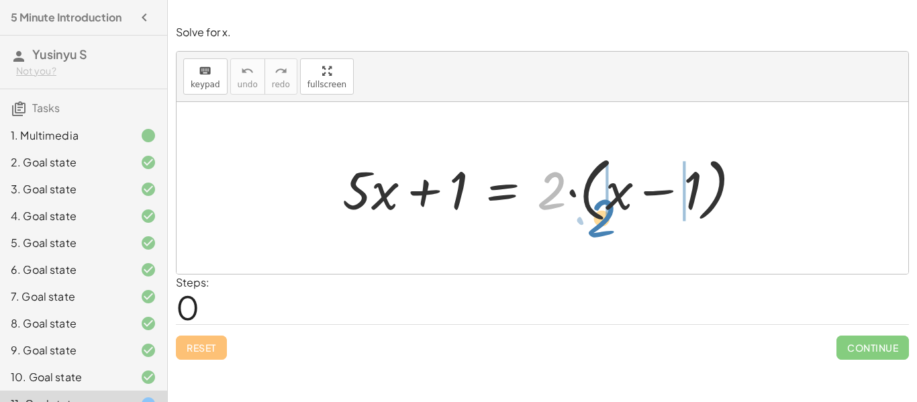
drag, startPoint x: 554, startPoint y: 203, endPoint x: 605, endPoint y: 224, distance: 55.1
click at [605, 224] on div at bounding box center [546, 188] width 423 height 77
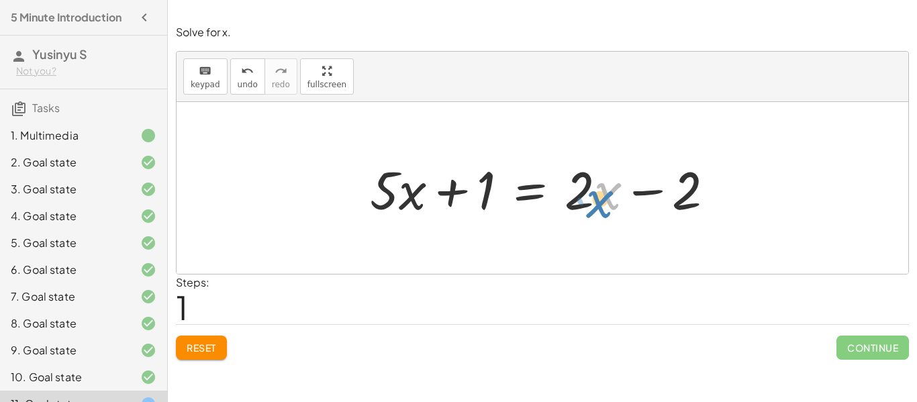
drag, startPoint x: 602, startPoint y: 209, endPoint x: 596, endPoint y: 215, distance: 8.5
click at [596, 215] on div at bounding box center [547, 188] width 368 height 69
drag, startPoint x: 594, startPoint y: 201, endPoint x: 603, endPoint y: 205, distance: 9.3
click at [603, 205] on div at bounding box center [547, 188] width 368 height 69
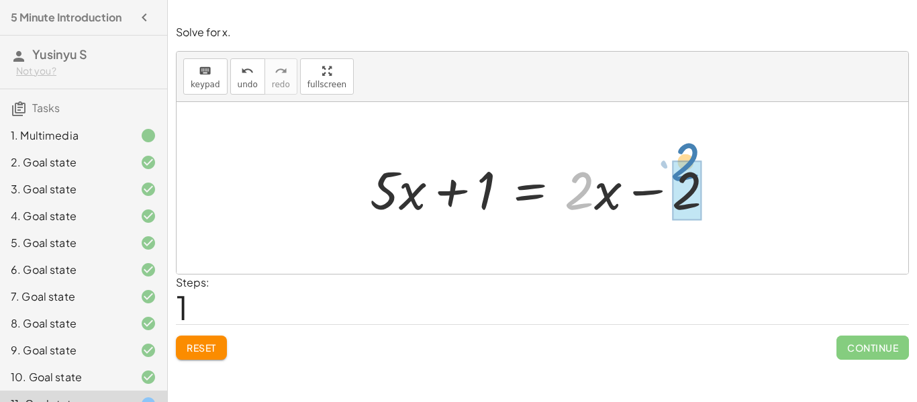
drag, startPoint x: 582, startPoint y: 200, endPoint x: 688, endPoint y: 171, distance: 109.9
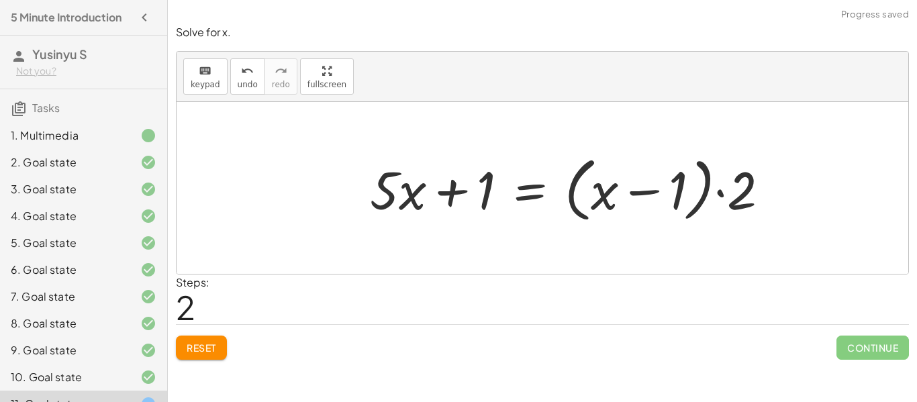
click at [197, 345] on span "Reset" at bounding box center [202, 348] width 30 height 12
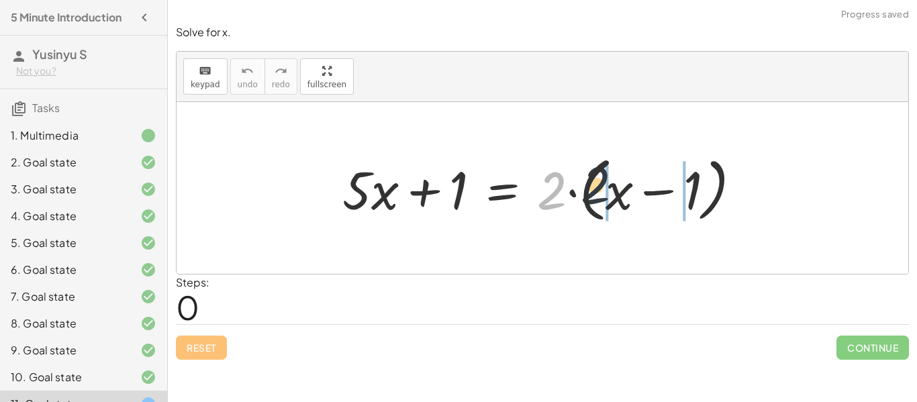
drag, startPoint x: 558, startPoint y: 189, endPoint x: 624, endPoint y: 186, distance: 66.5
click at [624, 186] on div at bounding box center [546, 188] width 423 height 77
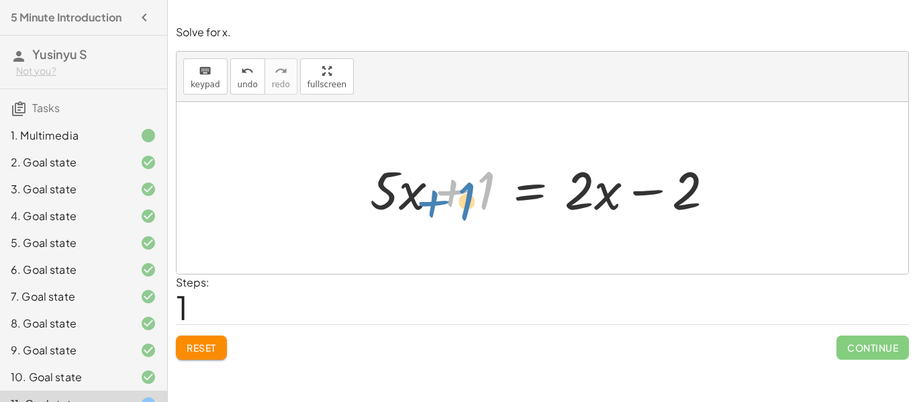
drag, startPoint x: 480, startPoint y: 190, endPoint x: 473, endPoint y: 199, distance: 11.0
click at [473, 199] on div at bounding box center [547, 188] width 368 height 69
drag, startPoint x: 597, startPoint y: 199, endPoint x: 588, endPoint y: 198, distance: 8.8
click at [588, 198] on div at bounding box center [547, 188] width 368 height 69
drag, startPoint x: 574, startPoint y: 200, endPoint x: 560, endPoint y: 200, distance: 13.4
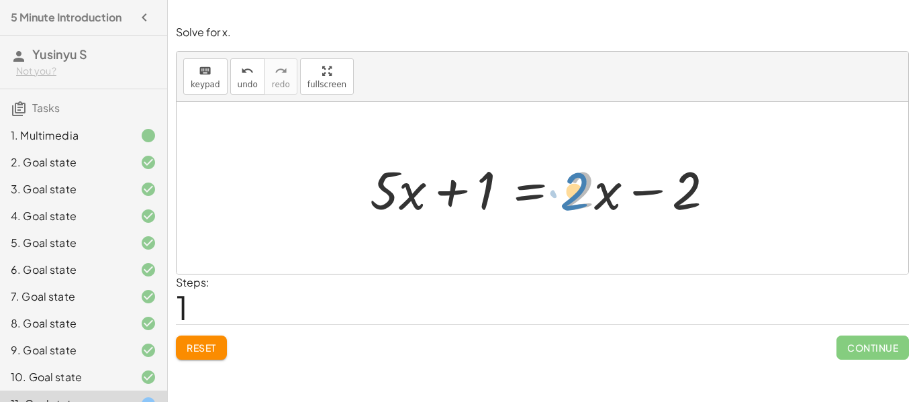
click at [560, 200] on div at bounding box center [547, 188] width 368 height 69
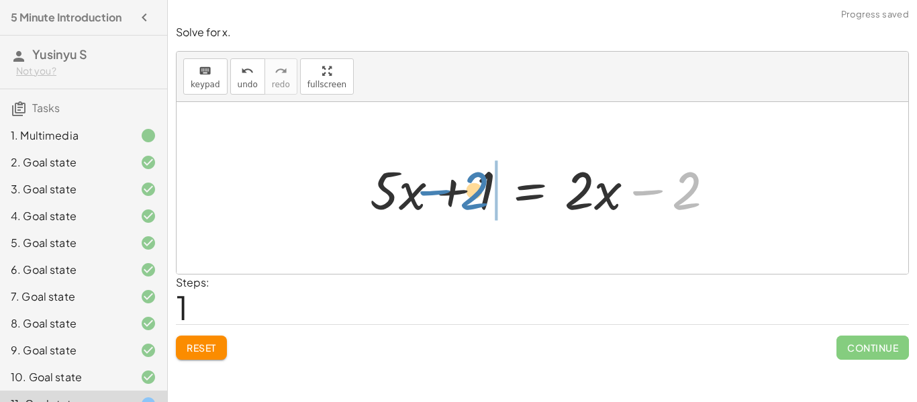
drag, startPoint x: 677, startPoint y: 195, endPoint x: 465, endPoint y: 195, distance: 212.0
click at [465, 195] on div at bounding box center [547, 188] width 368 height 69
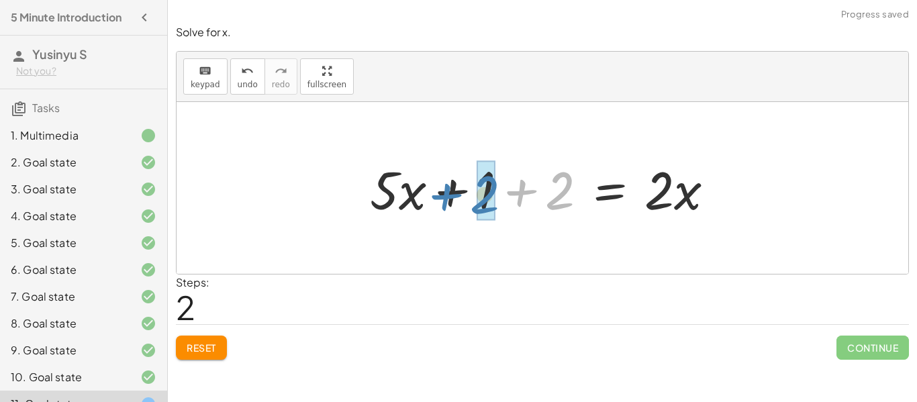
drag, startPoint x: 541, startPoint y: 208, endPoint x: 466, endPoint y: 213, distance: 75.3
click at [466, 213] on div at bounding box center [547, 188] width 368 height 69
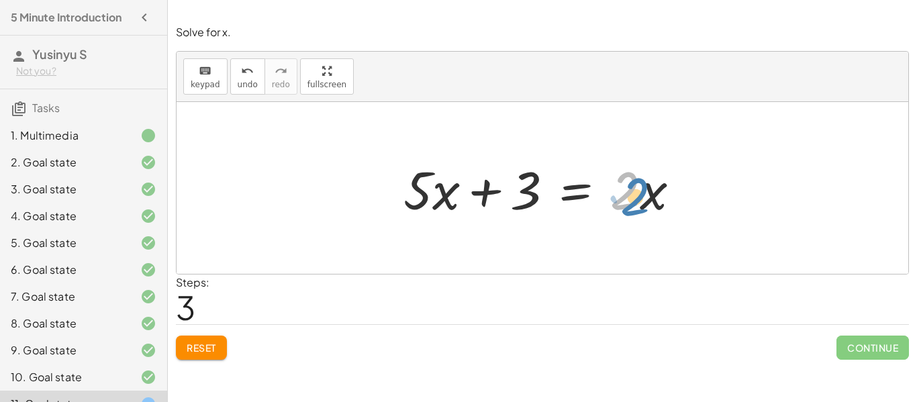
drag, startPoint x: 620, startPoint y: 198, endPoint x: 629, endPoint y: 204, distance: 10.6
click at [629, 204] on div at bounding box center [547, 188] width 301 height 69
drag, startPoint x: 444, startPoint y: 200, endPoint x: 429, endPoint y: 203, distance: 15.7
click at [429, 203] on div at bounding box center [547, 188] width 301 height 69
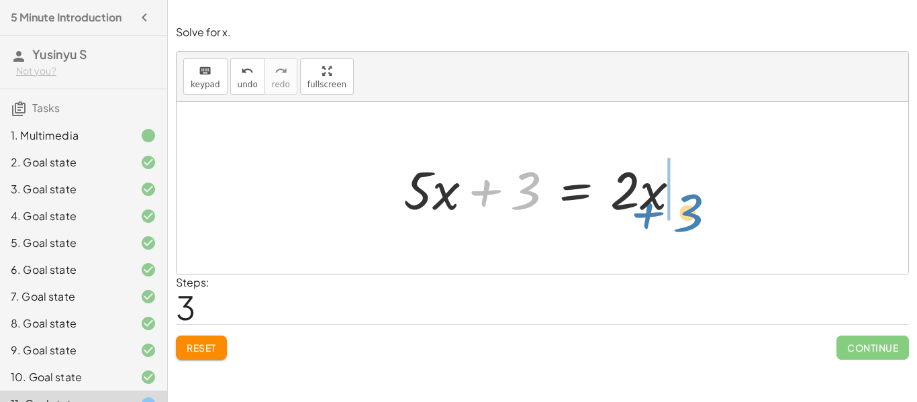
drag, startPoint x: 491, startPoint y: 195, endPoint x: 655, endPoint y: 217, distance: 165.2
click at [655, 217] on div at bounding box center [547, 188] width 301 height 69
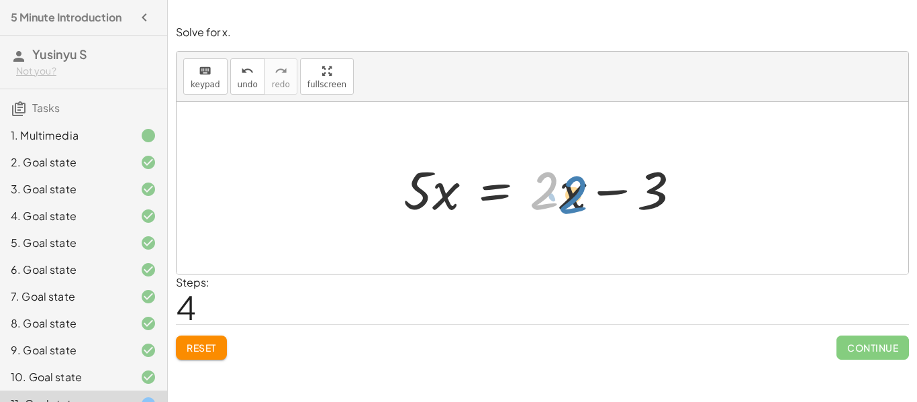
drag, startPoint x: 558, startPoint y: 200, endPoint x: 583, endPoint y: 204, distance: 25.2
click at [583, 204] on div at bounding box center [547, 188] width 301 height 69
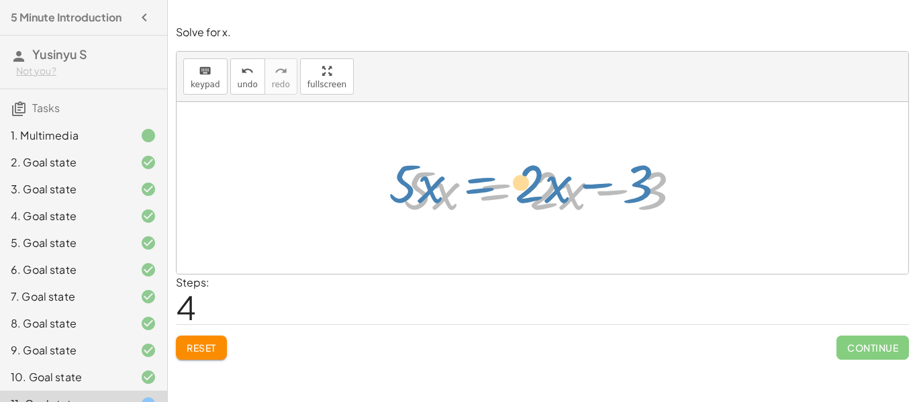
drag, startPoint x: 499, startPoint y: 191, endPoint x: 480, endPoint y: 184, distance: 20.6
click at [480, 184] on div at bounding box center [547, 188] width 301 height 69
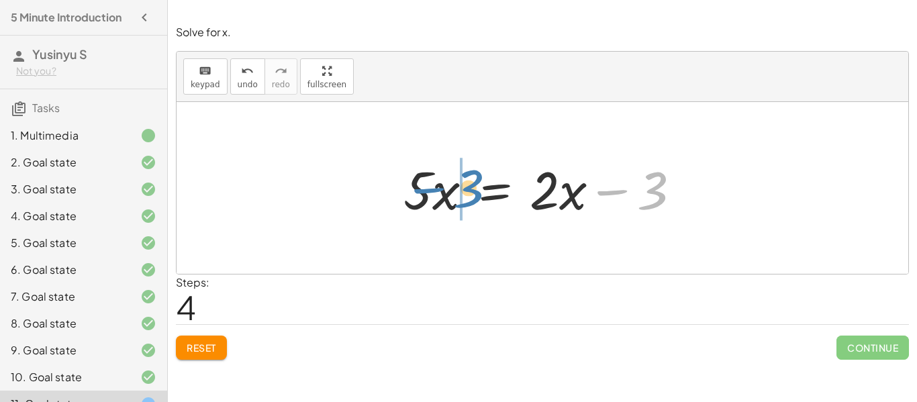
drag, startPoint x: 661, startPoint y: 187, endPoint x: 474, endPoint y: 185, distance: 187.2
click at [474, 185] on div at bounding box center [547, 188] width 301 height 69
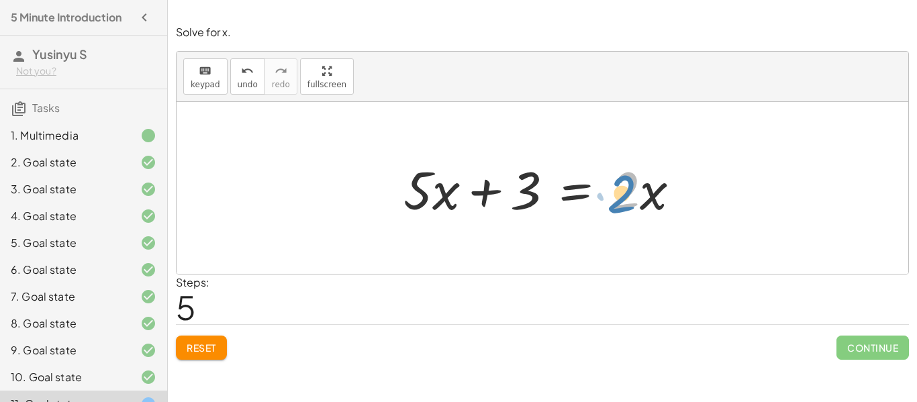
drag, startPoint x: 635, startPoint y: 193, endPoint x: 652, endPoint y: 199, distance: 17.8
click at [652, 199] on div at bounding box center [547, 188] width 301 height 69
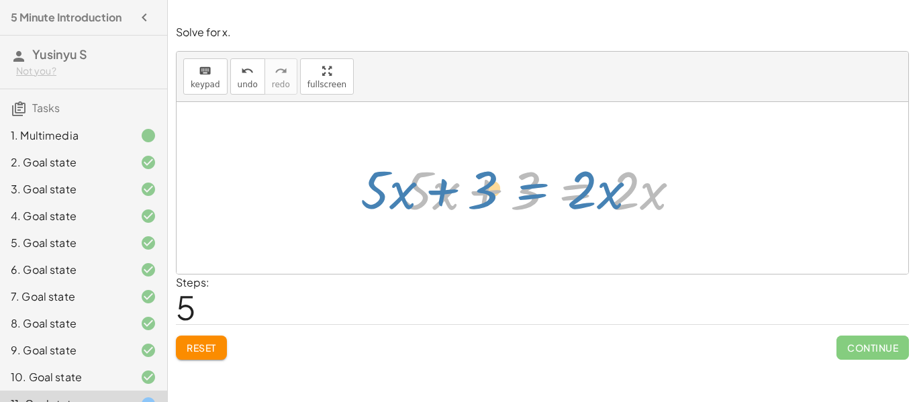
drag, startPoint x: 581, startPoint y: 196, endPoint x: 561, endPoint y: 203, distance: 21.4
click at [561, 203] on div at bounding box center [547, 188] width 301 height 69
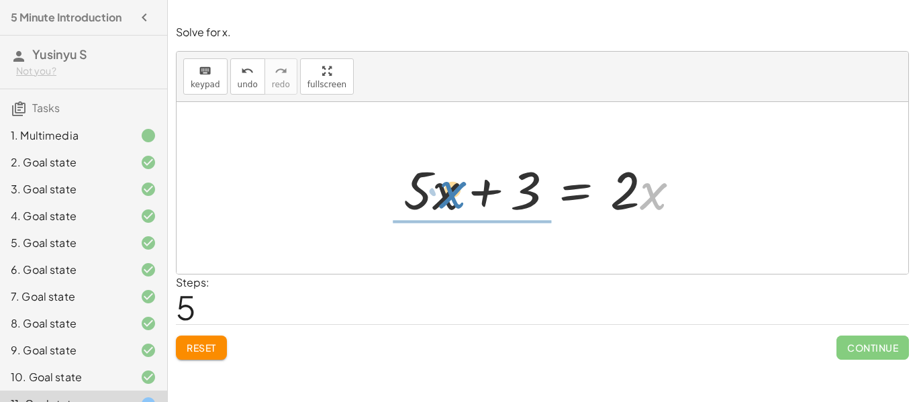
drag, startPoint x: 648, startPoint y: 205, endPoint x: 442, endPoint y: 201, distance: 206.0
click at [442, 201] on div at bounding box center [547, 188] width 301 height 69
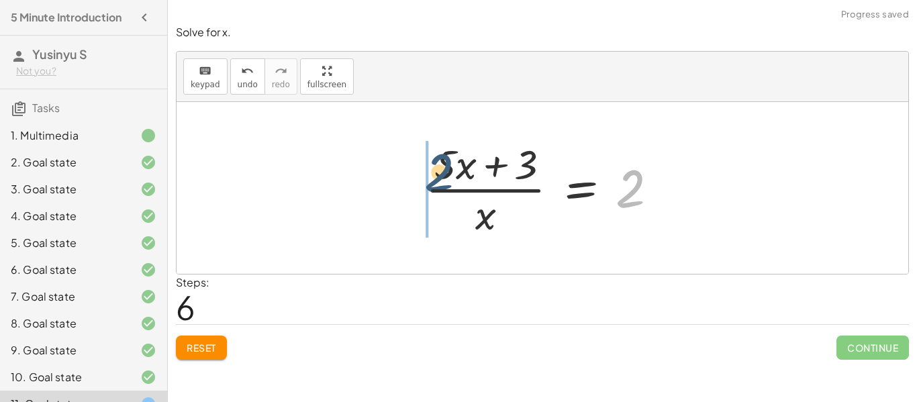
drag, startPoint x: 624, startPoint y: 187, endPoint x: 415, endPoint y: 174, distance: 209.7
click at [415, 174] on div "+ · 5 · x + 1 = · 2 · ( + x − 1 ) + · 5 · x + 1 = + · 2 · x − · 2 · 1 + · 5 · x…" at bounding box center [541, 188] width 273 height 110
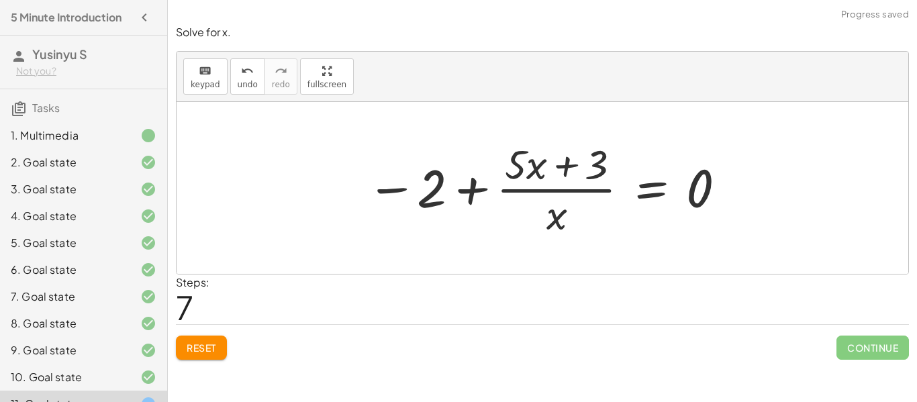
click at [198, 348] on span "Reset" at bounding box center [202, 348] width 30 height 12
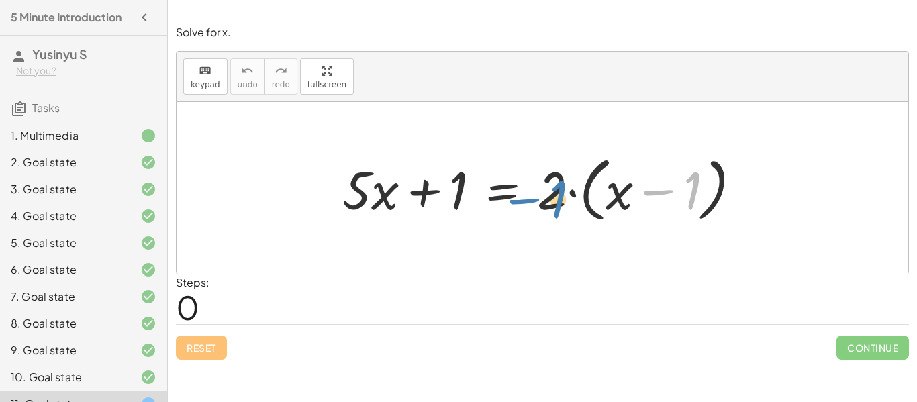
drag, startPoint x: 692, startPoint y: 178, endPoint x: 556, endPoint y: 186, distance: 136.4
click at [556, 186] on div at bounding box center [546, 188] width 423 height 77
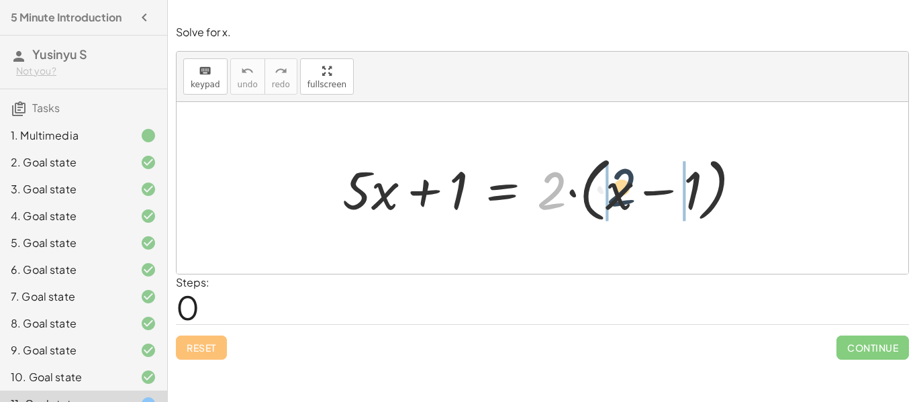
drag, startPoint x: 547, startPoint y: 195, endPoint x: 621, endPoint y: 194, distance: 73.8
click at [621, 194] on div at bounding box center [546, 188] width 423 height 77
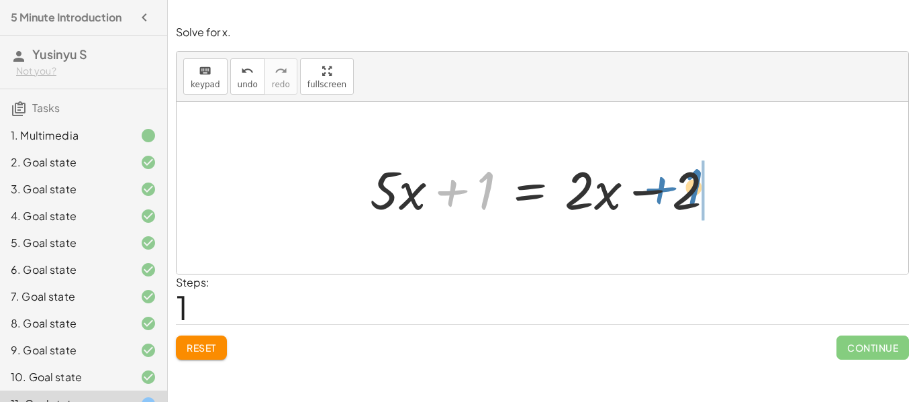
drag, startPoint x: 483, startPoint y: 199, endPoint x: 680, endPoint y: 166, distance: 200.1
click at [680, 166] on div at bounding box center [547, 188] width 368 height 69
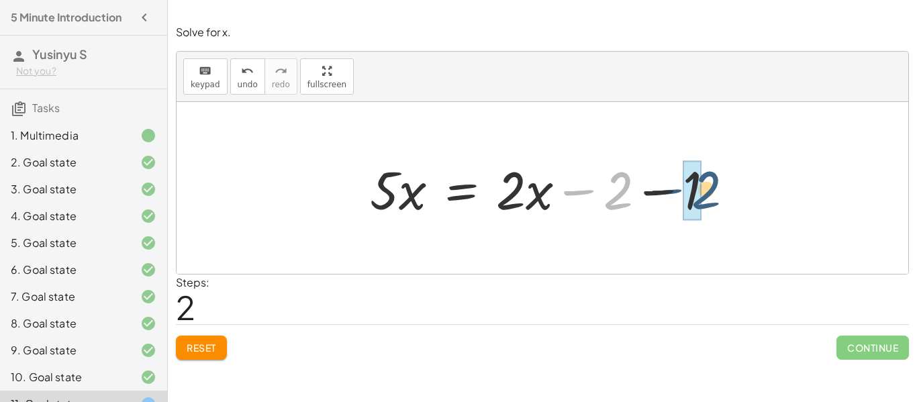
drag, startPoint x: 611, startPoint y: 196, endPoint x: 700, endPoint y: 199, distance: 88.6
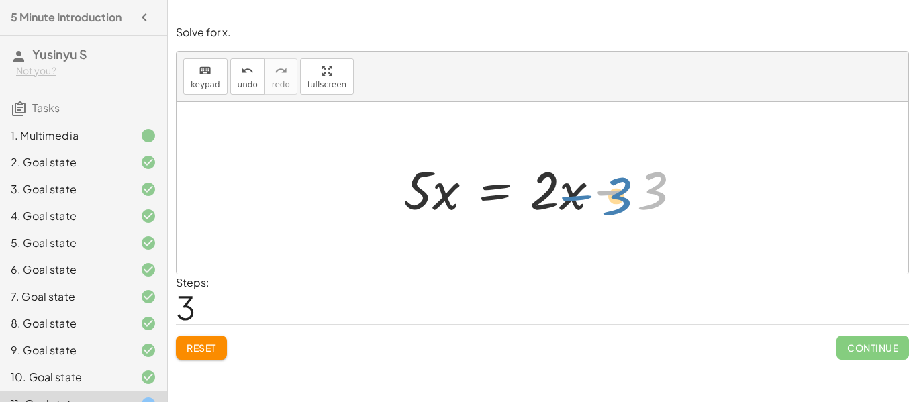
drag, startPoint x: 660, startPoint y: 199, endPoint x: 629, endPoint y: 204, distance: 31.2
click at [629, 204] on div at bounding box center [547, 188] width 301 height 69
drag, startPoint x: 579, startPoint y: 203, endPoint x: 569, endPoint y: 199, distance: 10.8
click at [569, 199] on div at bounding box center [547, 188] width 301 height 69
click at [566, 201] on div at bounding box center [547, 188] width 301 height 69
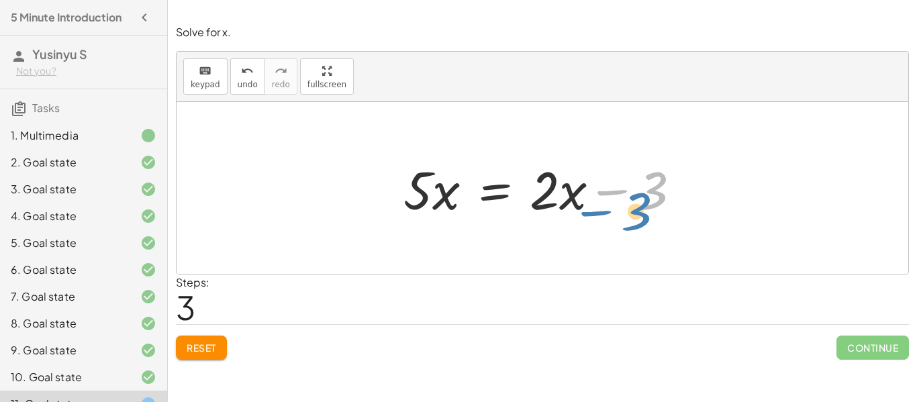
drag, startPoint x: 645, startPoint y: 197, endPoint x: 629, endPoint y: 217, distance: 26.3
click at [629, 217] on div at bounding box center [547, 188] width 301 height 69
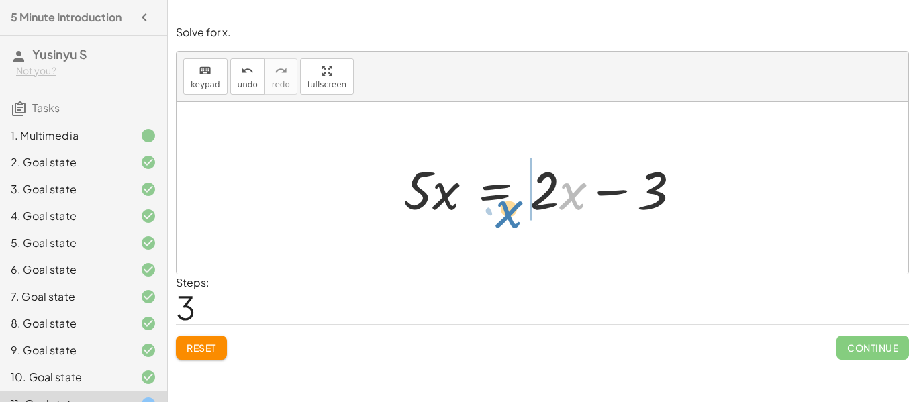
drag, startPoint x: 562, startPoint y: 197, endPoint x: 564, endPoint y: 181, distance: 15.7
click at [564, 181] on div at bounding box center [547, 188] width 301 height 69
click at [558, 186] on div at bounding box center [547, 188] width 301 height 69
click at [212, 353] on span "Reset" at bounding box center [202, 348] width 30 height 12
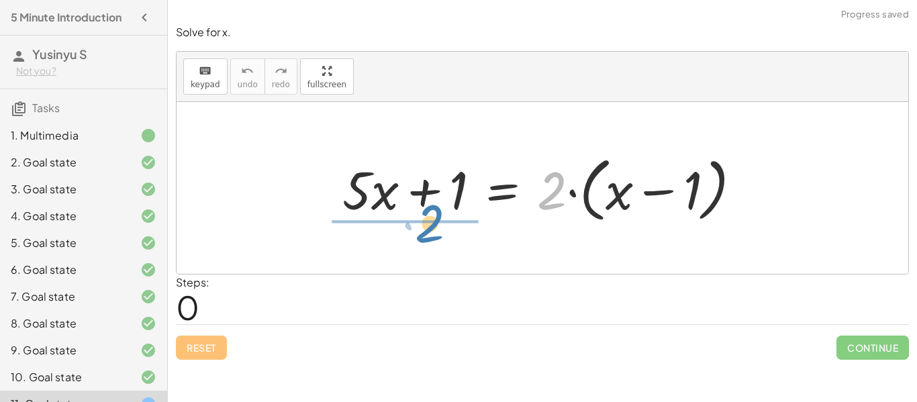
drag, startPoint x: 554, startPoint y: 186, endPoint x: 434, endPoint y: 225, distance: 125.6
click at [434, 225] on div at bounding box center [546, 188] width 423 height 77
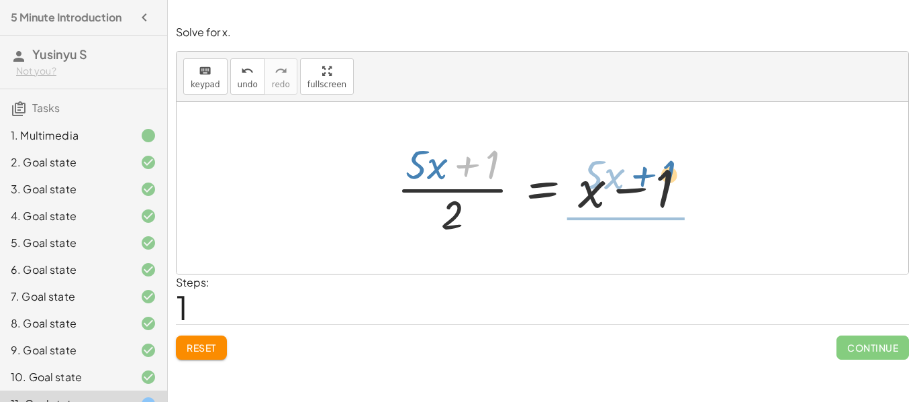
drag, startPoint x: 488, startPoint y: 172, endPoint x: 665, endPoint y: 193, distance: 178.4
click at [665, 193] on div at bounding box center [547, 187] width 314 height 103
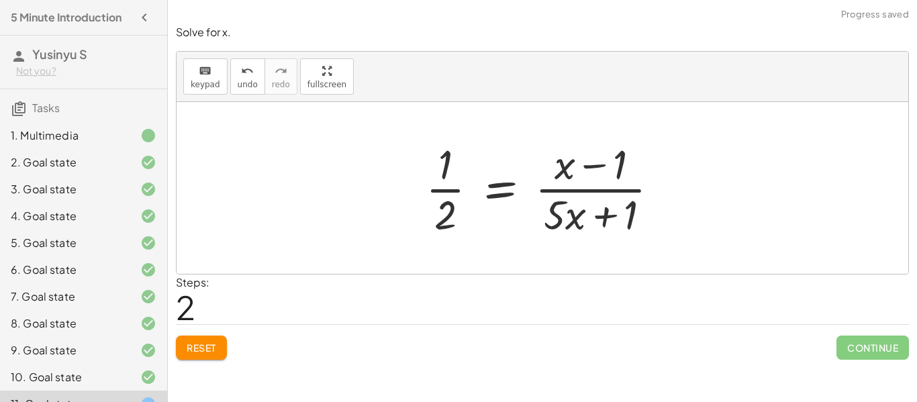
click at [205, 343] on span "Reset" at bounding box center [202, 348] width 30 height 12
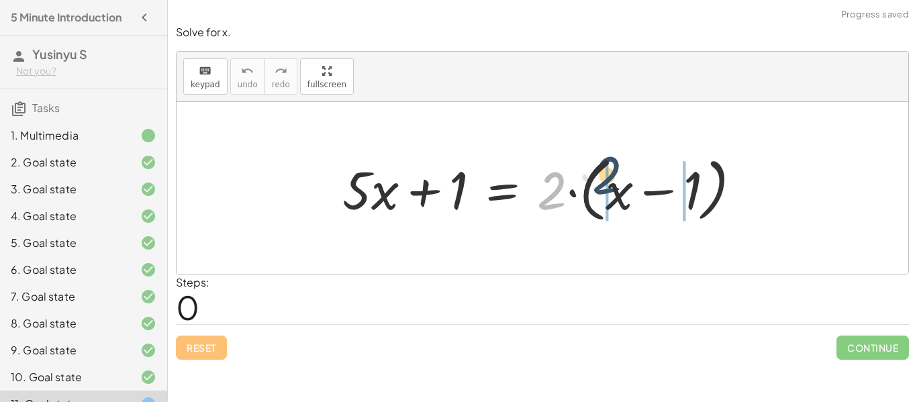
drag, startPoint x: 554, startPoint y: 201, endPoint x: 613, endPoint y: 193, distance: 59.6
click at [613, 193] on div at bounding box center [546, 188] width 423 height 77
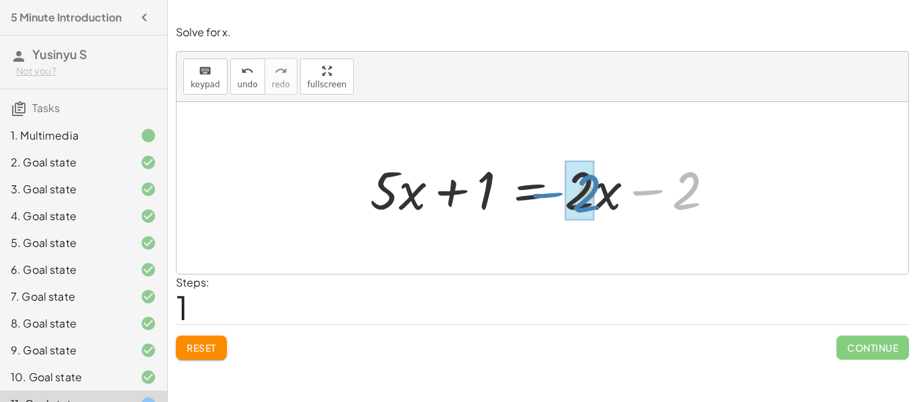
drag, startPoint x: 642, startPoint y: 189, endPoint x: 527, endPoint y: 189, distance: 114.7
click at [527, 189] on div at bounding box center [547, 188] width 368 height 69
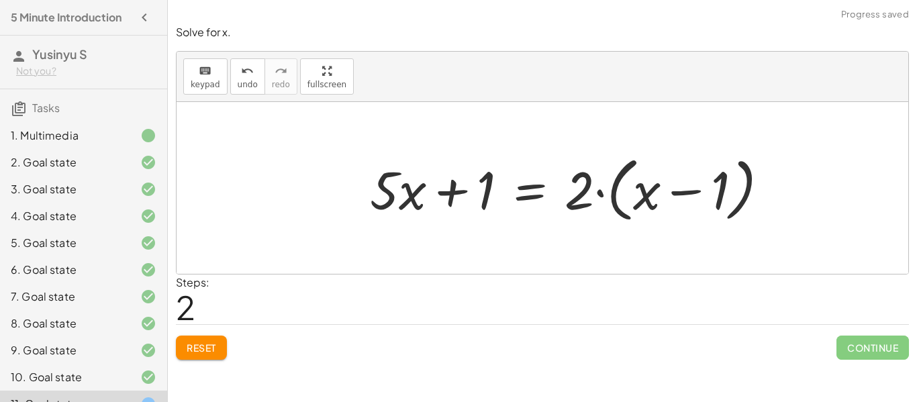
click at [222, 347] on button "Reset" at bounding box center [201, 347] width 51 height 24
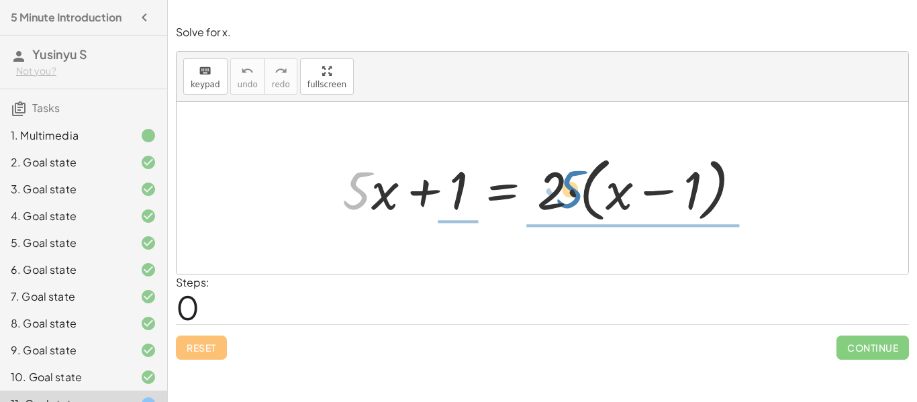
drag, startPoint x: 368, startPoint y: 195, endPoint x: 582, endPoint y: 195, distance: 213.4
click at [582, 195] on div at bounding box center [546, 188] width 423 height 77
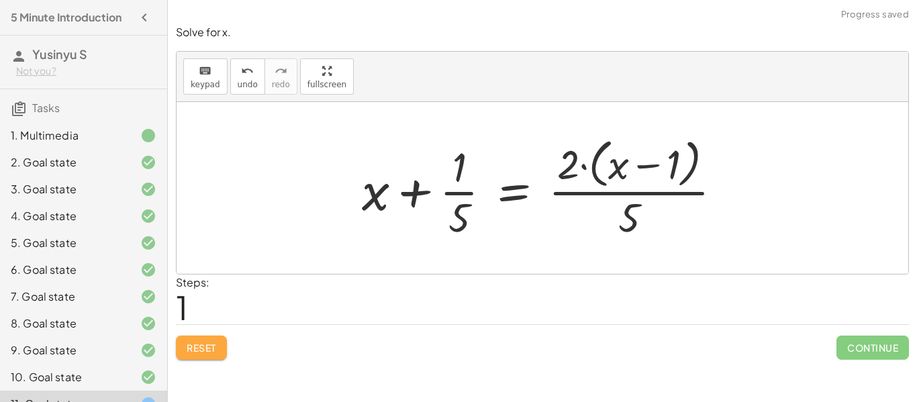
click at [193, 340] on button "Reset" at bounding box center [201, 347] width 51 height 24
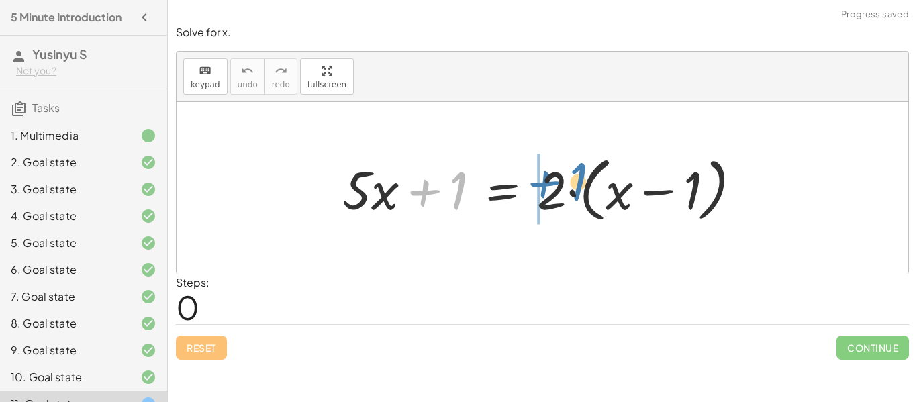
drag, startPoint x: 439, startPoint y: 203, endPoint x: 558, endPoint y: 197, distance: 118.9
click at [558, 197] on div at bounding box center [546, 188] width 423 height 77
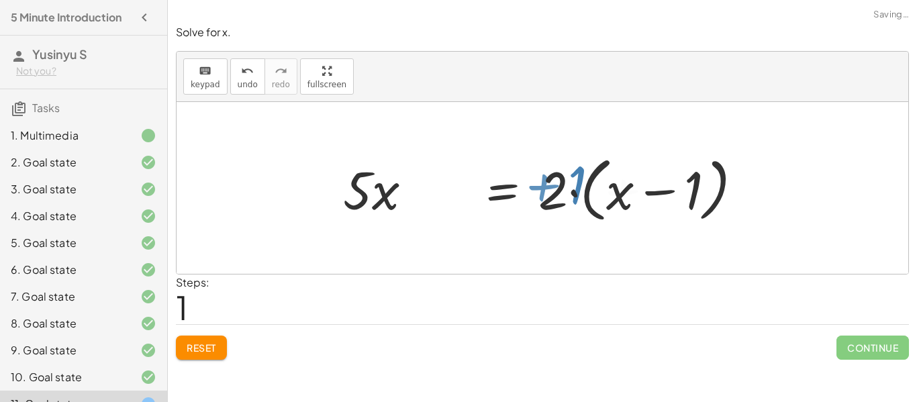
click at [558, 197] on div at bounding box center [636, 188] width 464 height 77
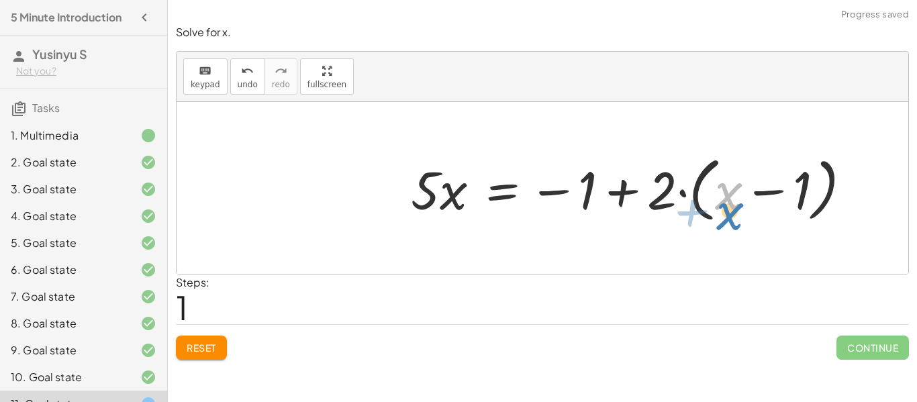
drag, startPoint x: 723, startPoint y: 213, endPoint x: 721, endPoint y: 222, distance: 9.6
click at [721, 222] on div at bounding box center [636, 188] width 464 height 77
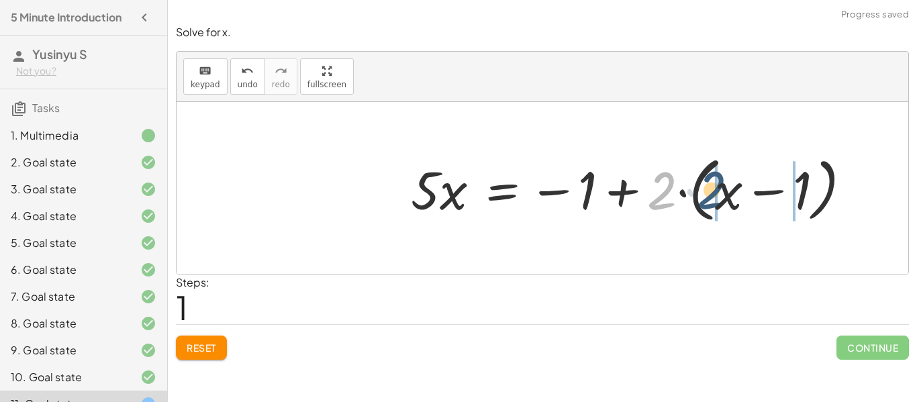
drag, startPoint x: 649, startPoint y: 195, endPoint x: 705, endPoint y: 198, distance: 55.8
click at [705, 198] on div at bounding box center [636, 188] width 464 height 77
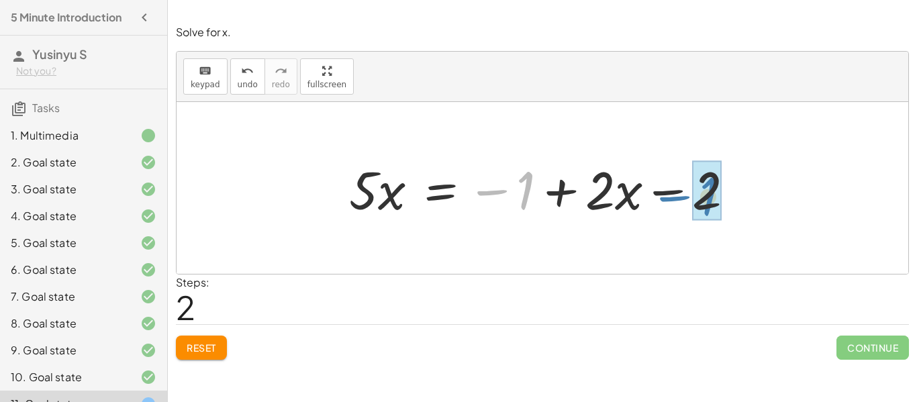
drag, startPoint x: 530, startPoint y: 191, endPoint x: 706, endPoint y: 198, distance: 176.0
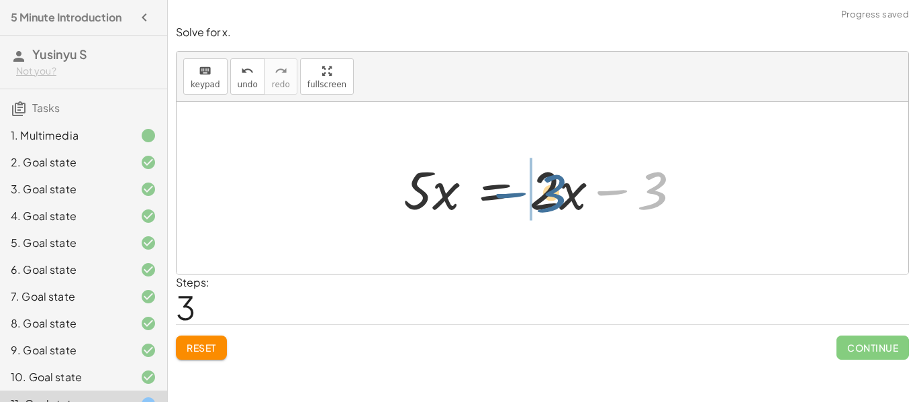
drag, startPoint x: 663, startPoint y: 201, endPoint x: 552, endPoint y: 209, distance: 111.0
click at [552, 209] on div at bounding box center [547, 188] width 301 height 69
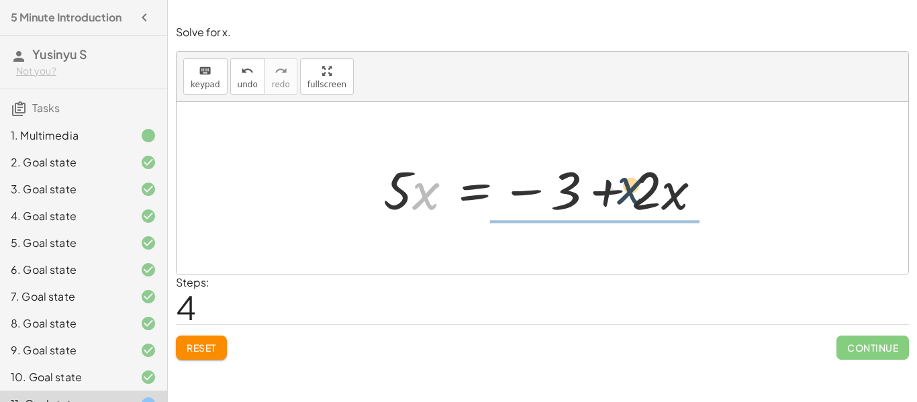
drag, startPoint x: 428, startPoint y: 188, endPoint x: 633, endPoint y: 186, distance: 205.3
click at [633, 186] on div at bounding box center [547, 188] width 342 height 69
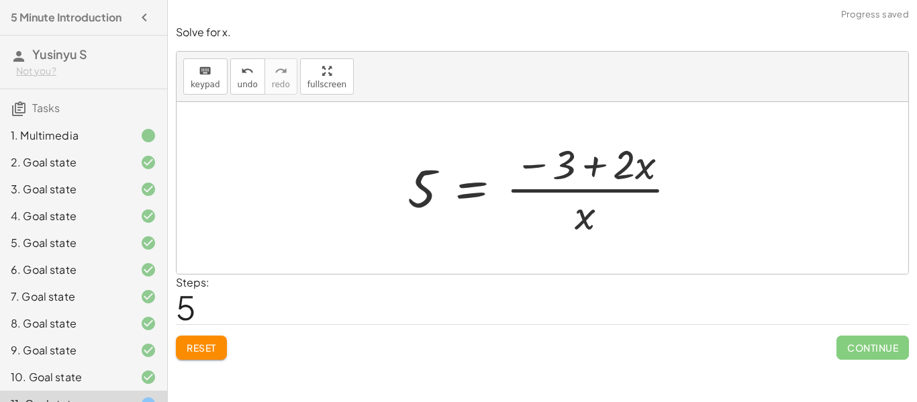
click at [209, 350] on span "Reset" at bounding box center [202, 348] width 30 height 12
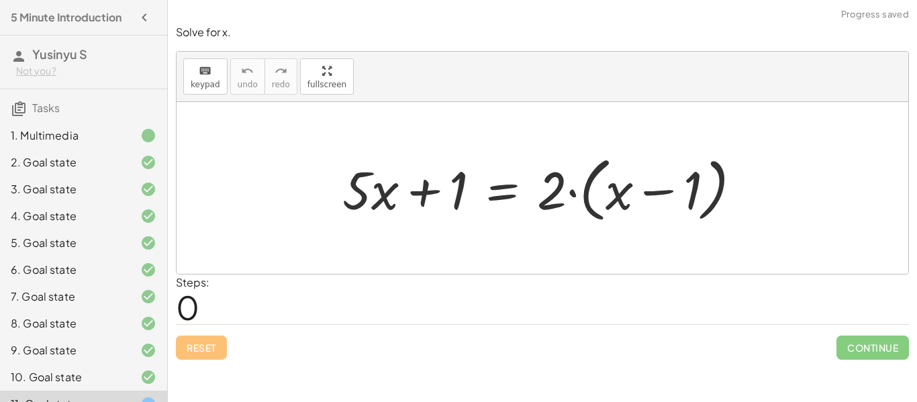
click at [805, 144] on div at bounding box center [541, 188] width 731 height 172
